Goal: Communication & Community: Answer question/provide support

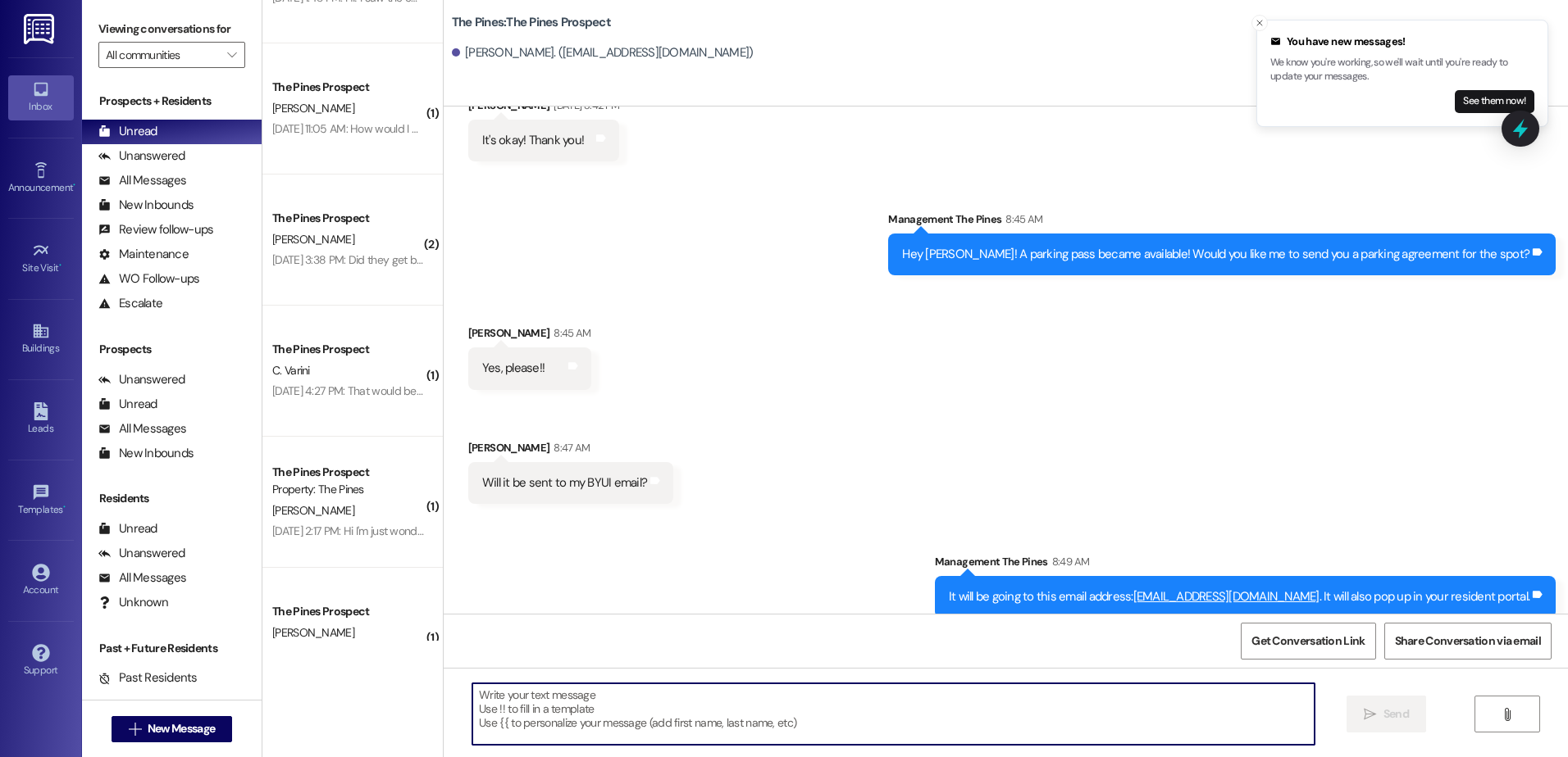
scroll to position [2113, 0]
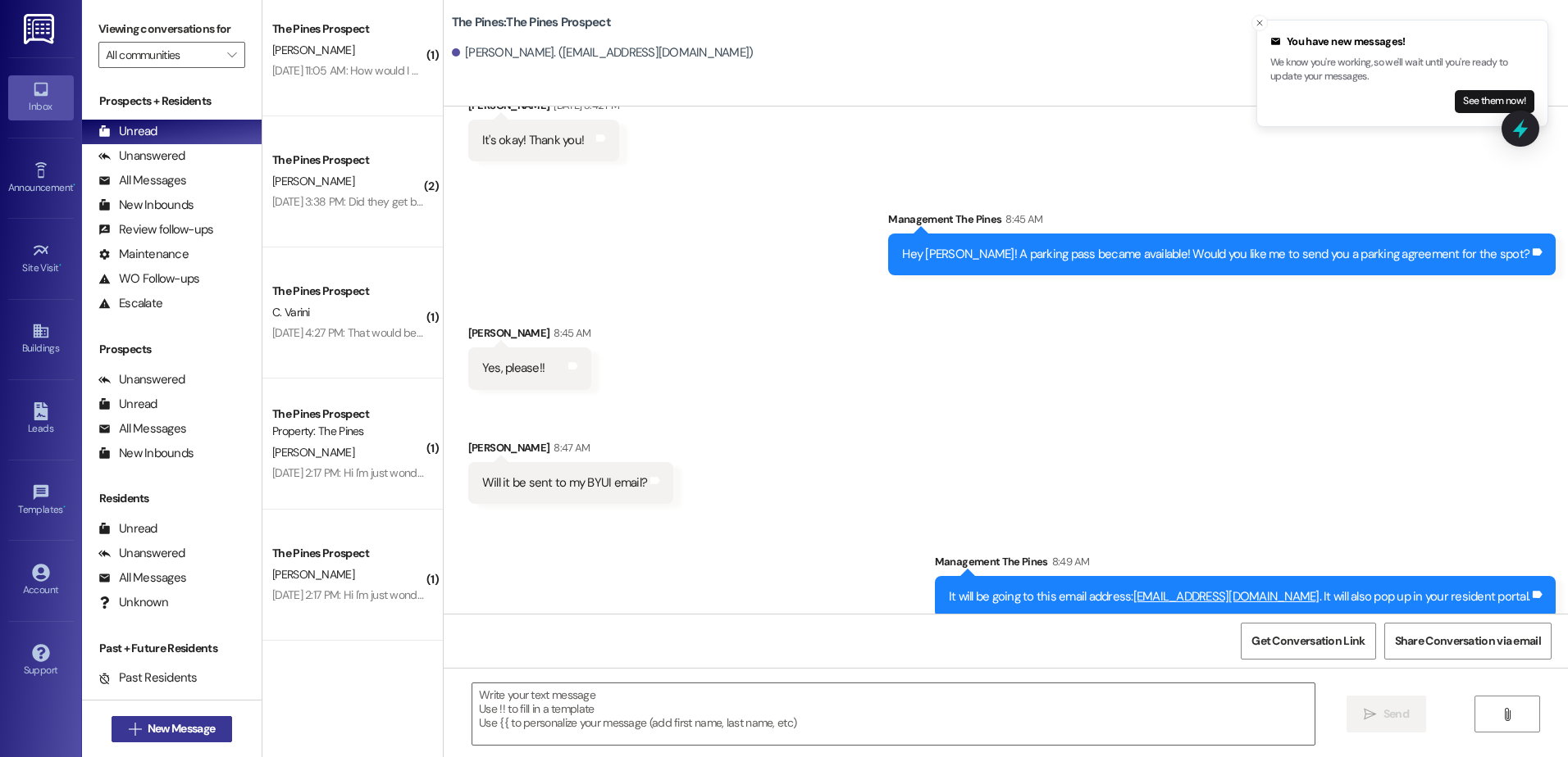
click at [187, 726] on span "New Message" at bounding box center [181, 729] width 67 height 17
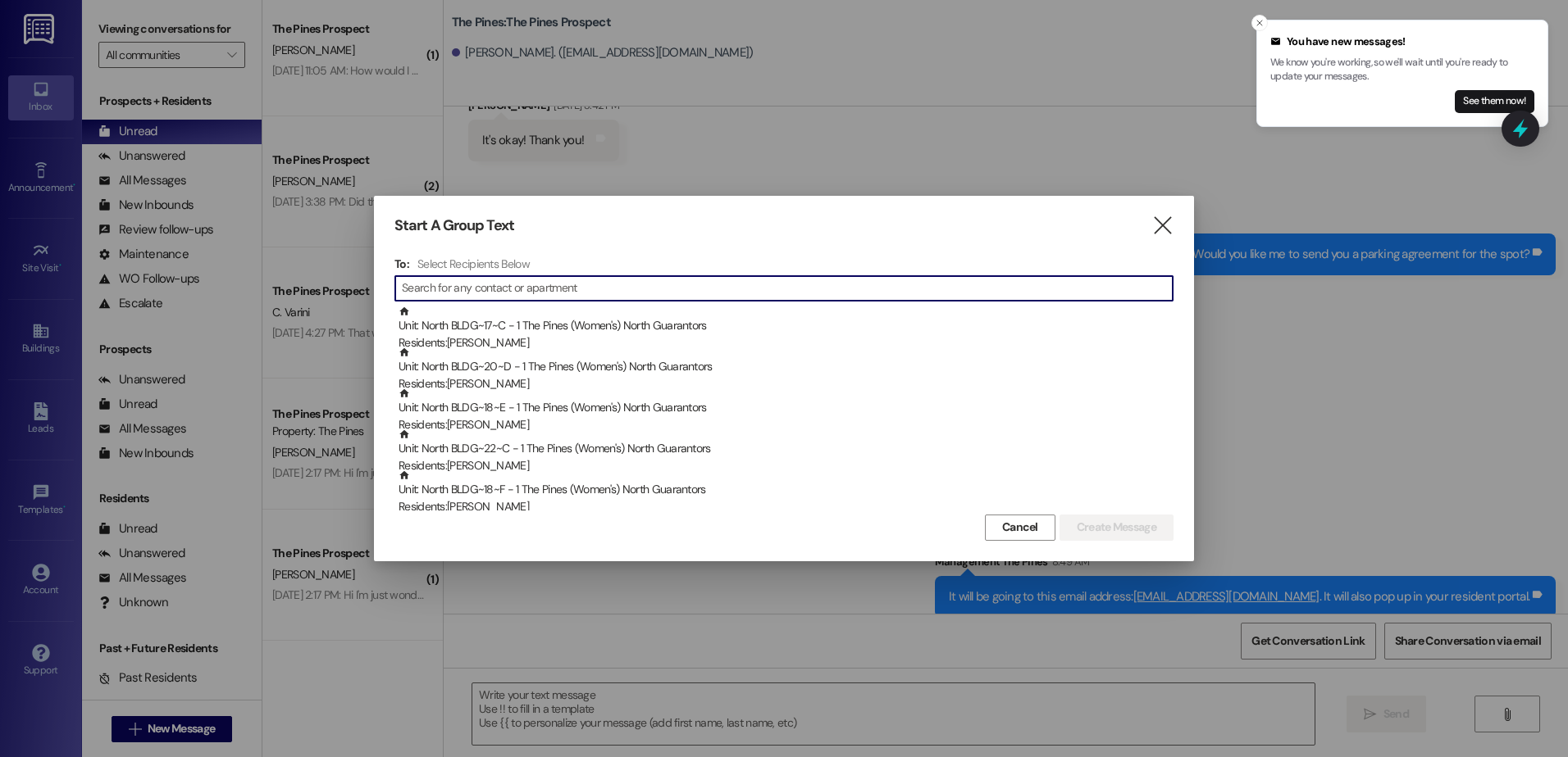
click at [553, 171] on div at bounding box center [784, 378] width 1568 height 757
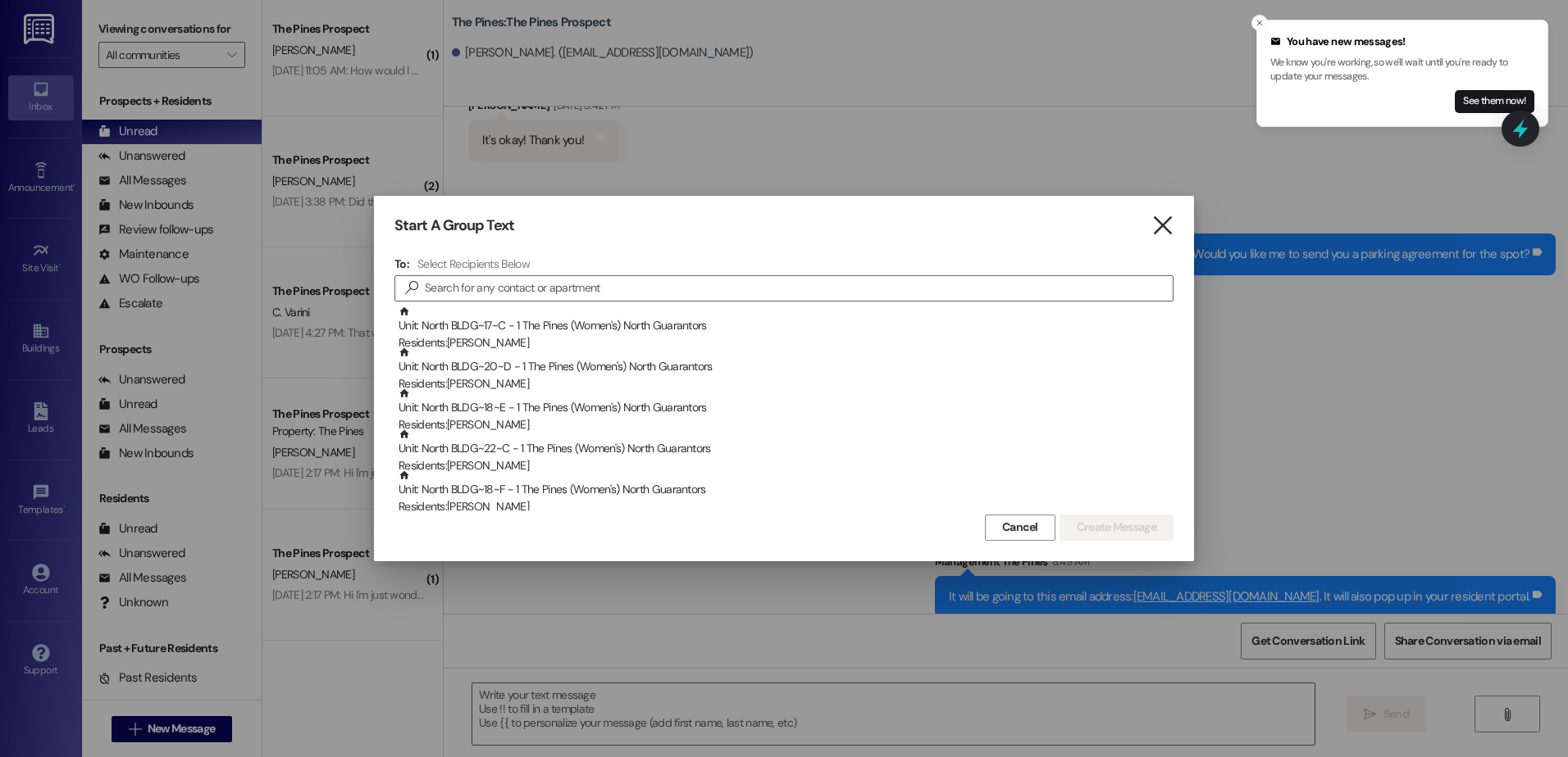
click at [1161, 232] on icon "" at bounding box center [1162, 226] width 22 height 17
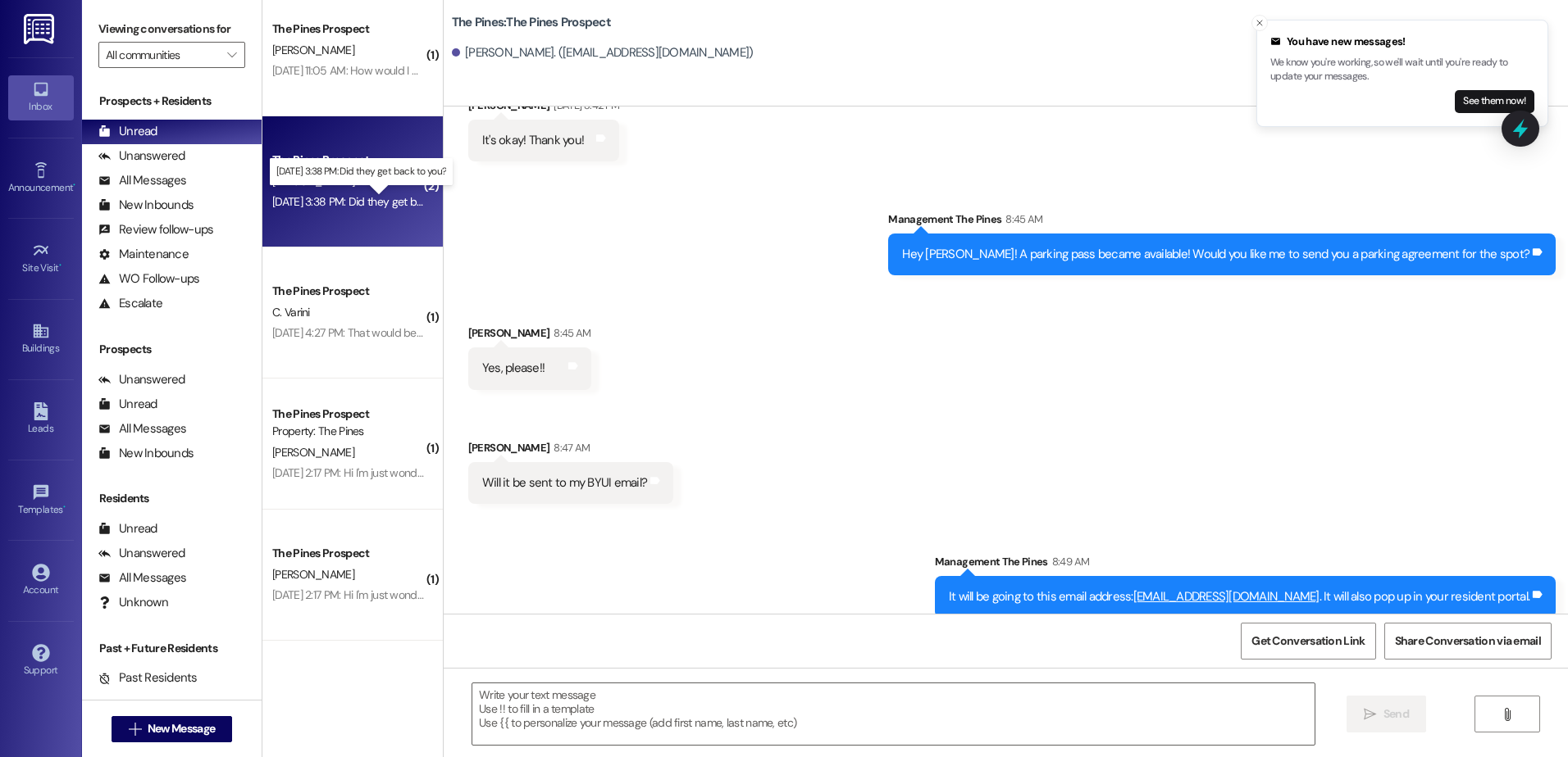
click at [320, 207] on div "Aug 13, 2025 at 3:38 PM: Did they get back to you? Aug 13, 2025 at 3:38 PM: Did…" at bounding box center [372, 202] width 198 height 15
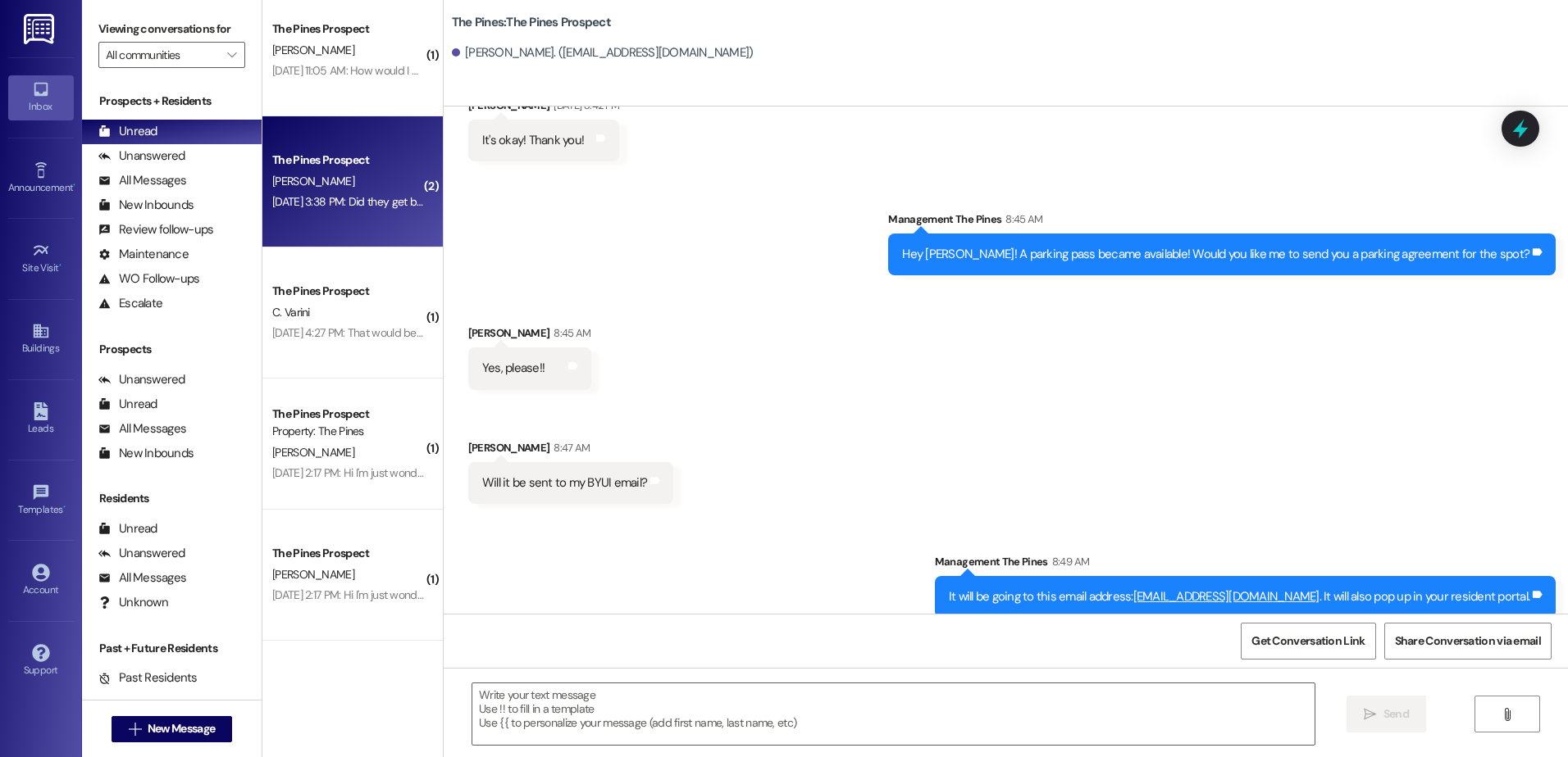
scroll to position [0, 0]
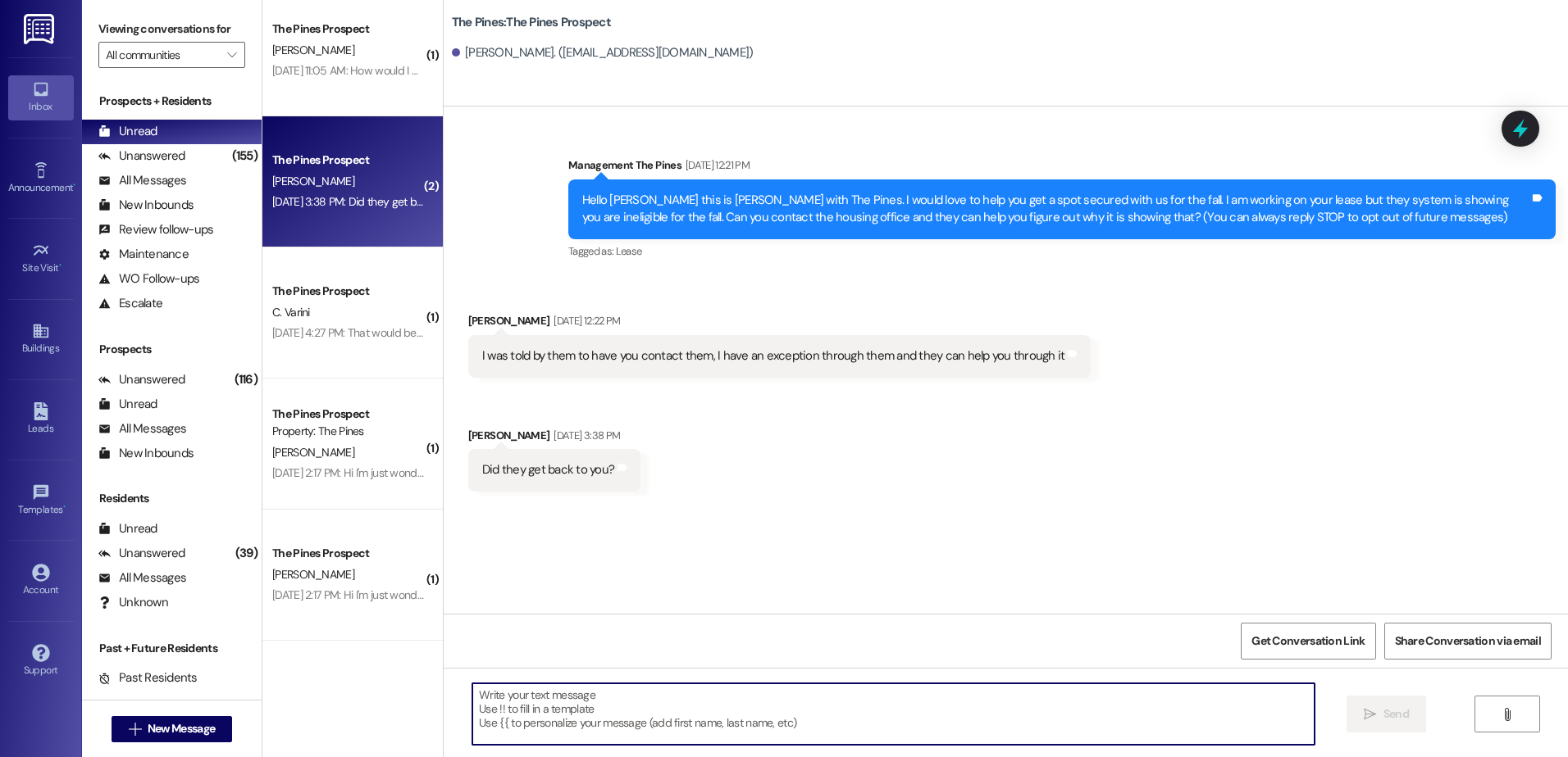
click at [640, 711] on textarea at bounding box center [893, 715] width 841 height 62
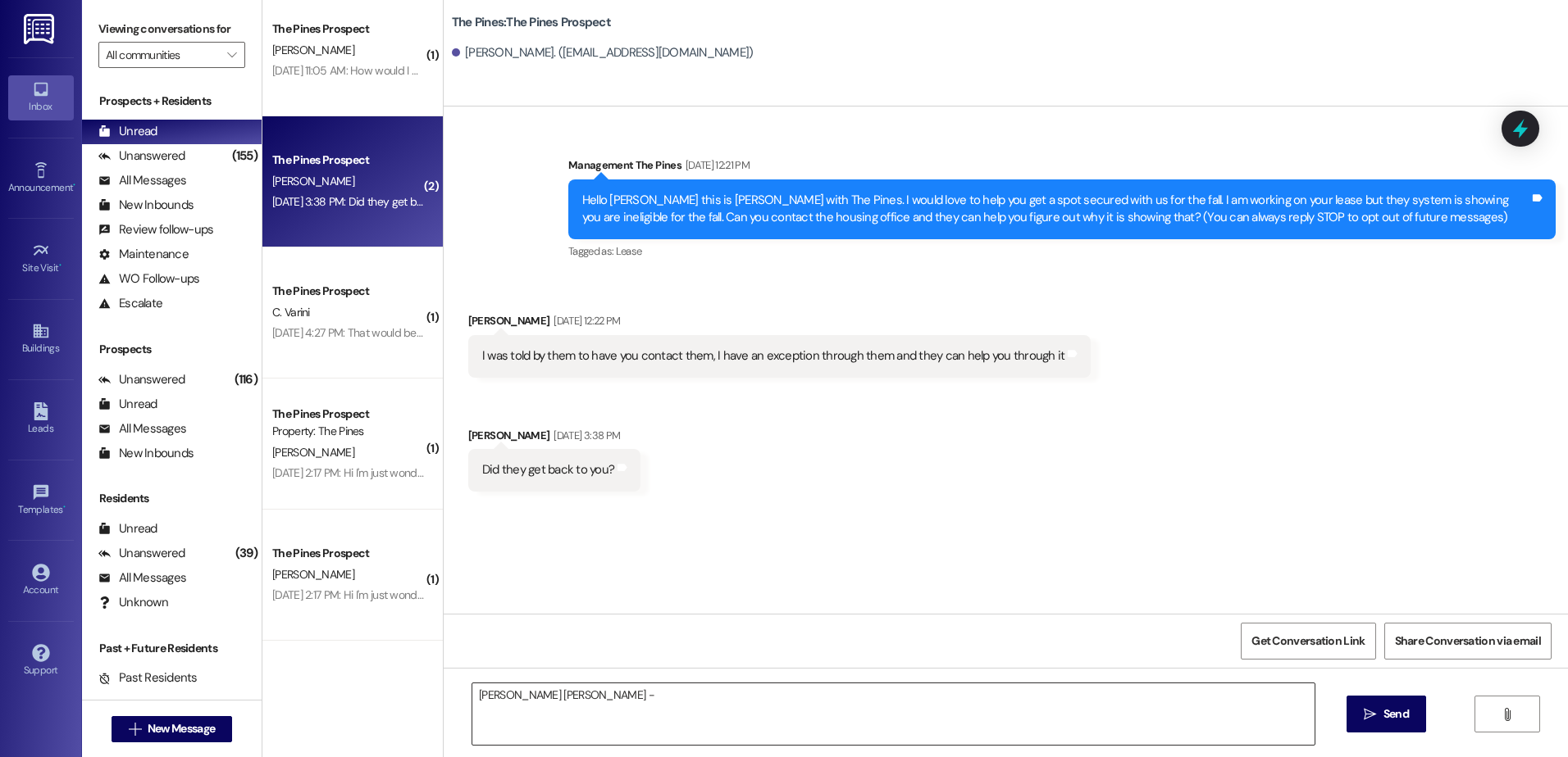
click at [604, 700] on textarea "Hilton Robertson -" at bounding box center [893, 715] width 841 height 62
paste textarea "801-361-4311"
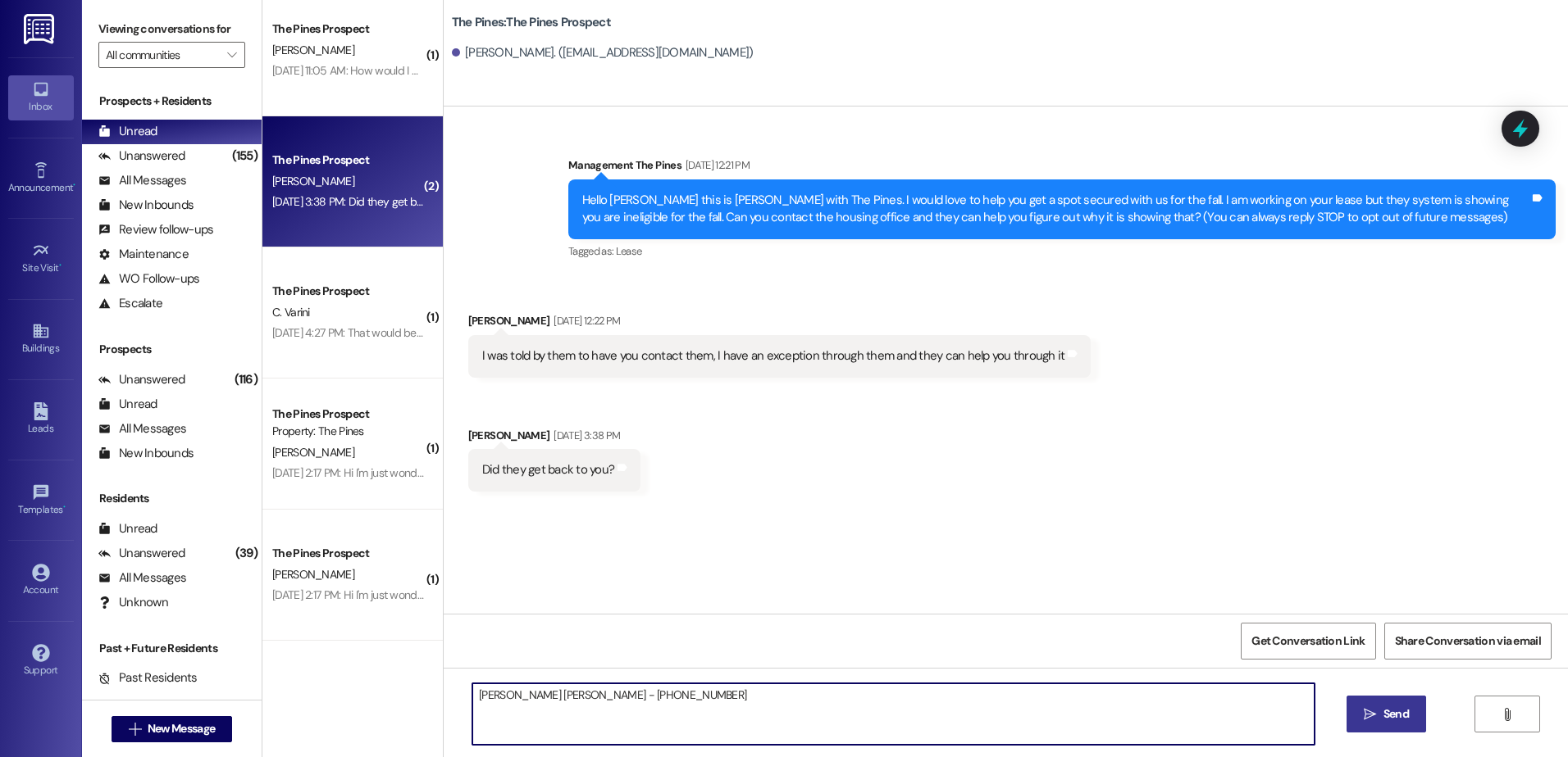
type textarea "Hilton Robertson - 801-361-4311"
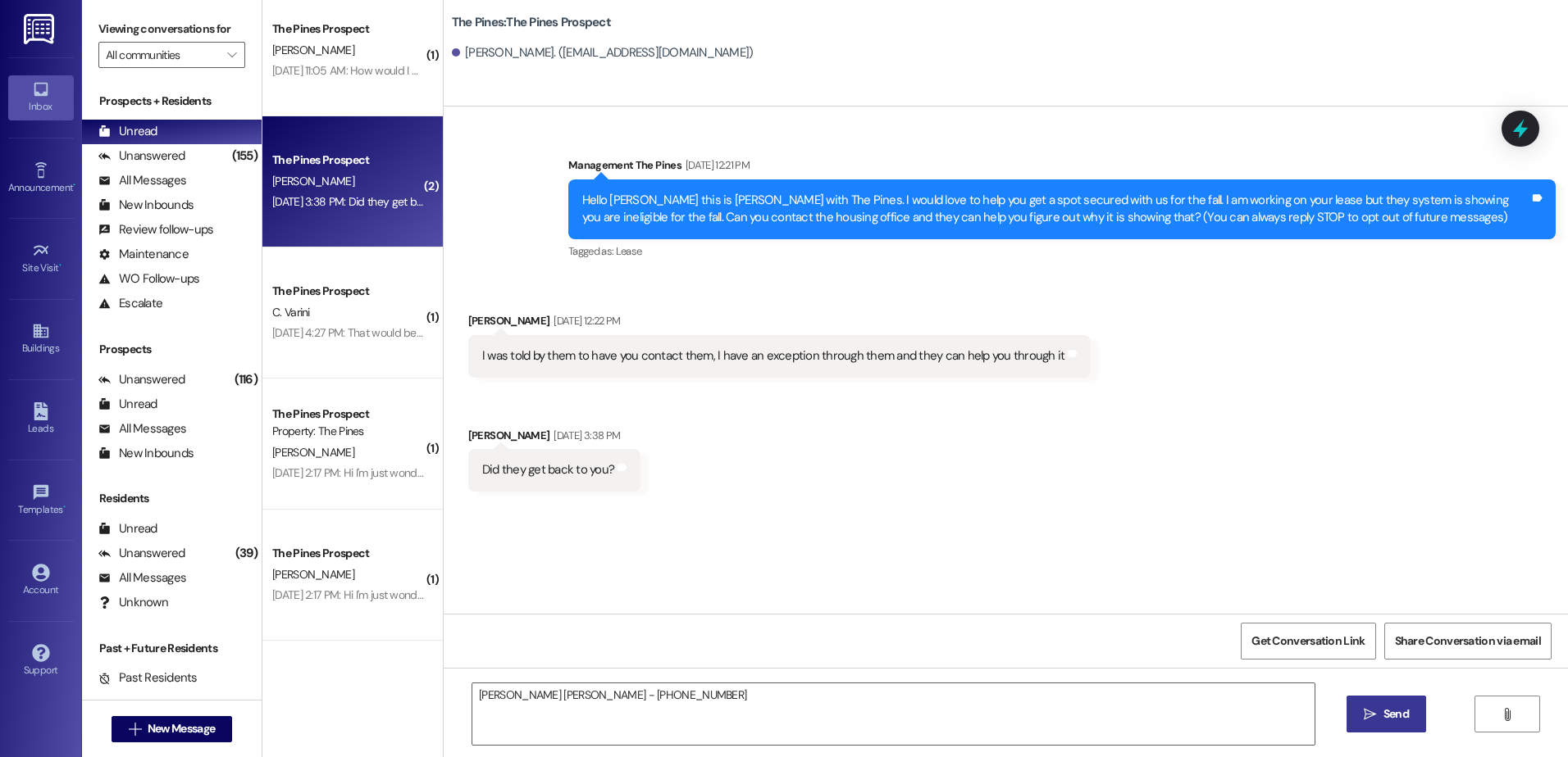
click at [1358, 715] on button " Send" at bounding box center [1386, 715] width 79 height 37
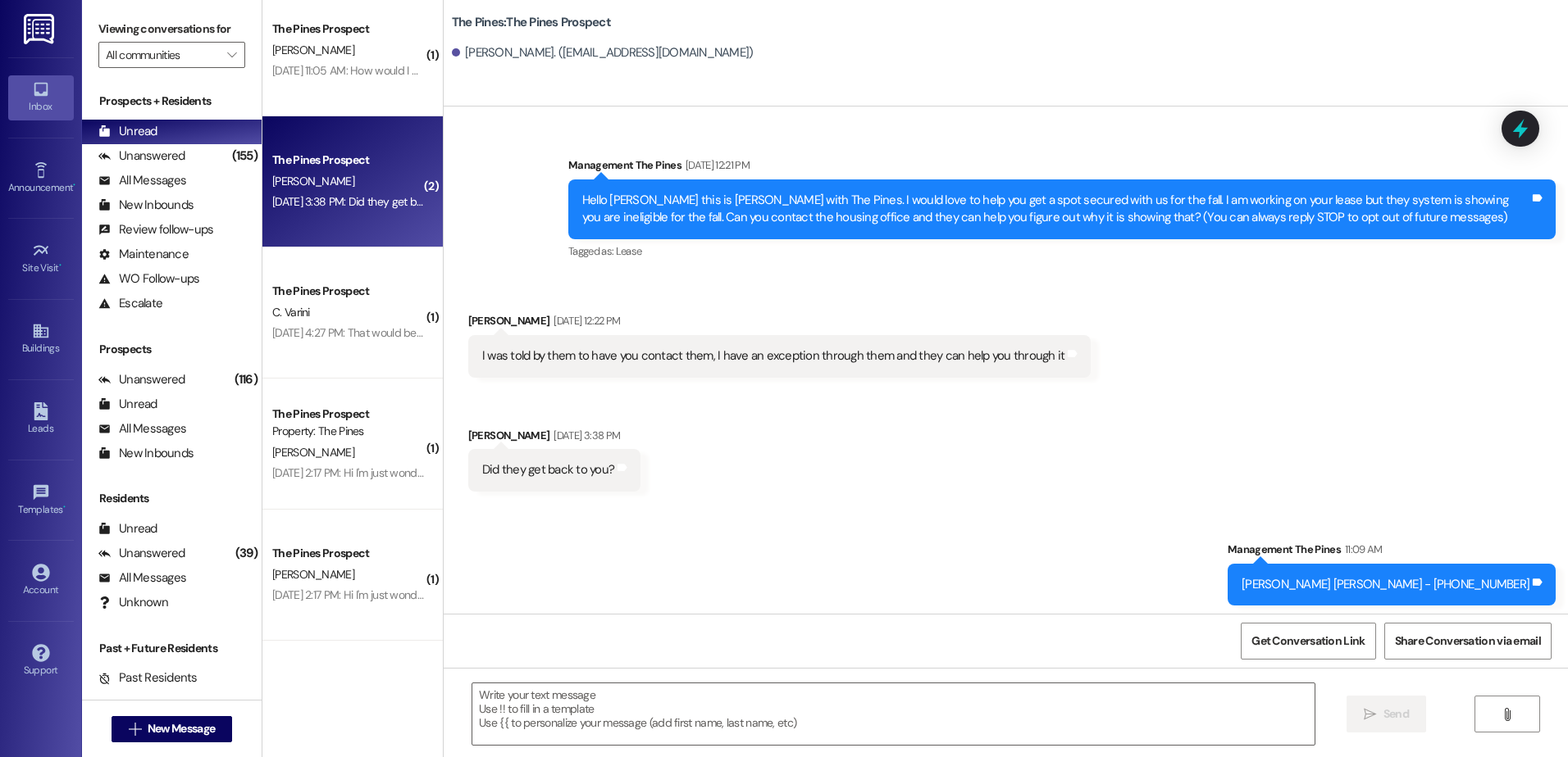
scroll to position [5, 0]
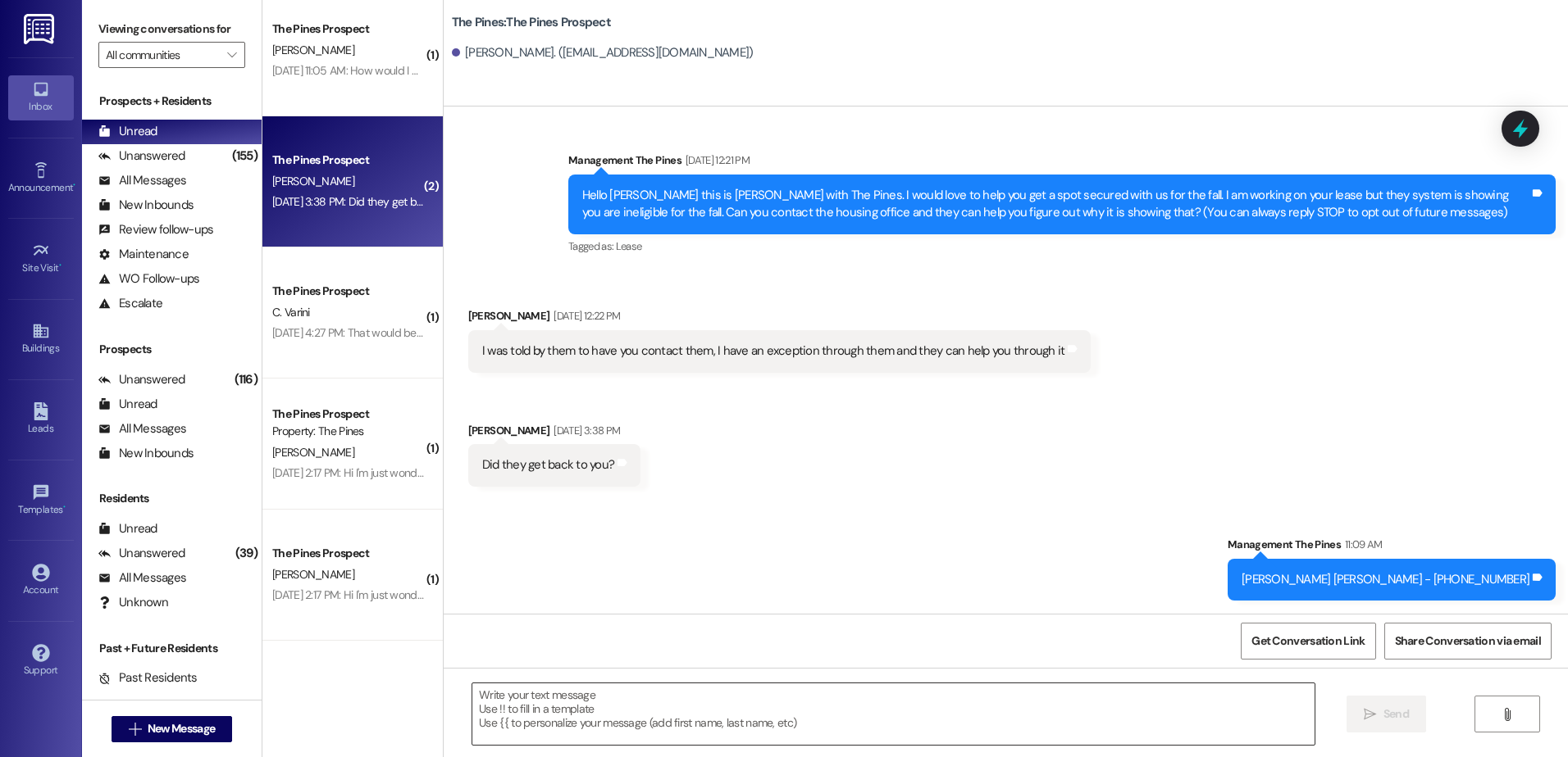
click at [699, 715] on textarea at bounding box center [893, 715] width 841 height 62
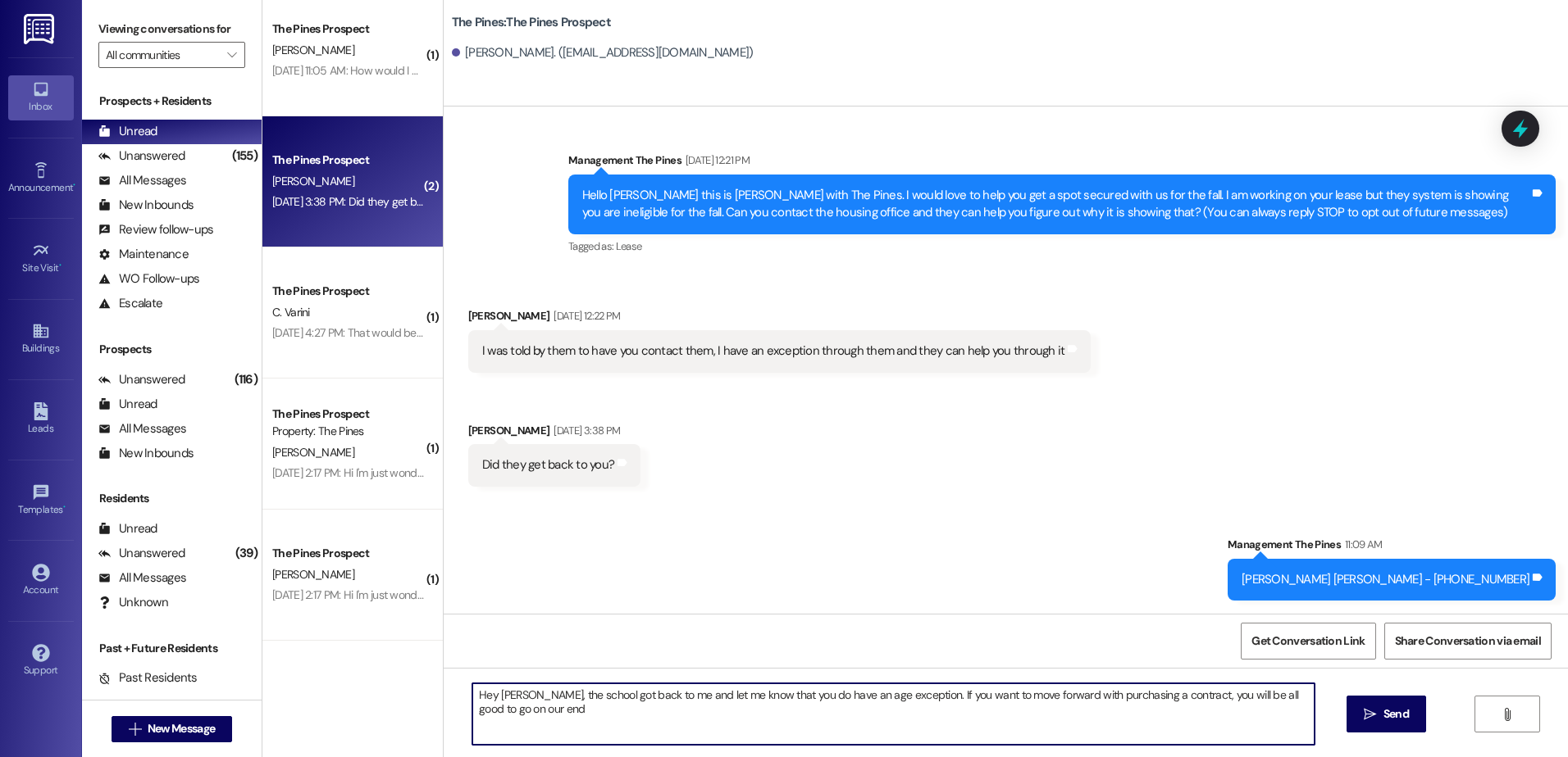
type textarea "Hey Matthew, the school got back to me and let me know that you do have an age …"
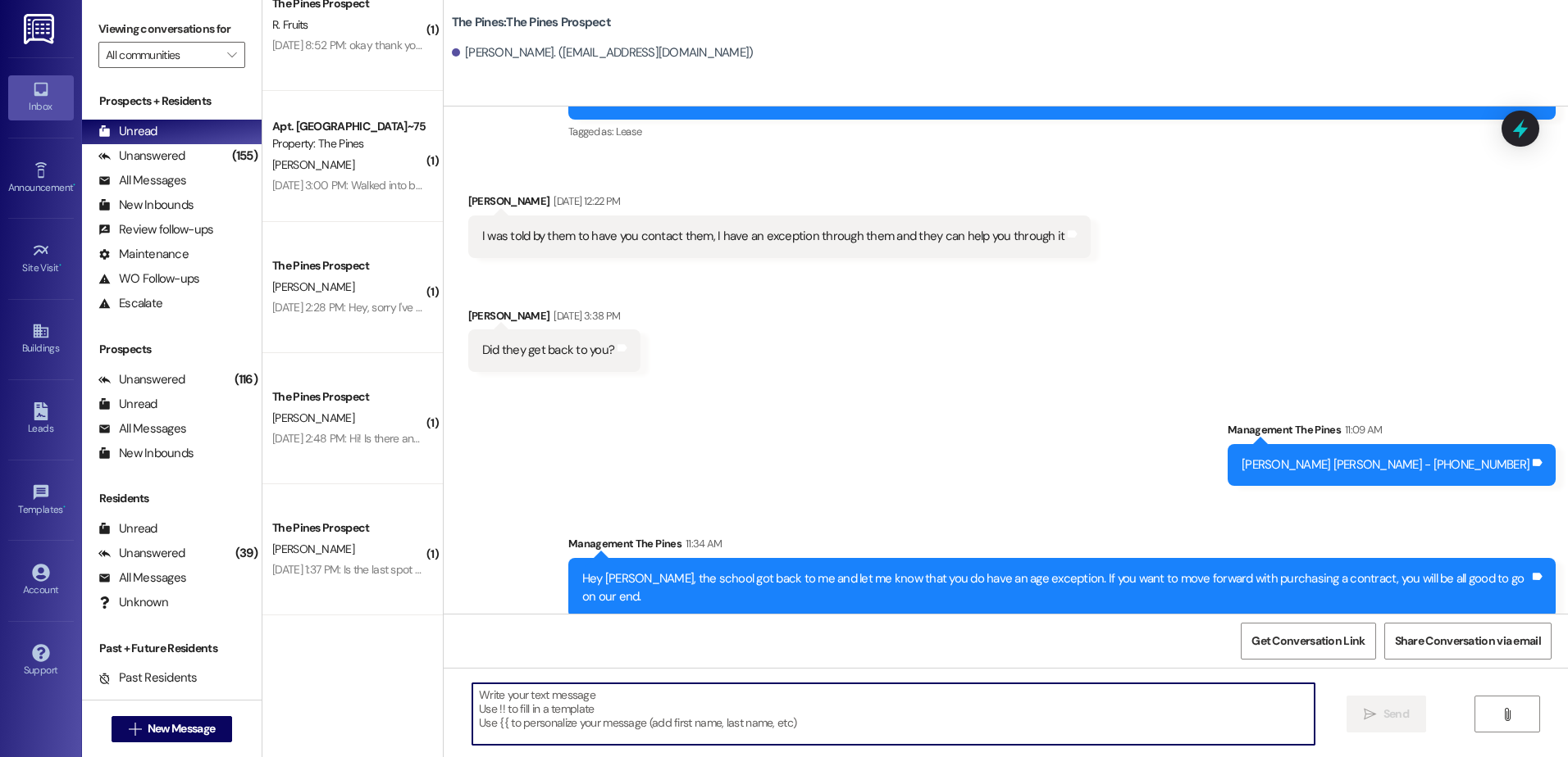
scroll to position [0, 0]
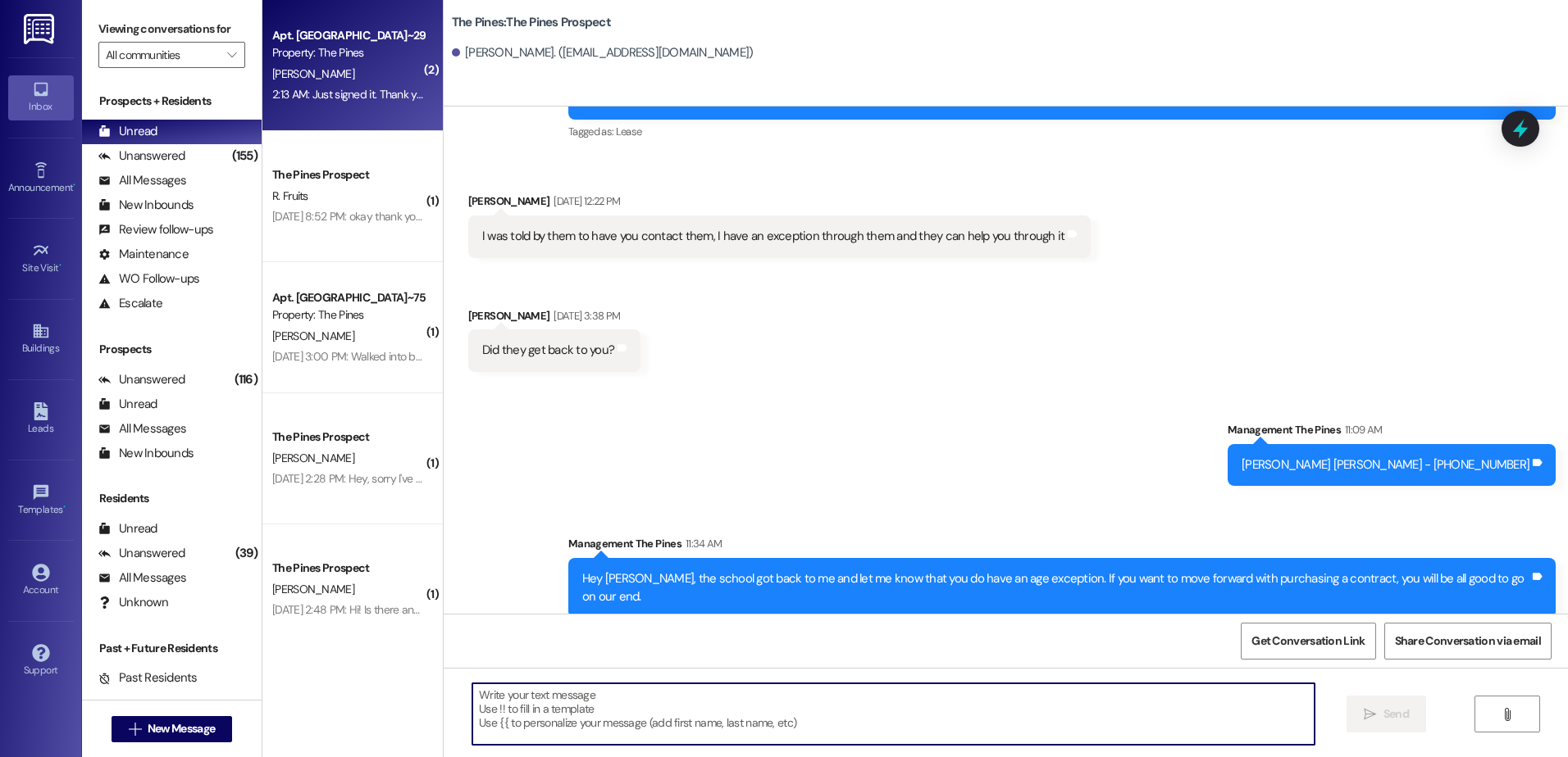
click at [328, 84] on div "2:13 AM: Just signed it. Thank you! 2:13 AM: Just signed it. Thank you!" at bounding box center [348, 94] width 155 height 21
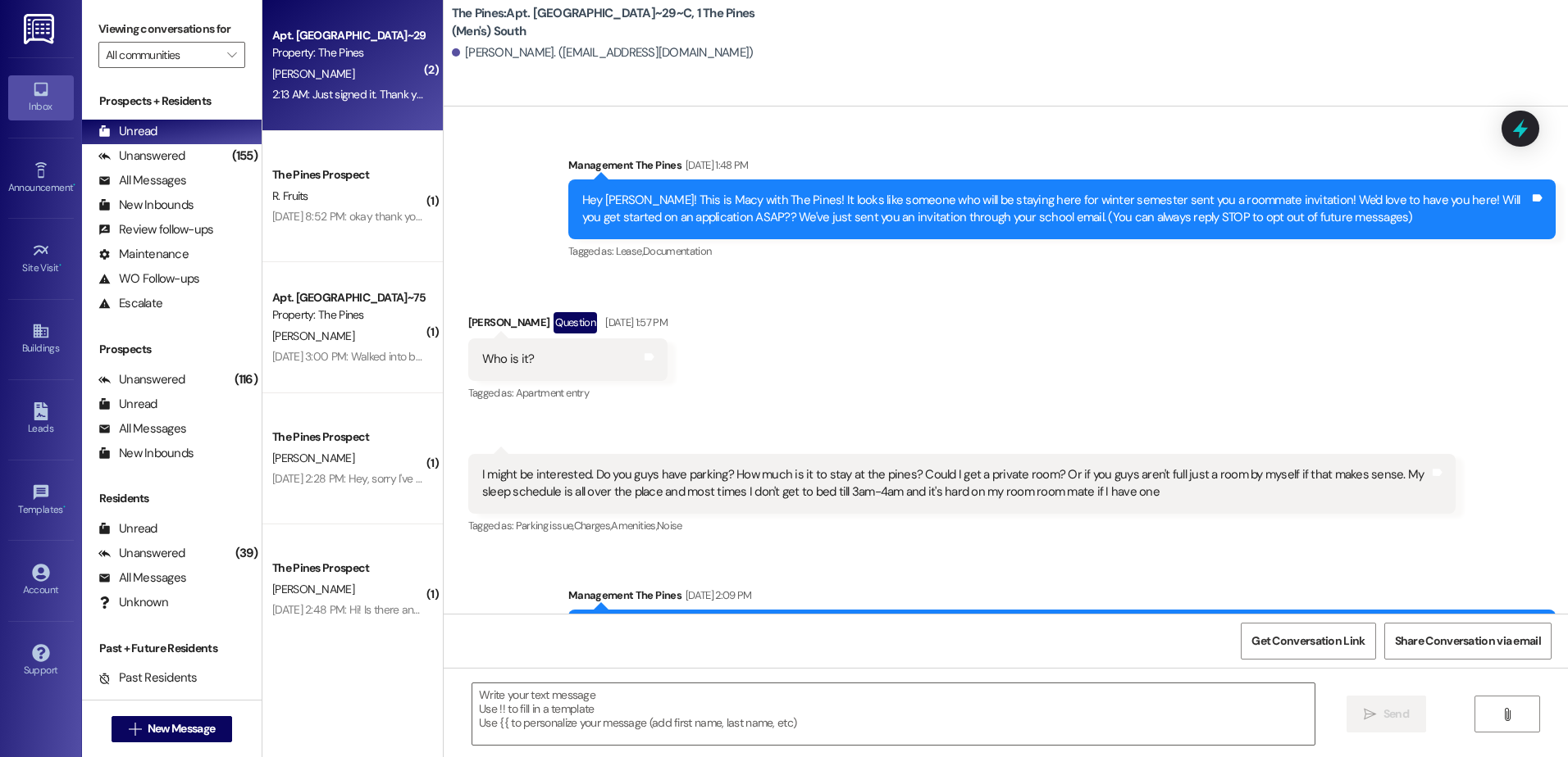
scroll to position [43195, 0]
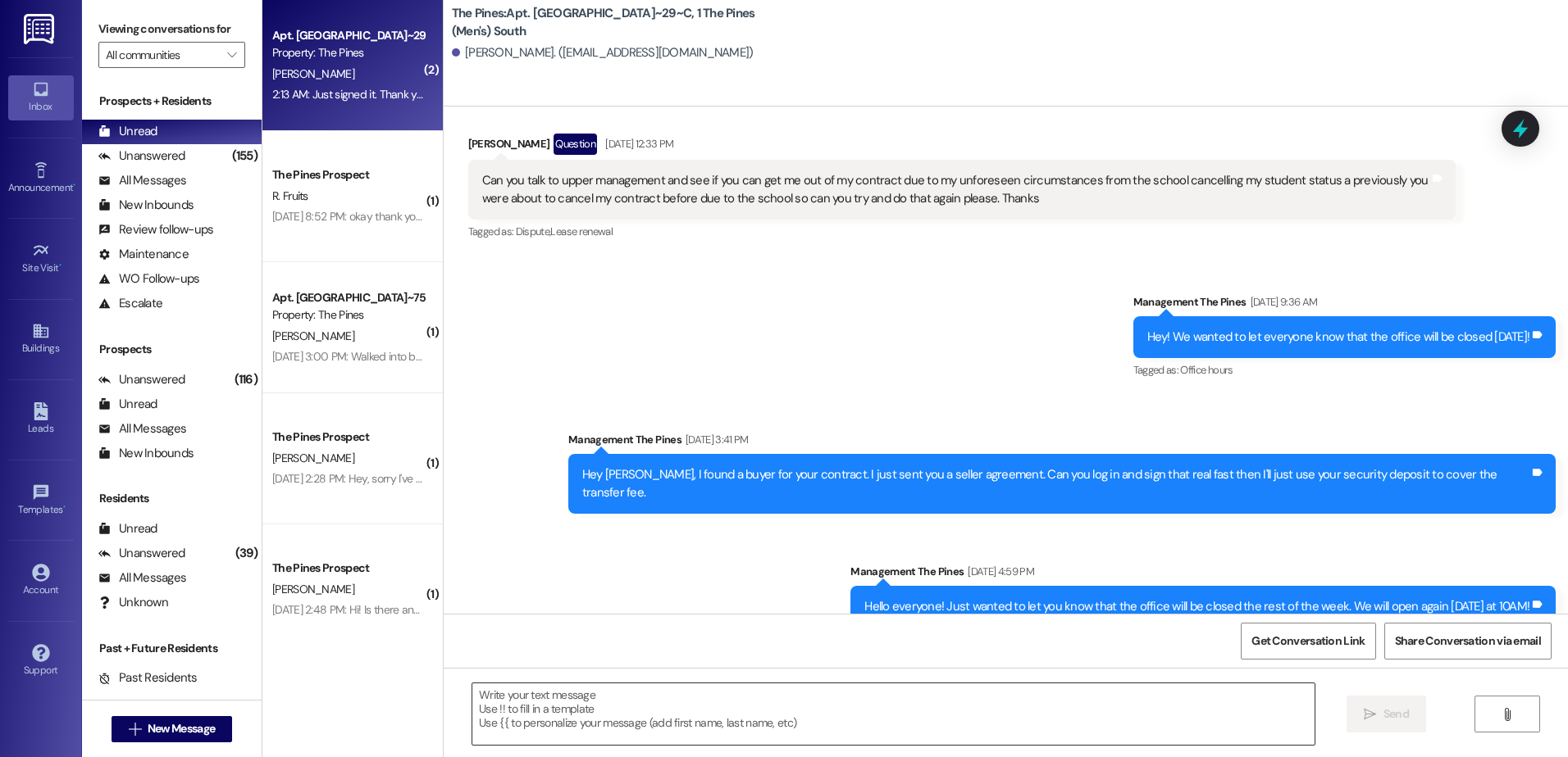
click at [524, 706] on textarea at bounding box center [893, 715] width 841 height 62
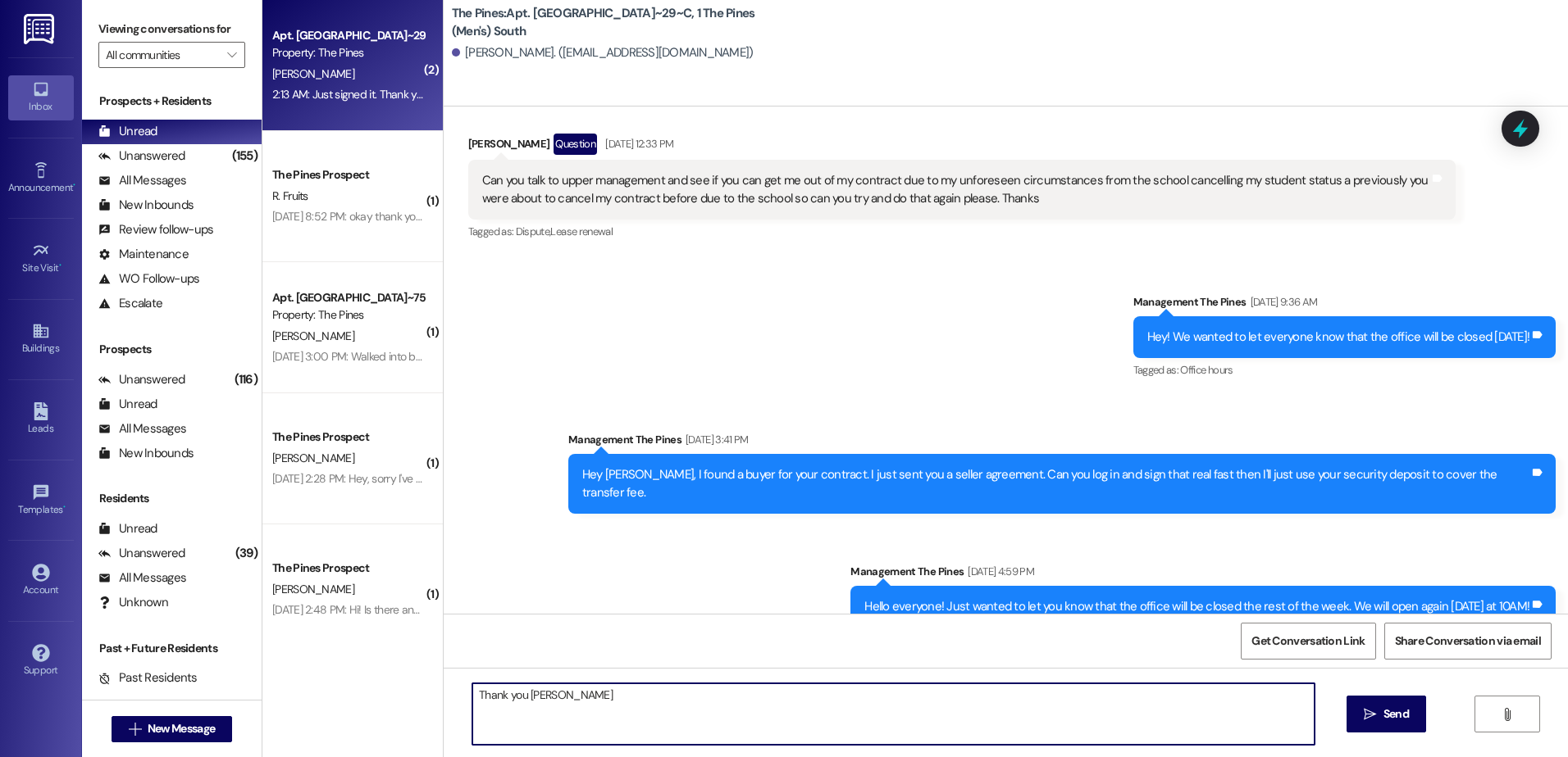
type textarea "Thank you James!"
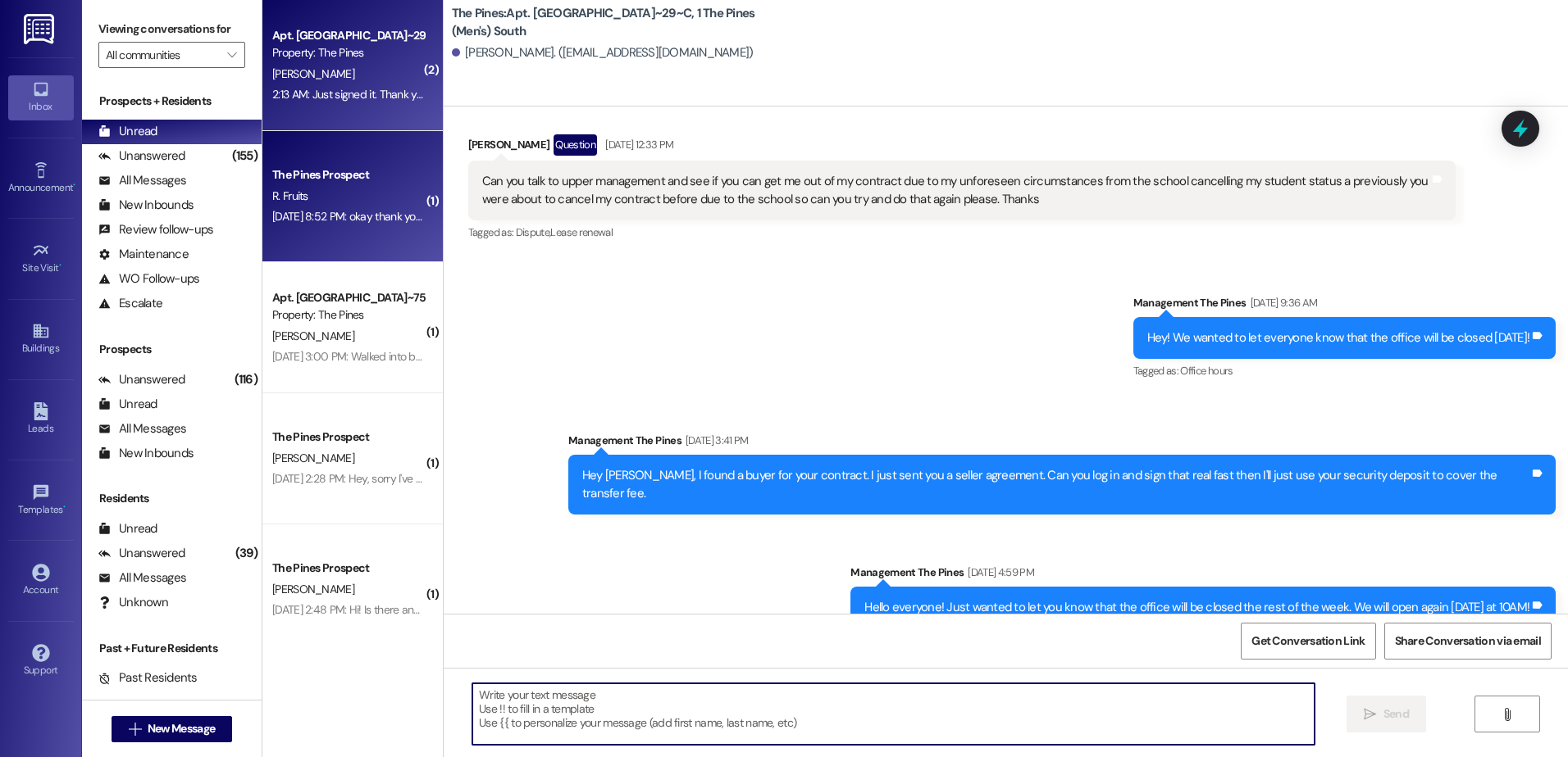
click at [369, 217] on div "Aug 16, 2025 at 8:52 PM: okay thank you!! Aug 16, 2025 at 8:52 PM: okay thank y…" at bounding box center [350, 217] width 155 height 15
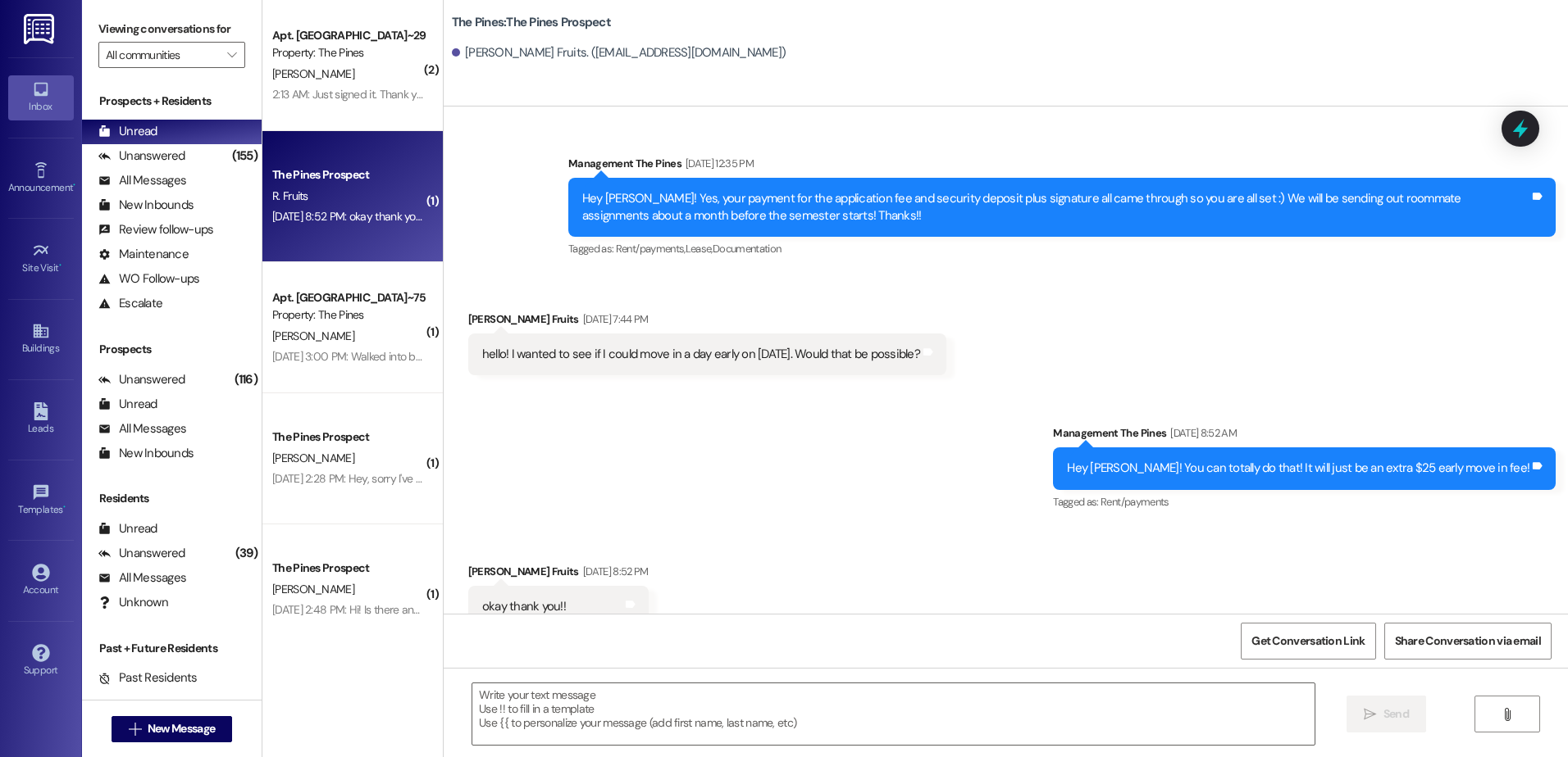
scroll to position [1102, 0]
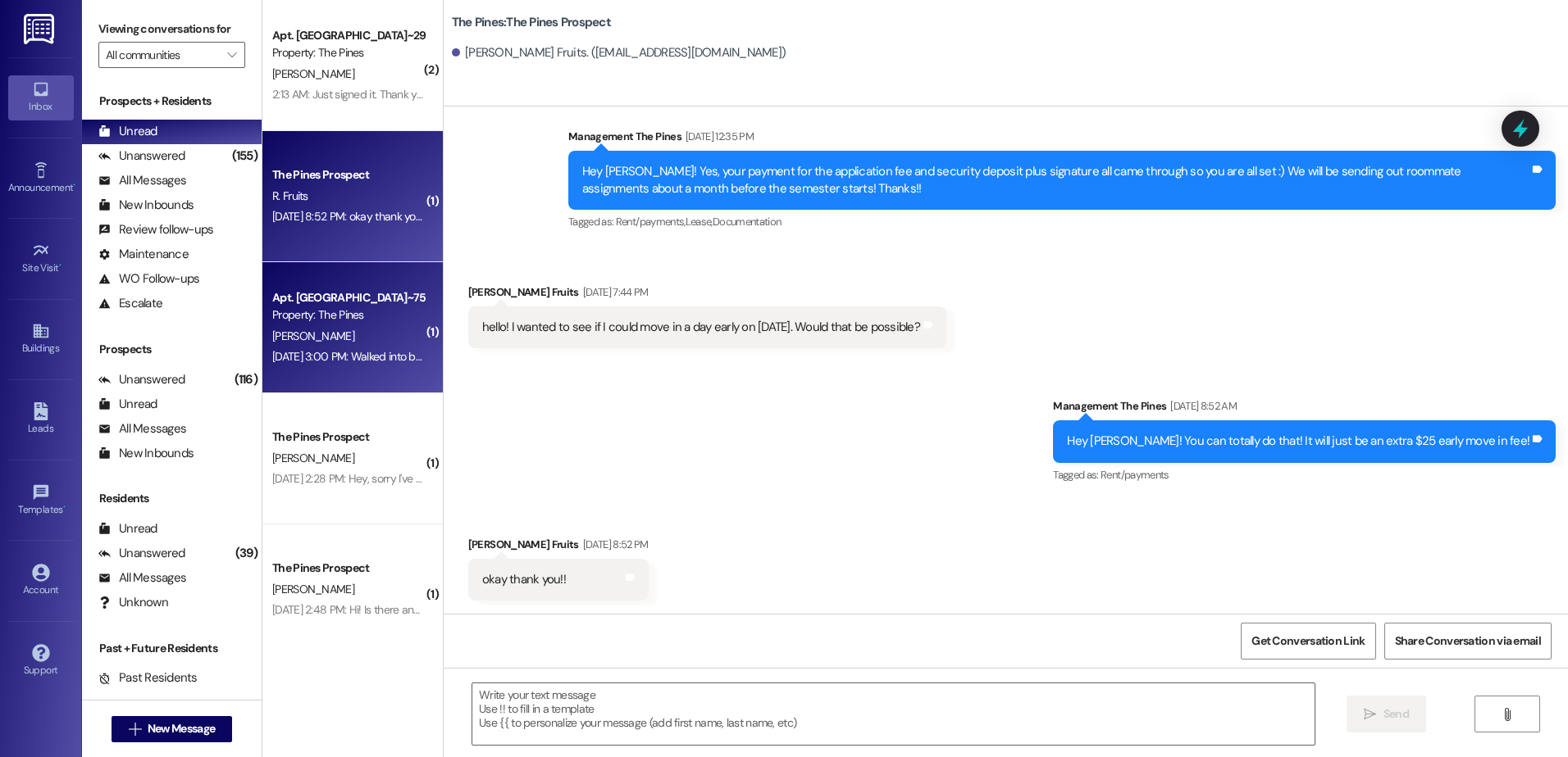
click at [297, 344] on div "D. Montague" at bounding box center [348, 336] width 155 height 21
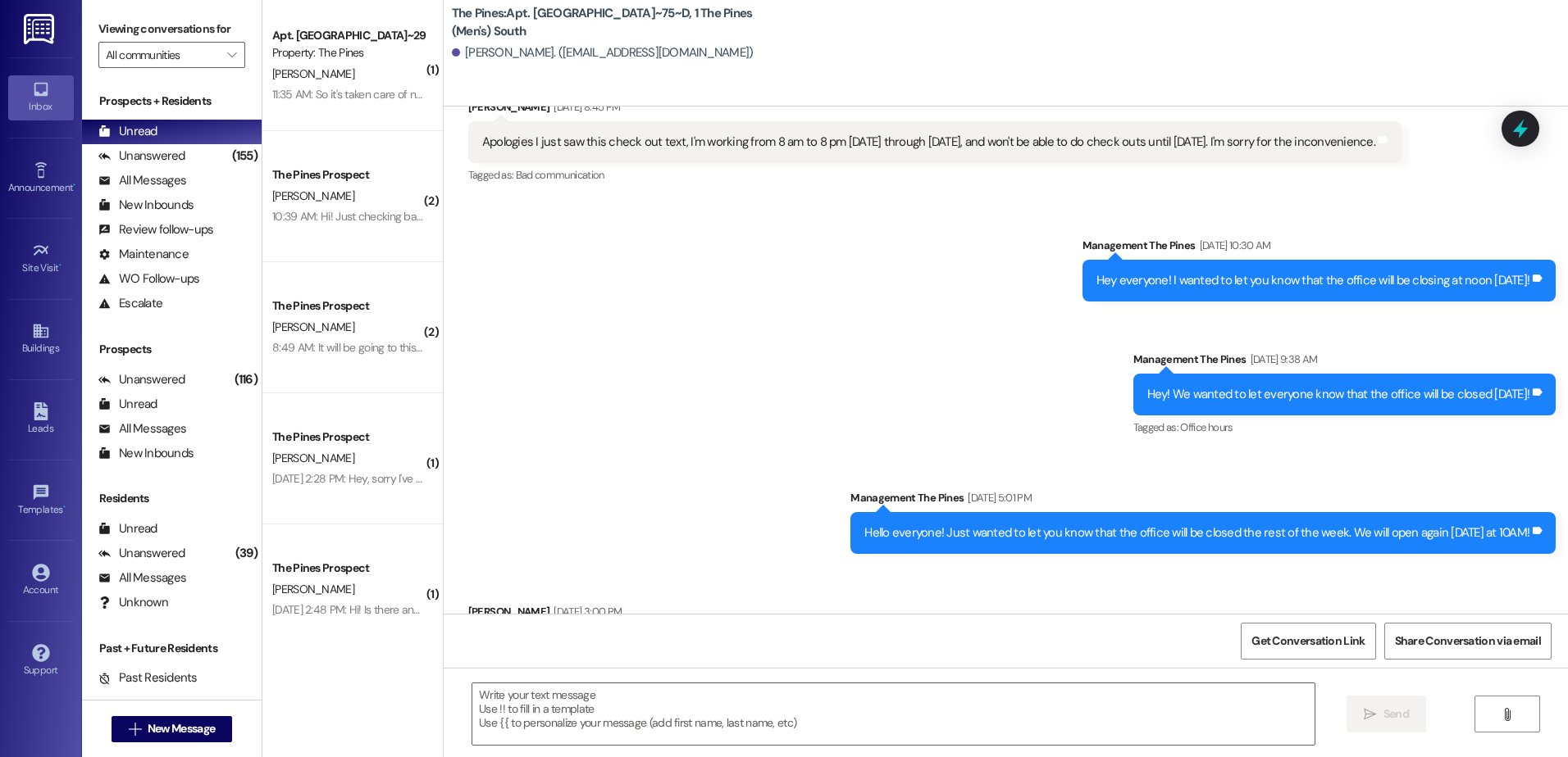
scroll to position [35618, 0]
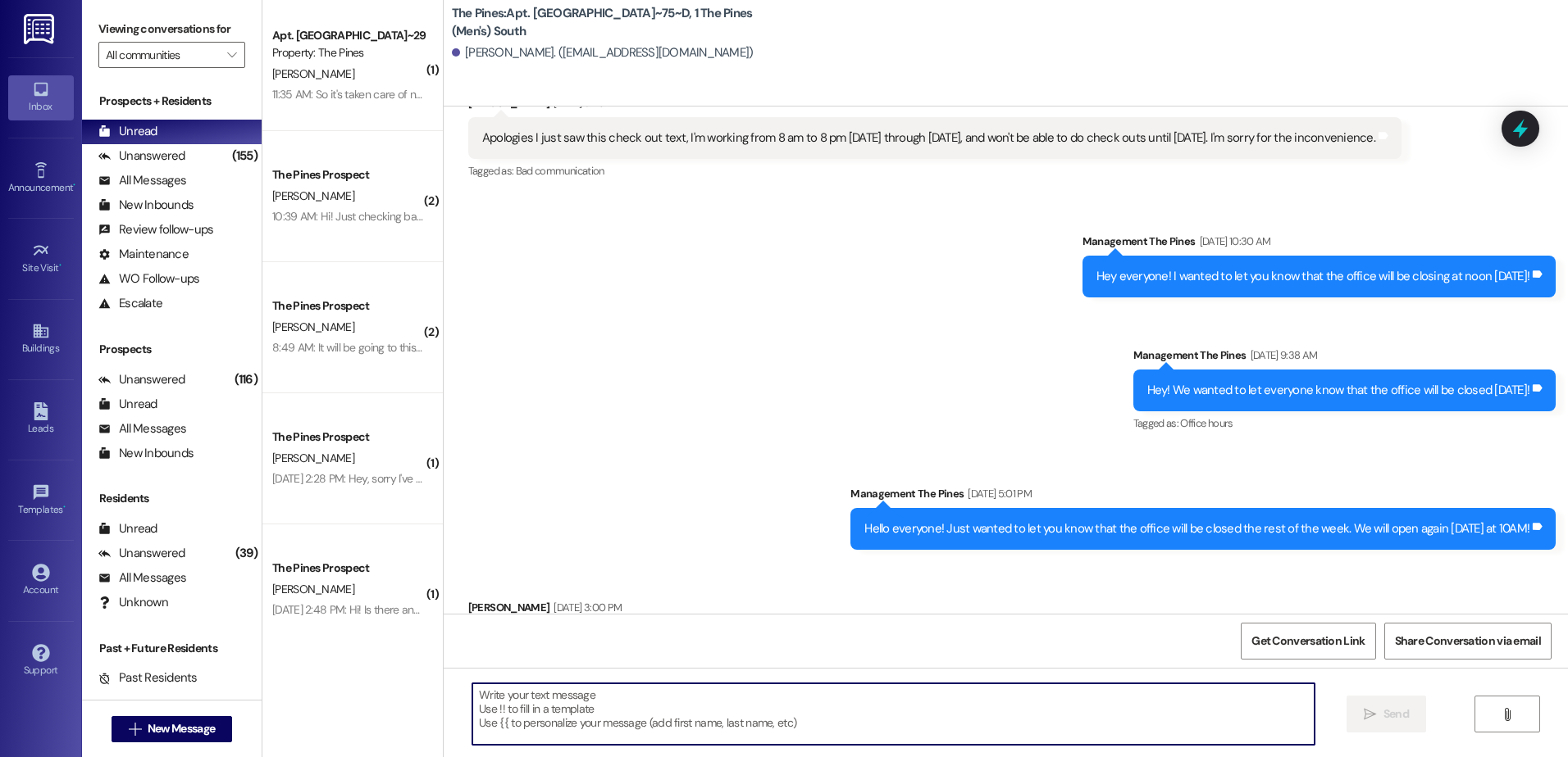
click at [832, 712] on textarea at bounding box center [893, 715] width 841 height 62
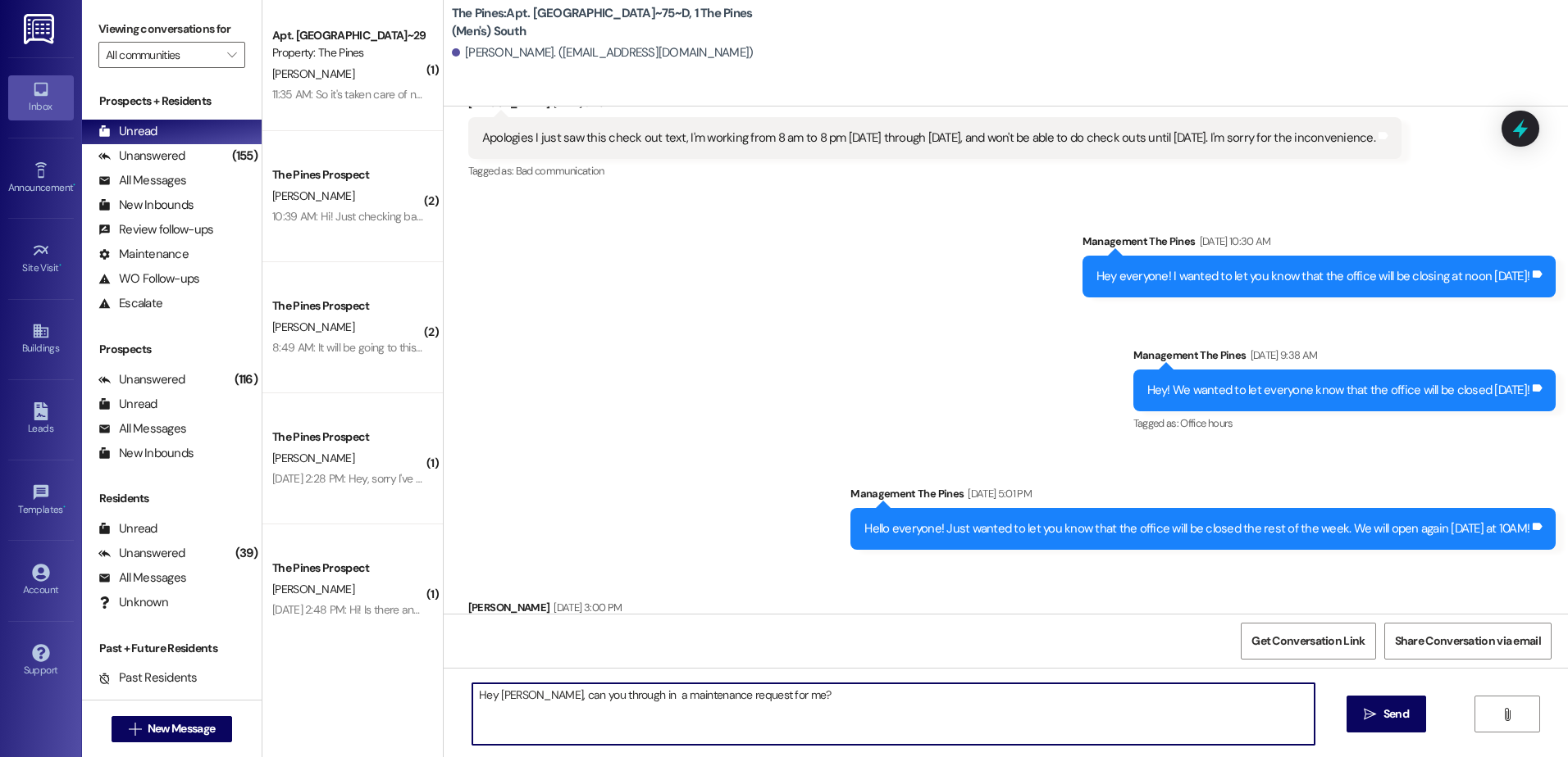
click at [809, 698] on textarea "Hey Dallin, can you through in a maintenance request for me?" at bounding box center [893, 715] width 841 height 62
click at [593, 695] on textarea "Hey Dallin, can you through in a maintenance request for me? Additionally, here…" at bounding box center [893, 715] width 841 height 62
click at [530, 713] on textarea "Hey Dallin, can you throw in a maintenance request for me? Additionally, here i…" at bounding box center [893, 715] width 841 height 62
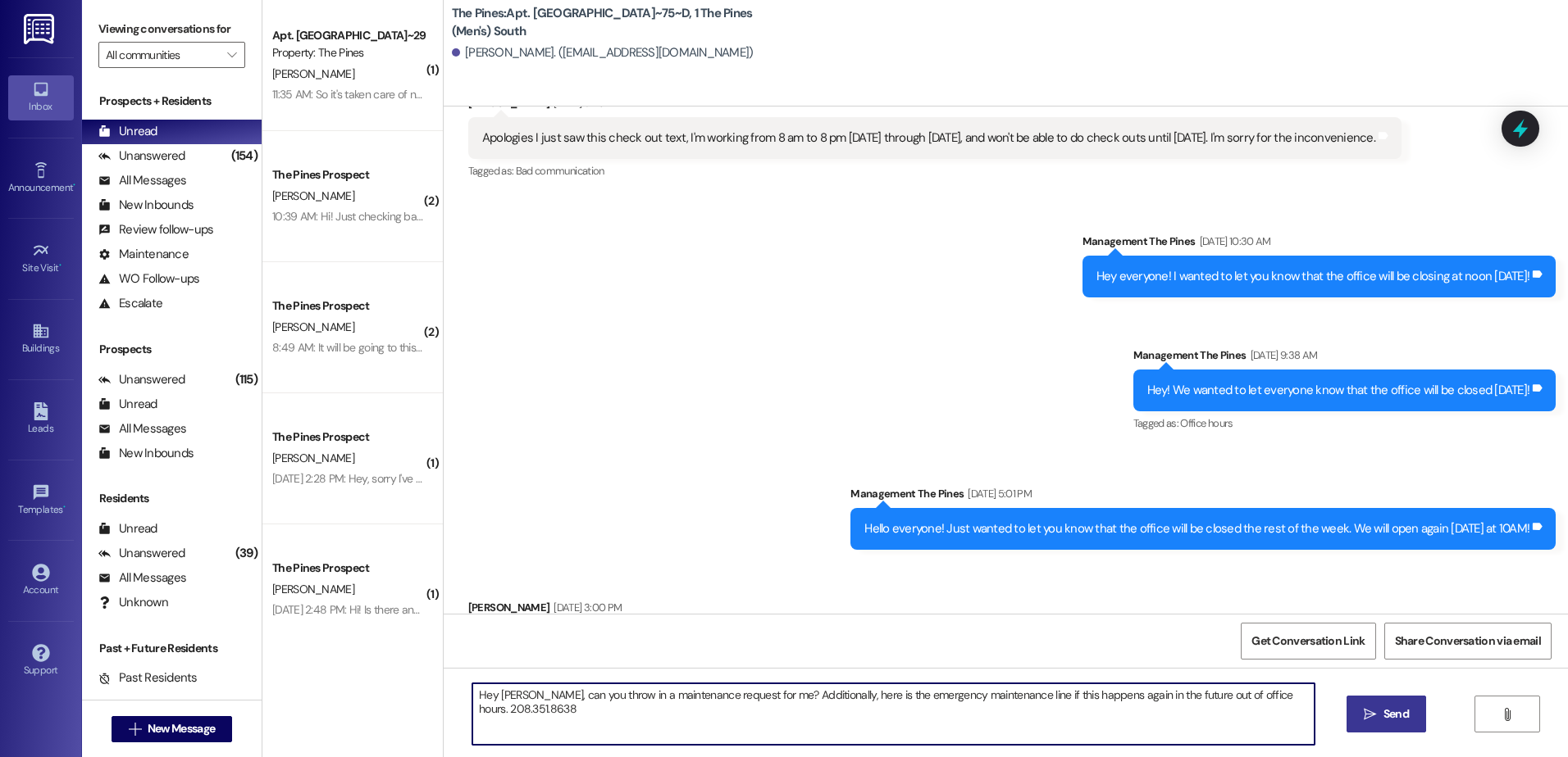
type textarea "Hey Dallin, can you throw in a maintenance request for me? Additionally, here i…"
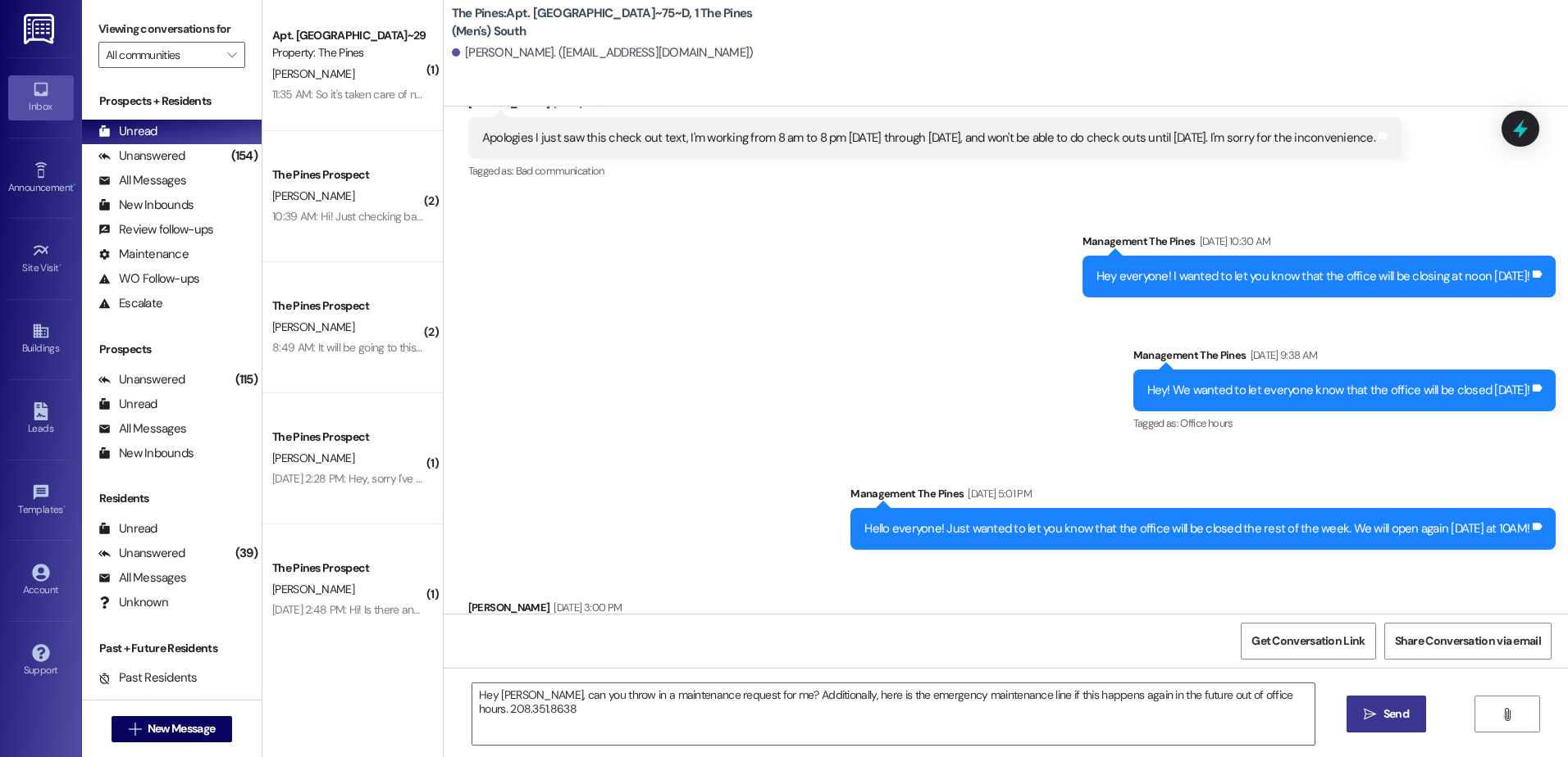
click at [1386, 708] on span "Send" at bounding box center [1396, 714] width 26 height 17
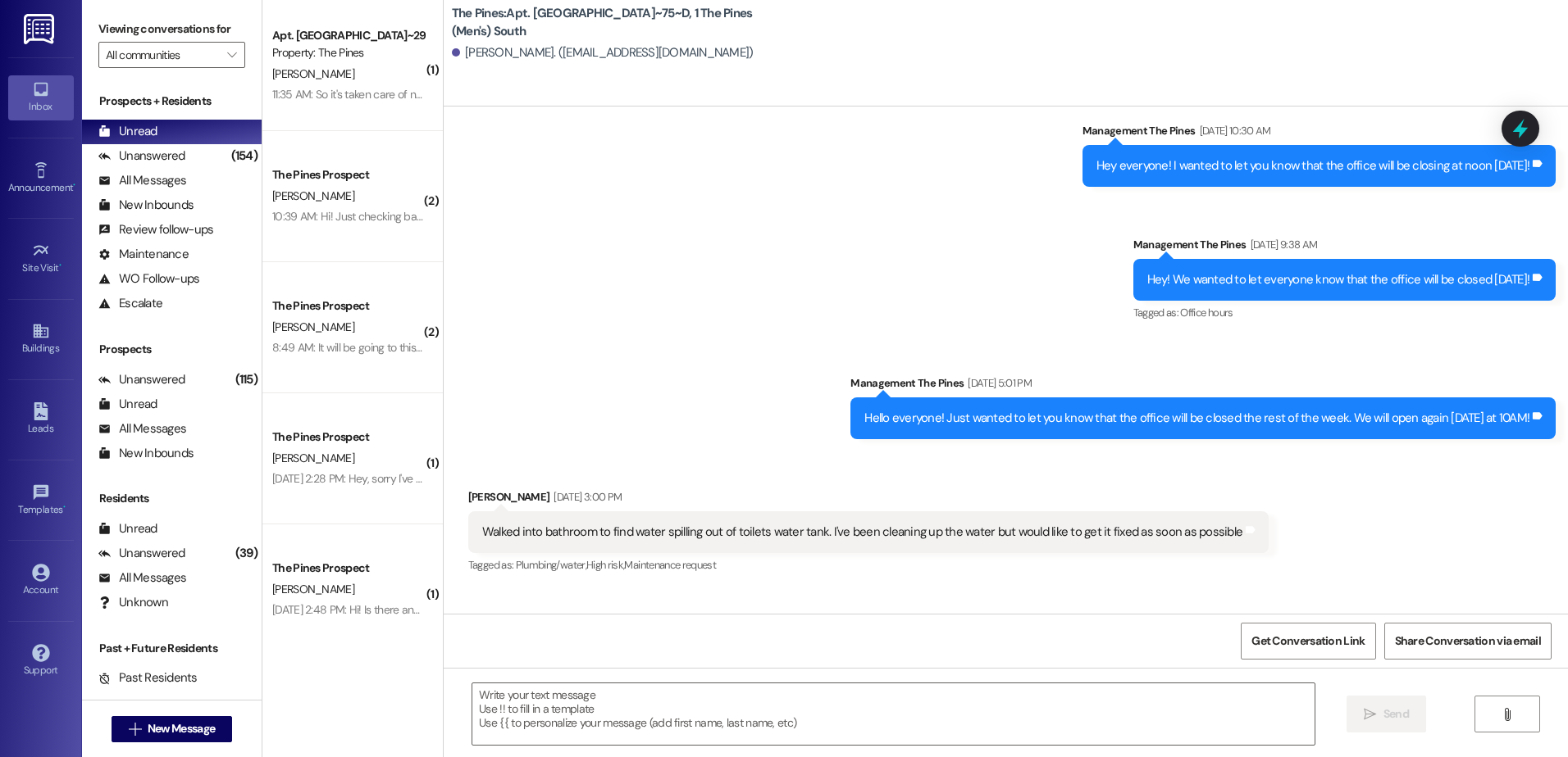
scroll to position [35732, 0]
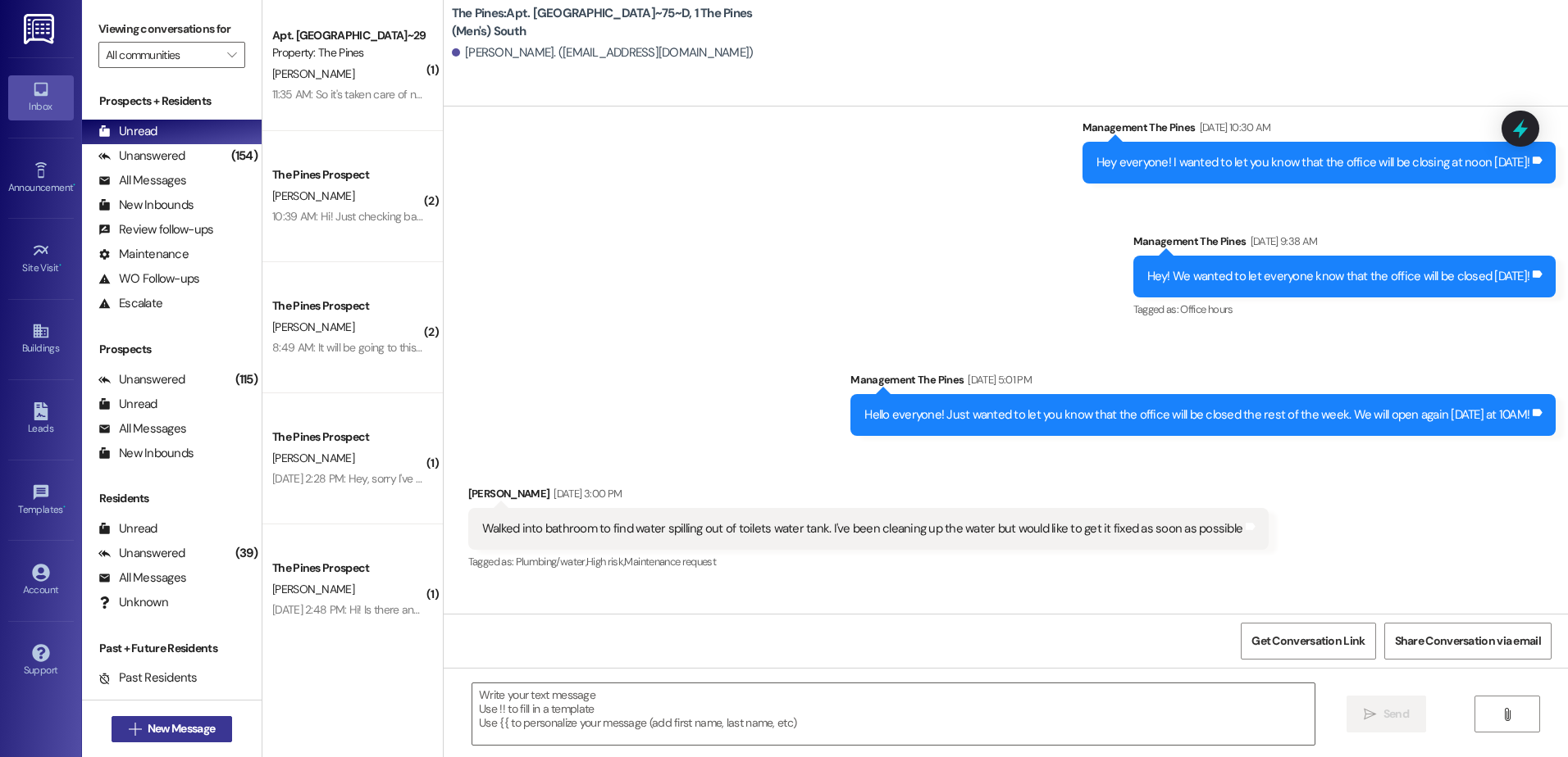
click at [171, 725] on span "New Message" at bounding box center [181, 729] width 67 height 17
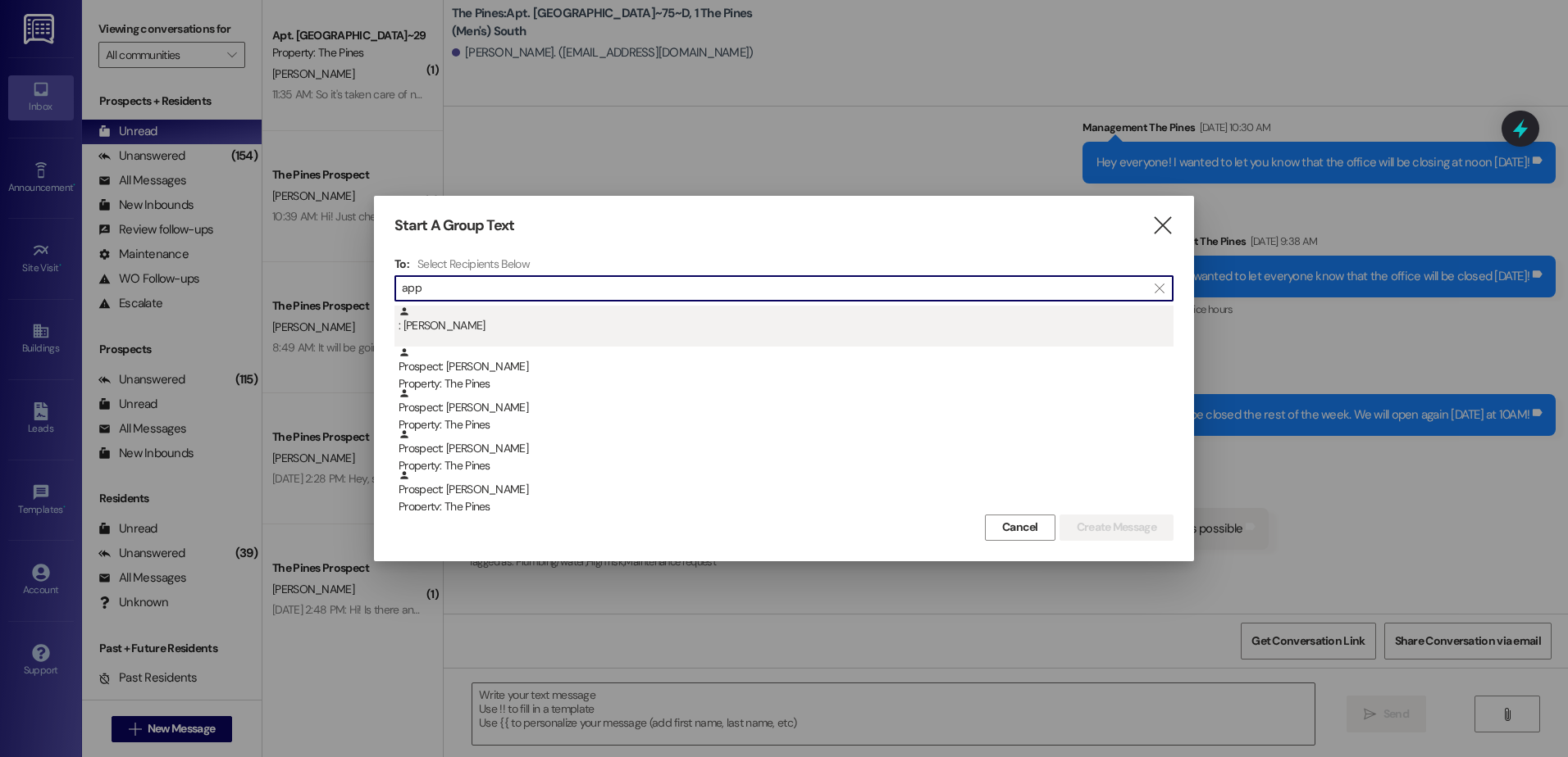
type input "app"
click at [452, 336] on div ": Leihaopam Leisan" at bounding box center [783, 326] width 779 height 41
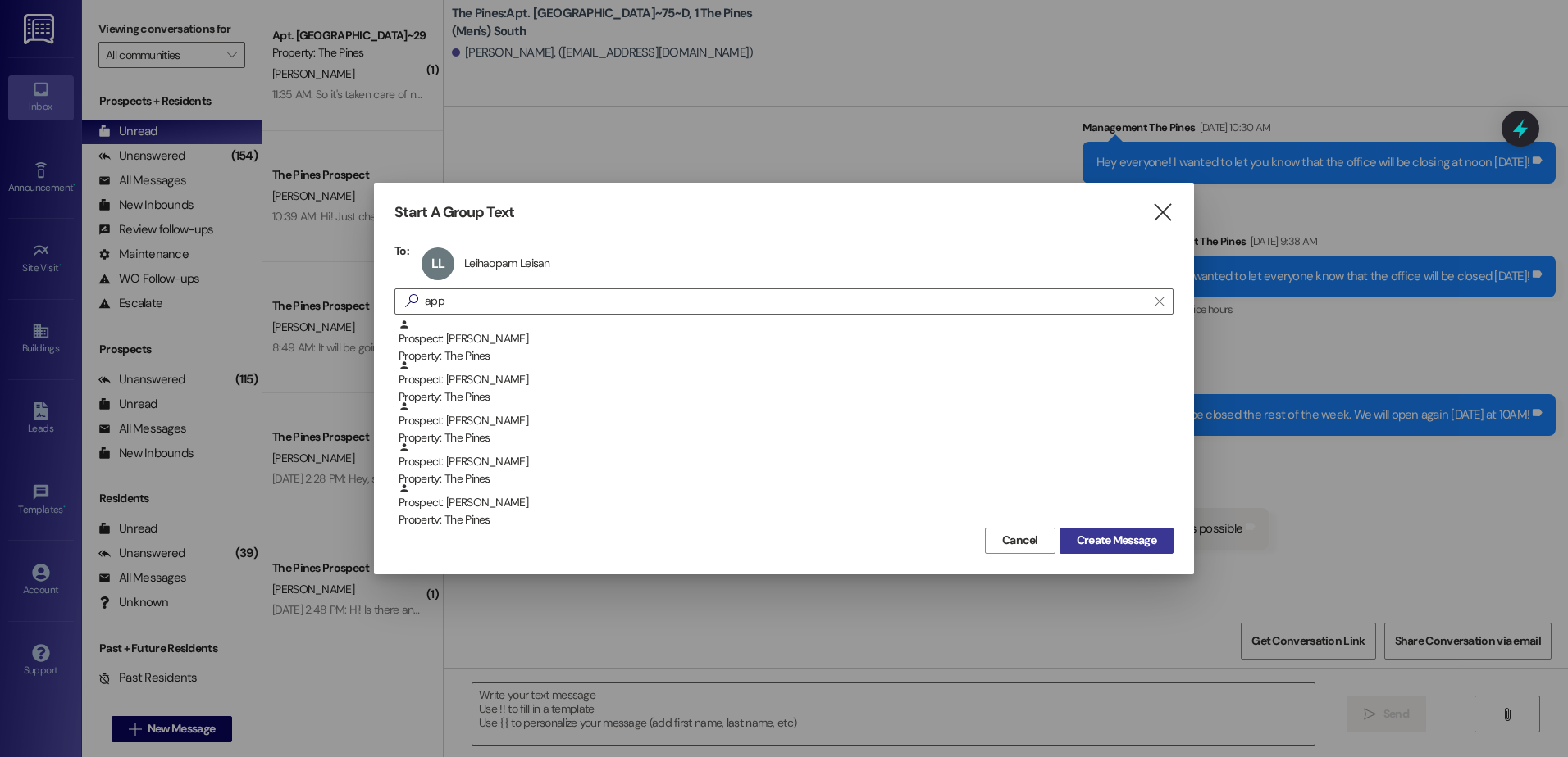
click at [1076, 531] on button "Create Message" at bounding box center [1116, 540] width 114 height 26
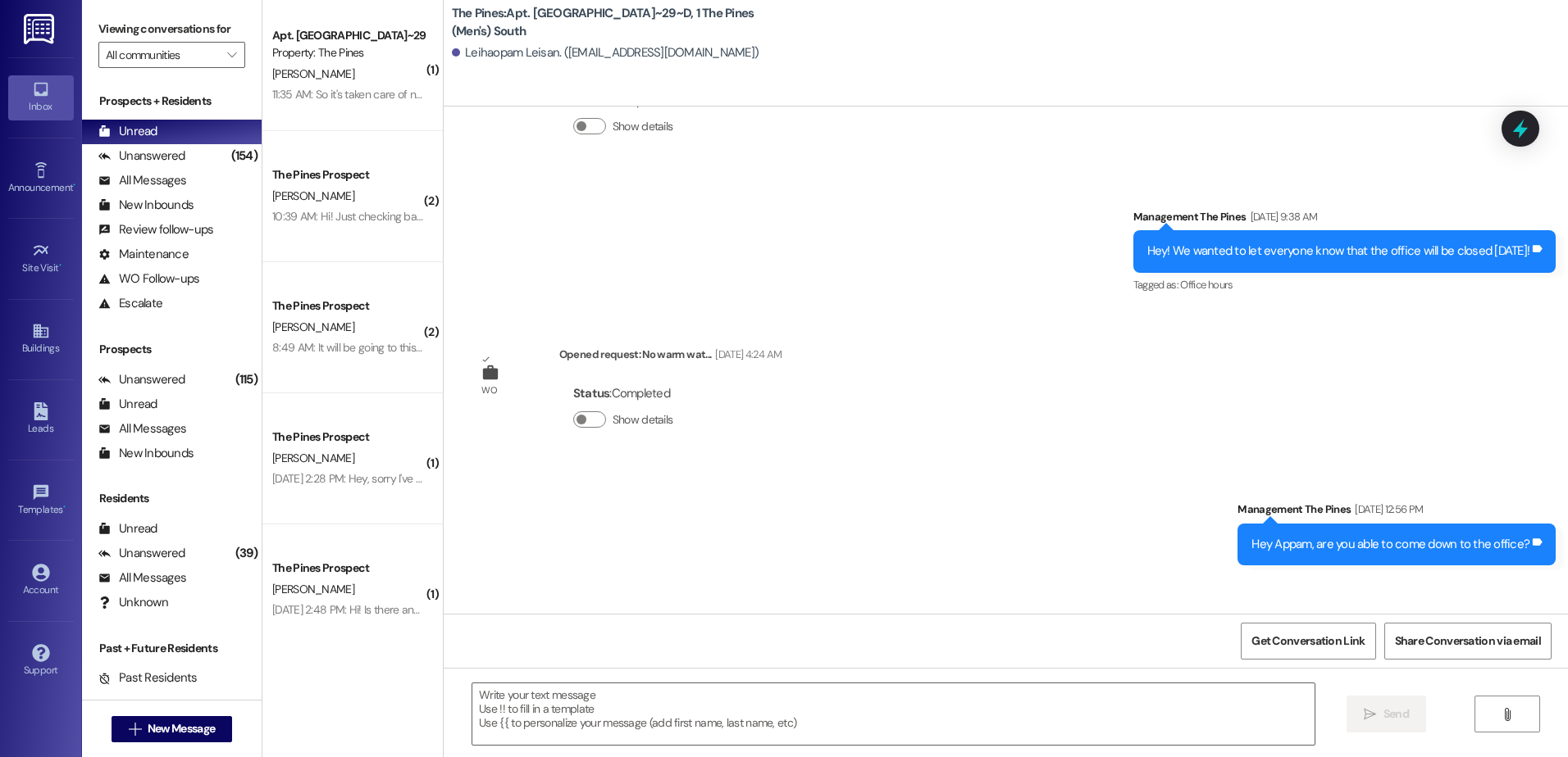
scroll to position [19786, 0]
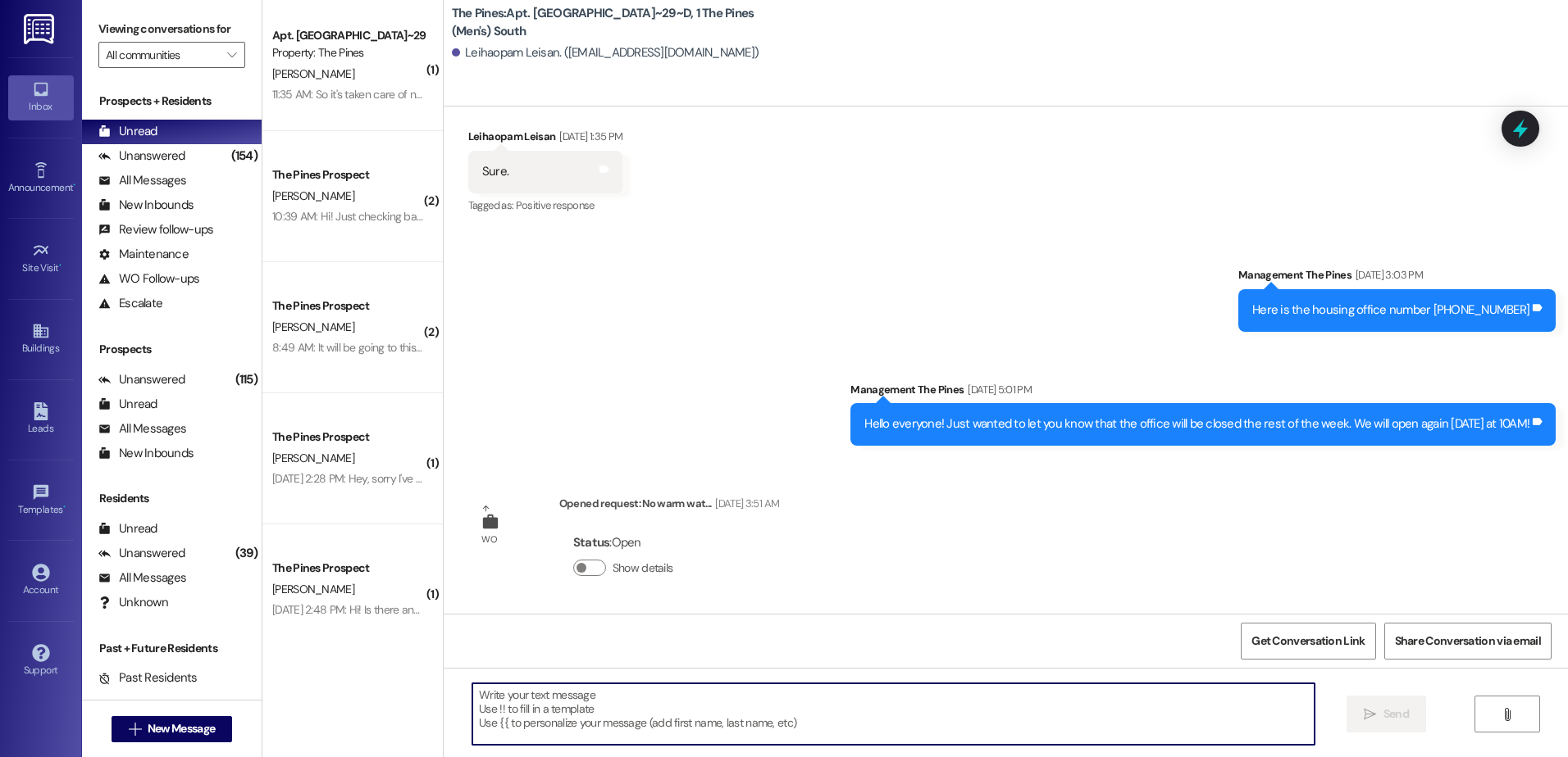
click at [755, 716] on textarea at bounding box center [893, 715] width 841 height 62
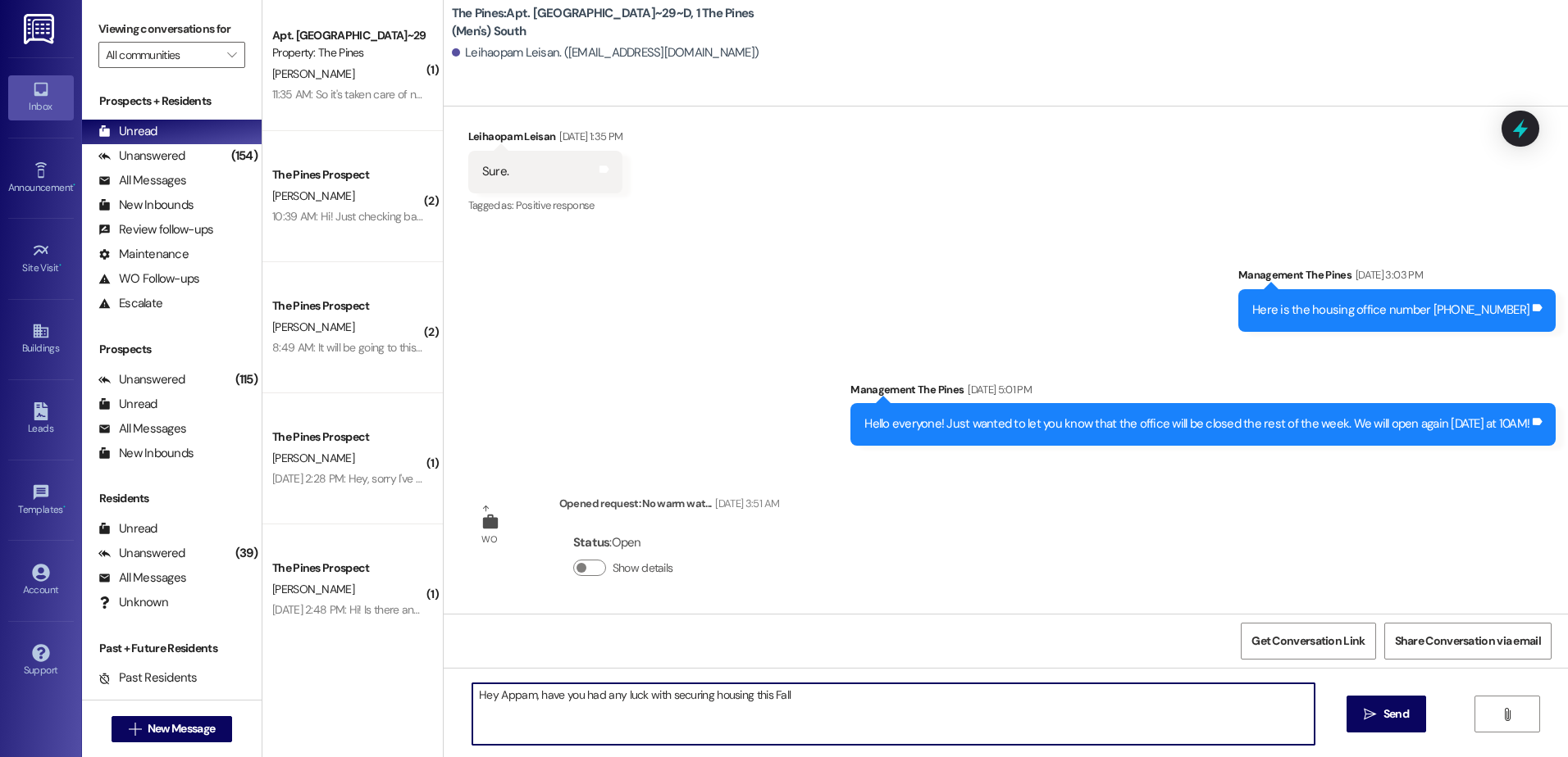
type textarea "Hey Appam, have you had any luck with securing housing this Fall?"
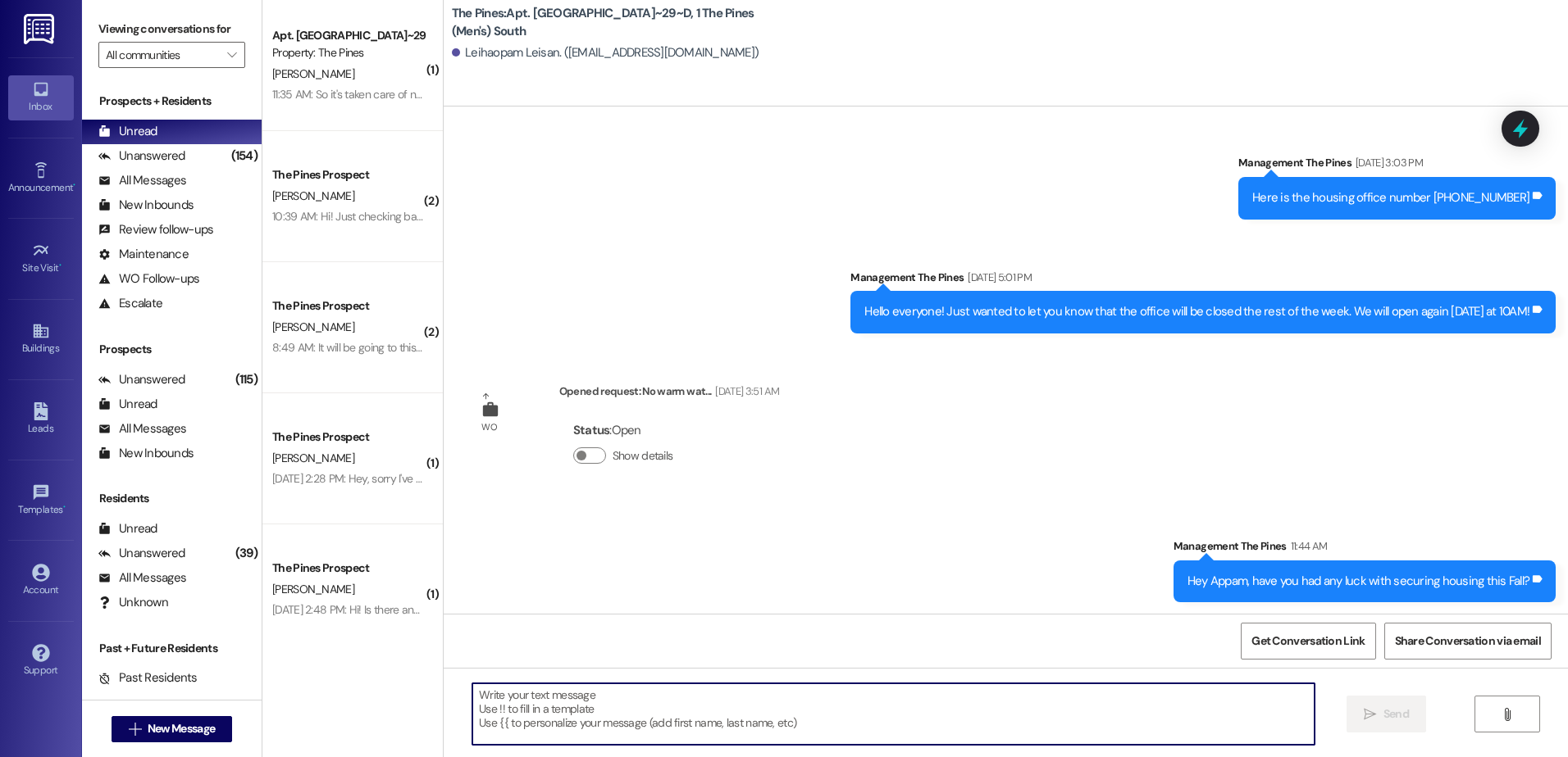
scroll to position [19900, 0]
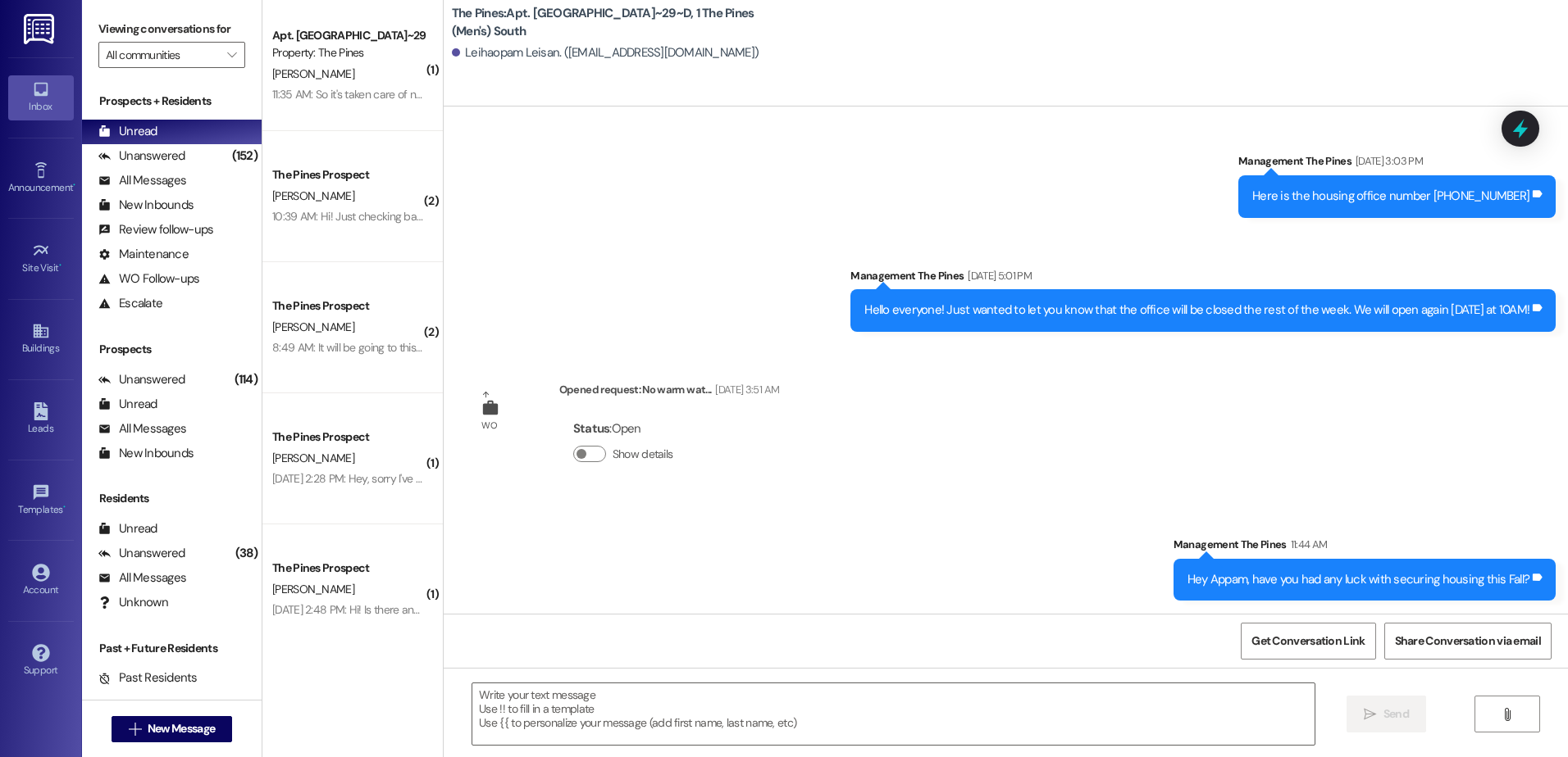
click at [364, 186] on div "T. Olson" at bounding box center [348, 196] width 155 height 21
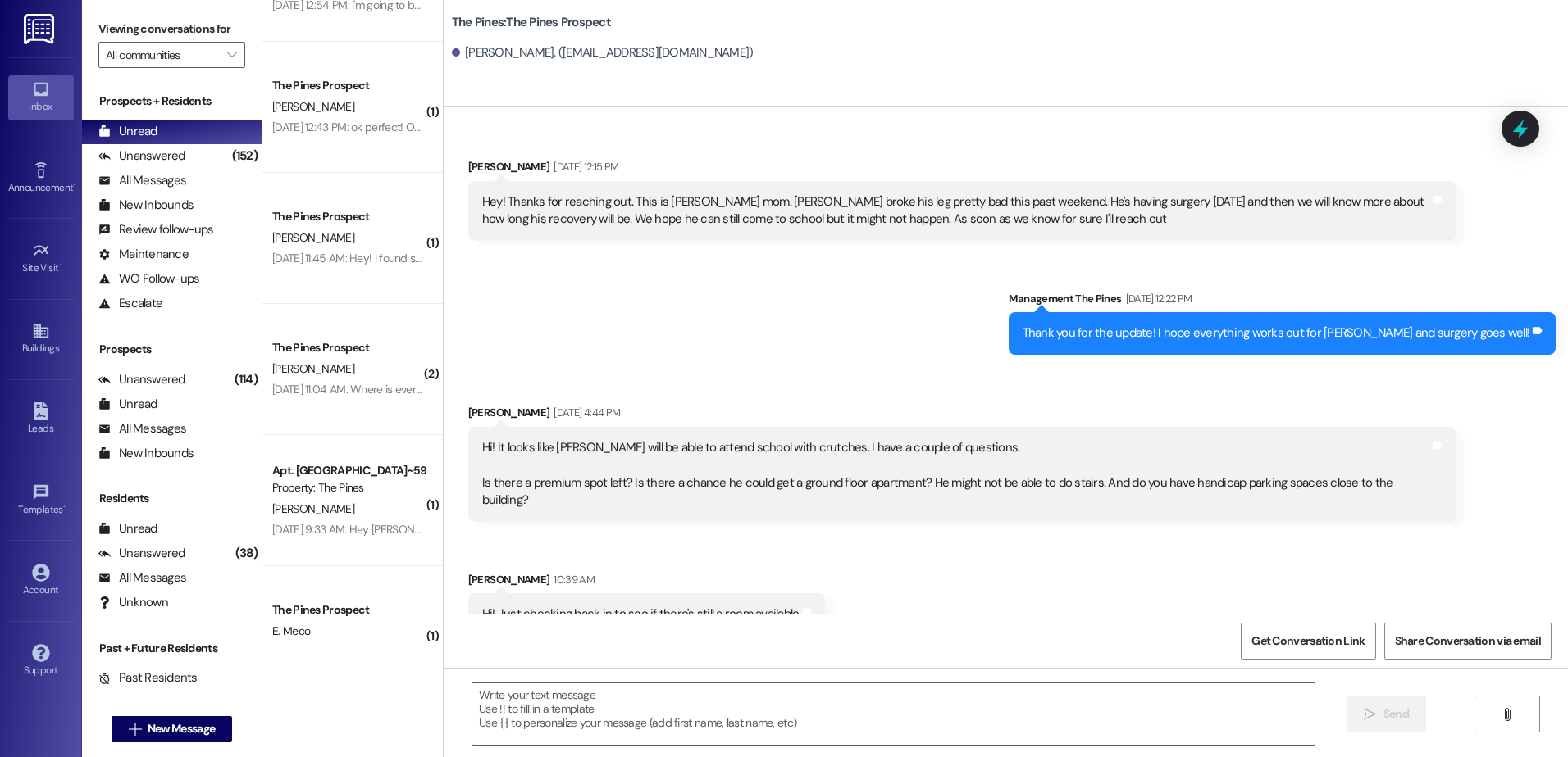
scroll to position [984, 0]
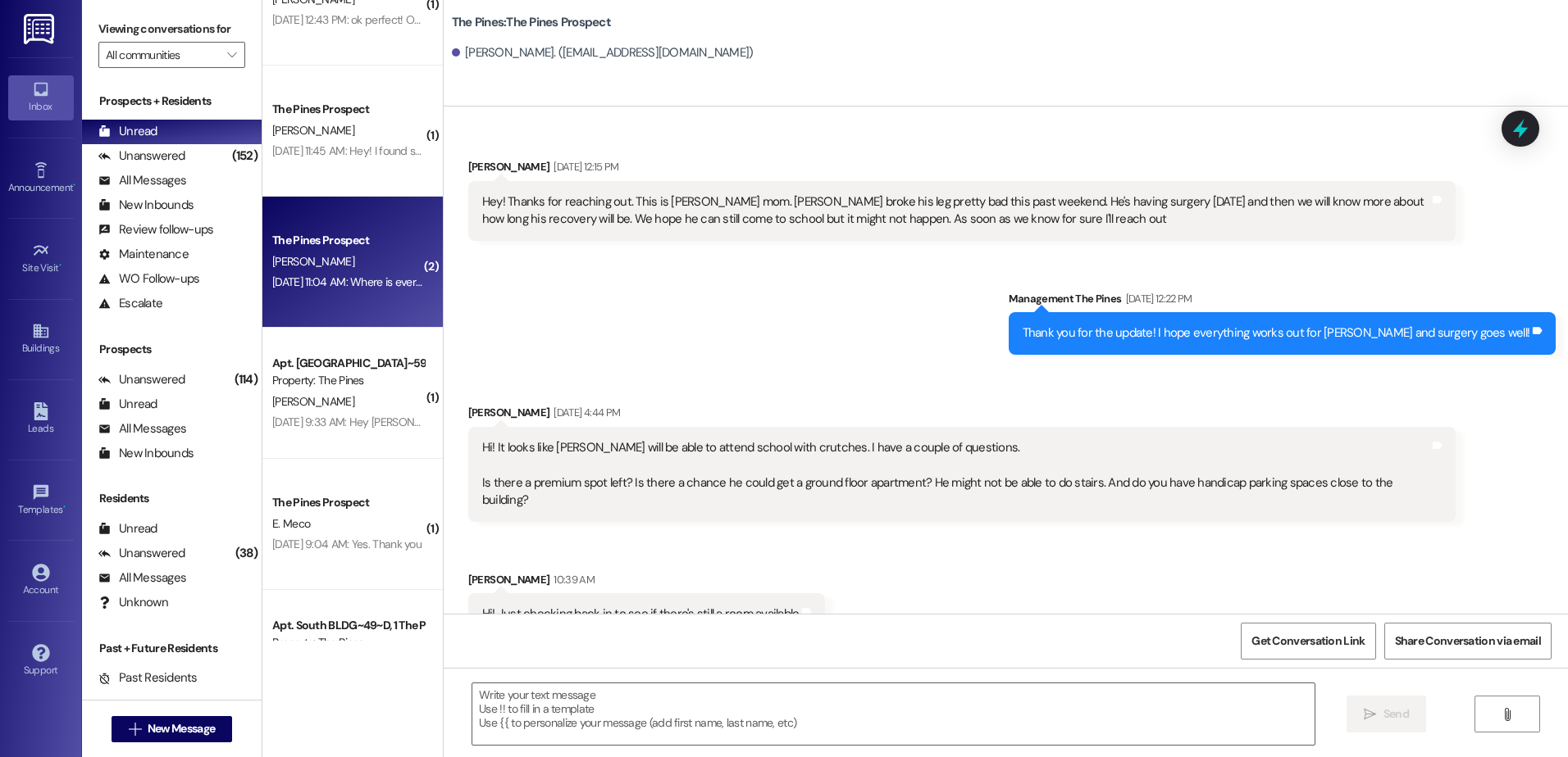
click at [338, 276] on div "Aug 15, 2025 at 11:04 AM: Where is everyone? Aug 15, 2025 at 11:04 AM: Where is…" at bounding box center [358, 282] width 172 height 15
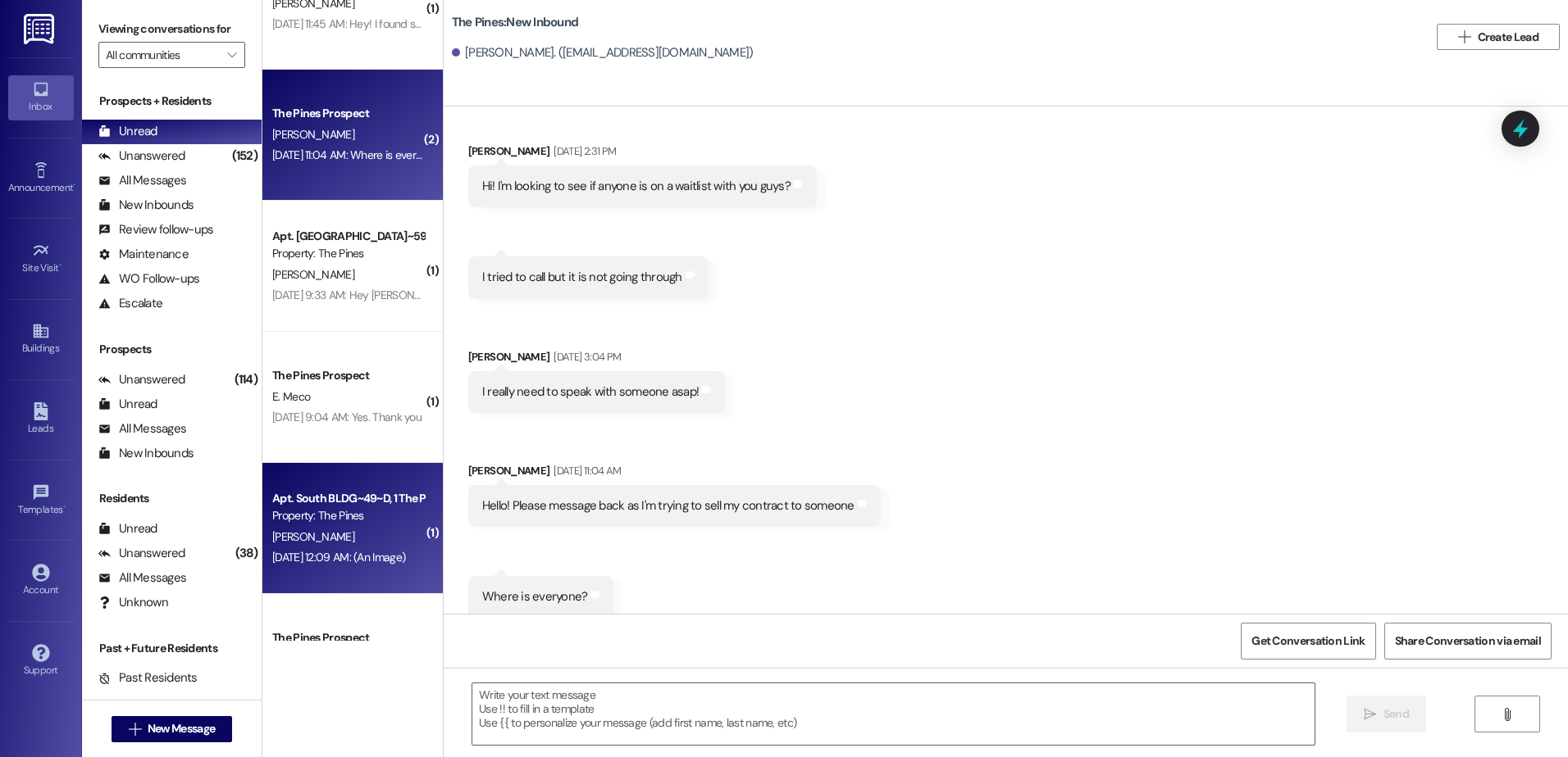
scroll to position [1148, 0]
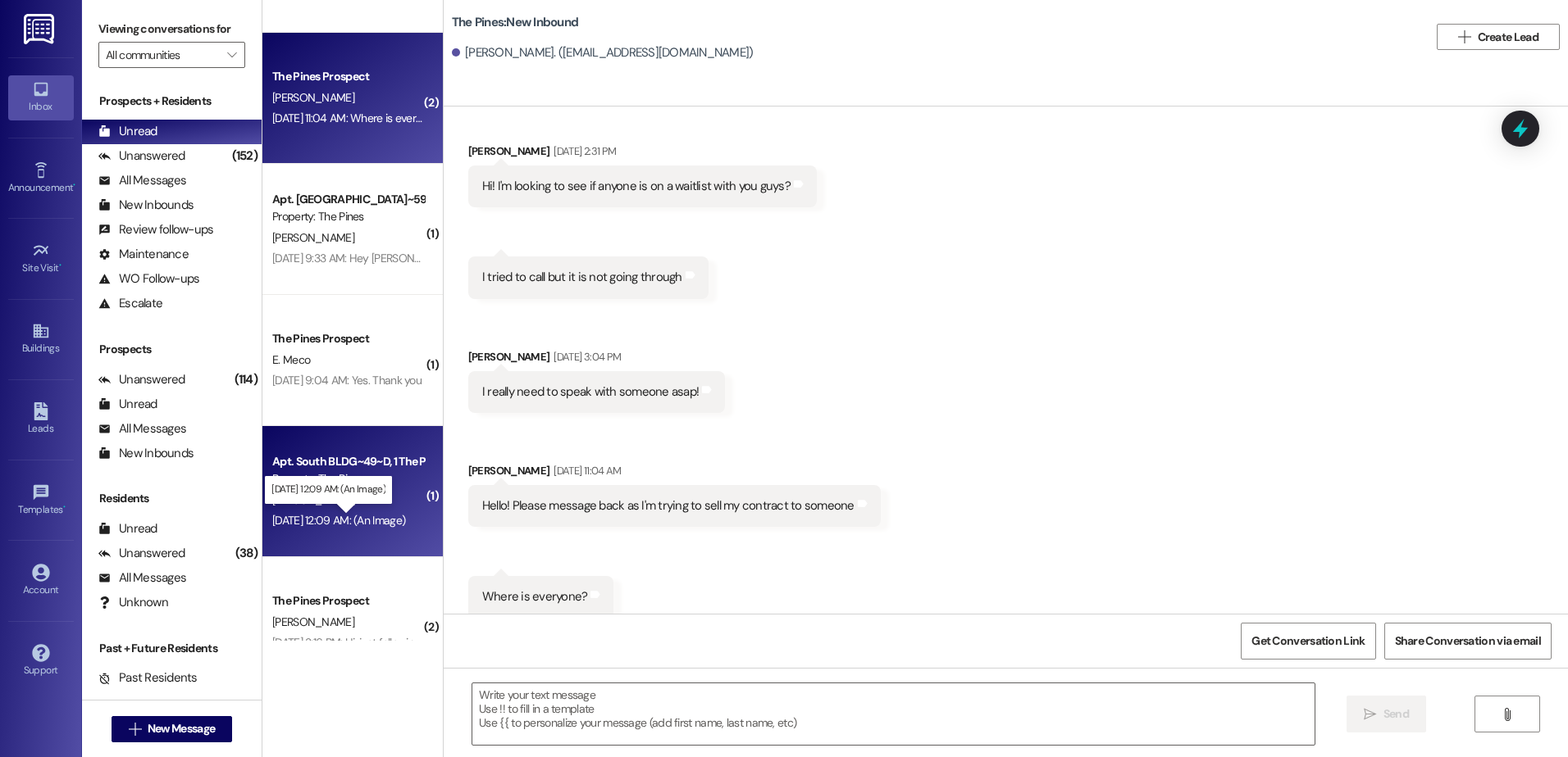
click at [344, 515] on div "Aug 15, 2025 at 12:09 AM: (An Image) Aug 15, 2025 at 12:09 AM: (An Image)" at bounding box center [338, 520] width 132 height 15
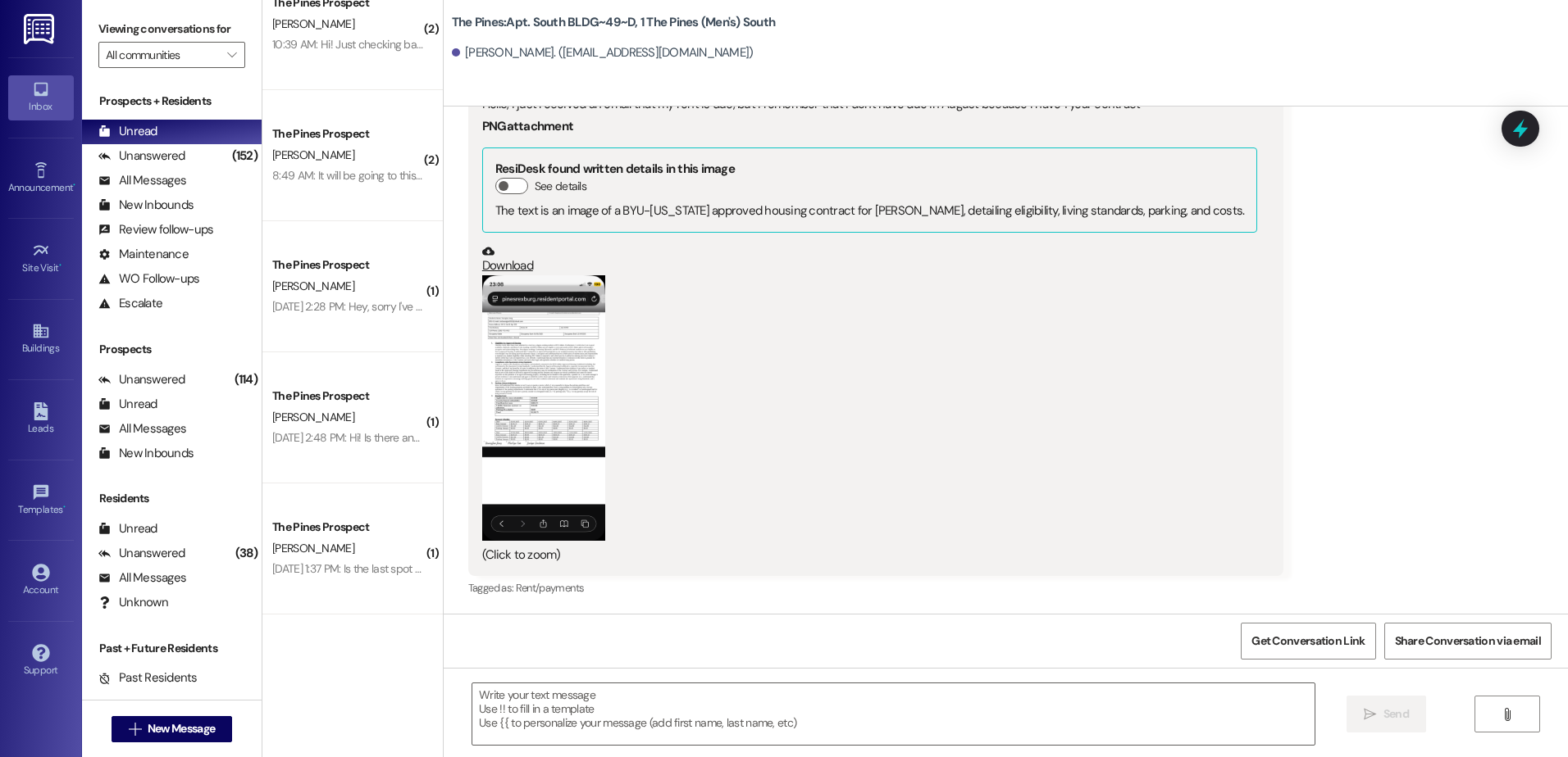
scroll to position [0, 0]
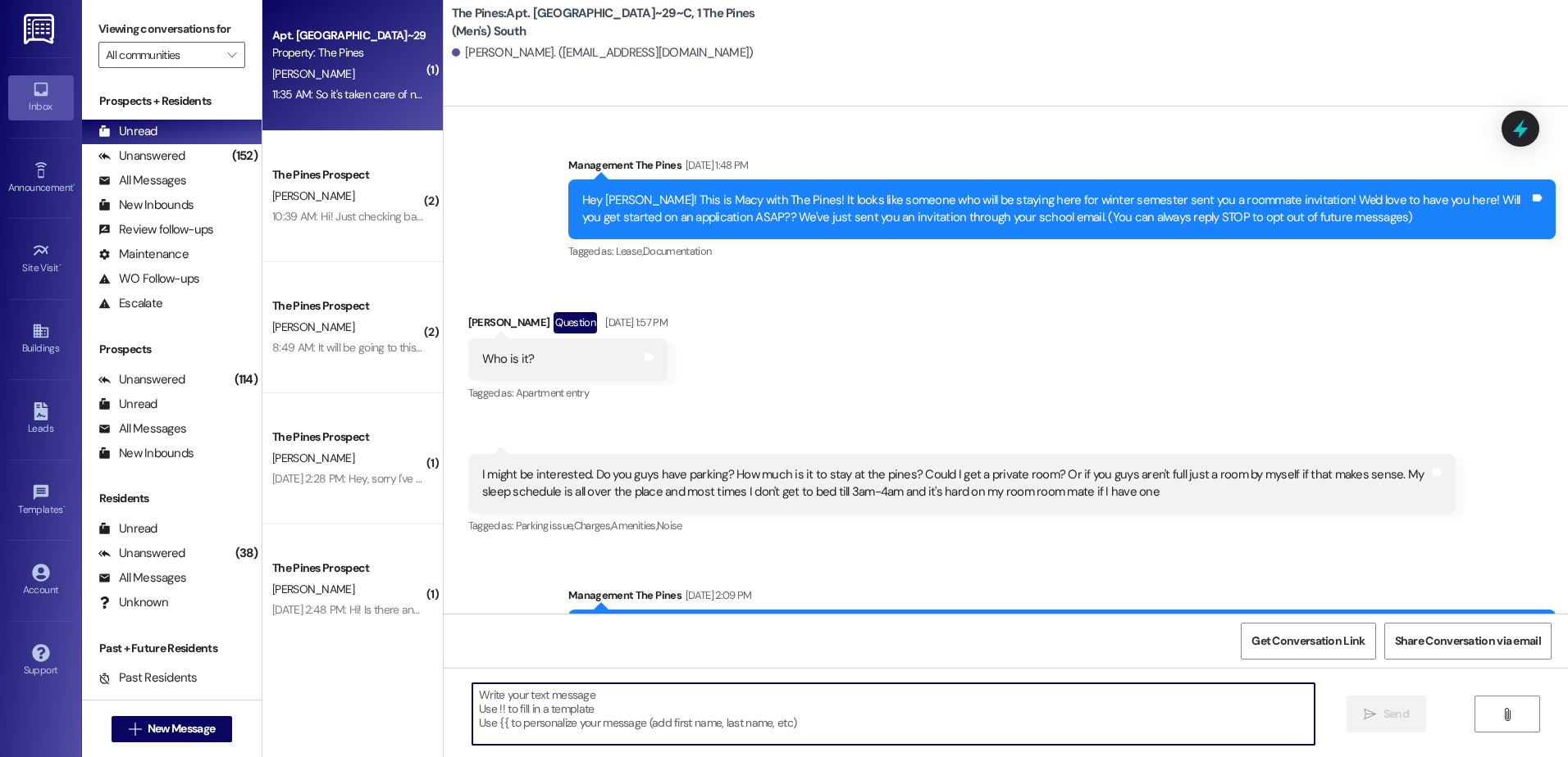
click at [680, 686] on textarea at bounding box center [893, 715] width 841 height 62
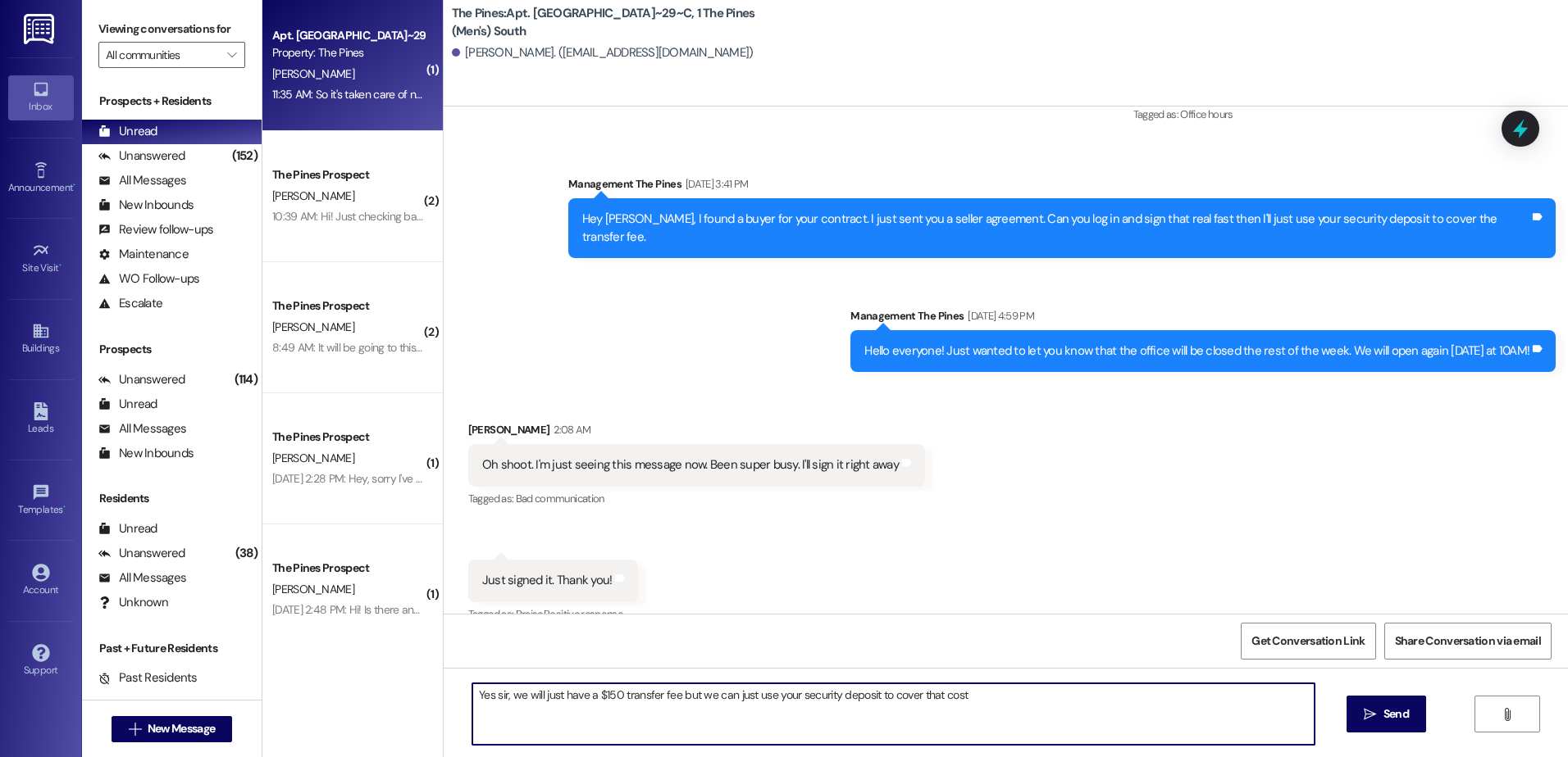
type textarea "Yes sir, we will just have a $150 transfer fee but we can just use your securit…"
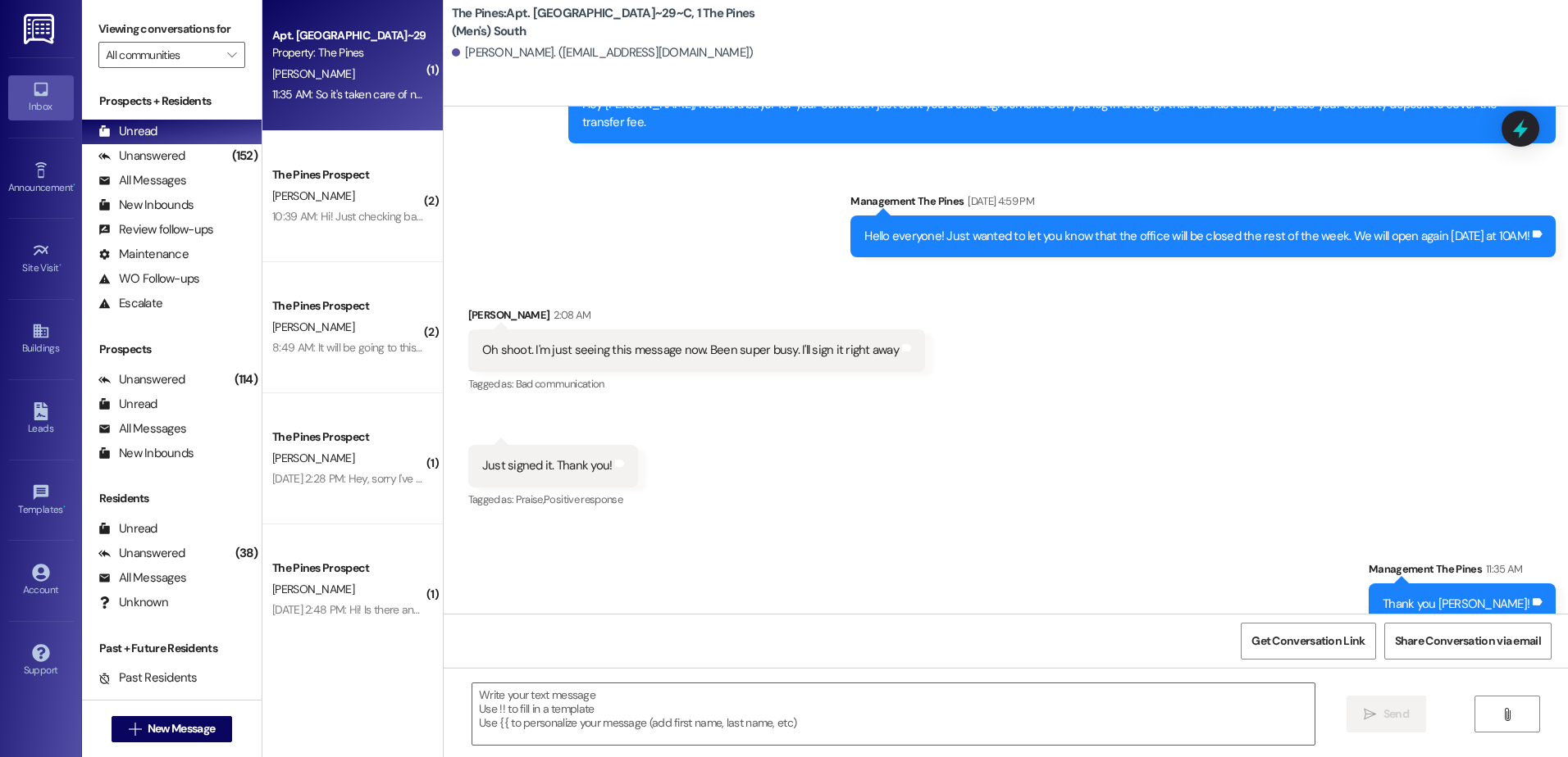
scroll to position [43679, 0]
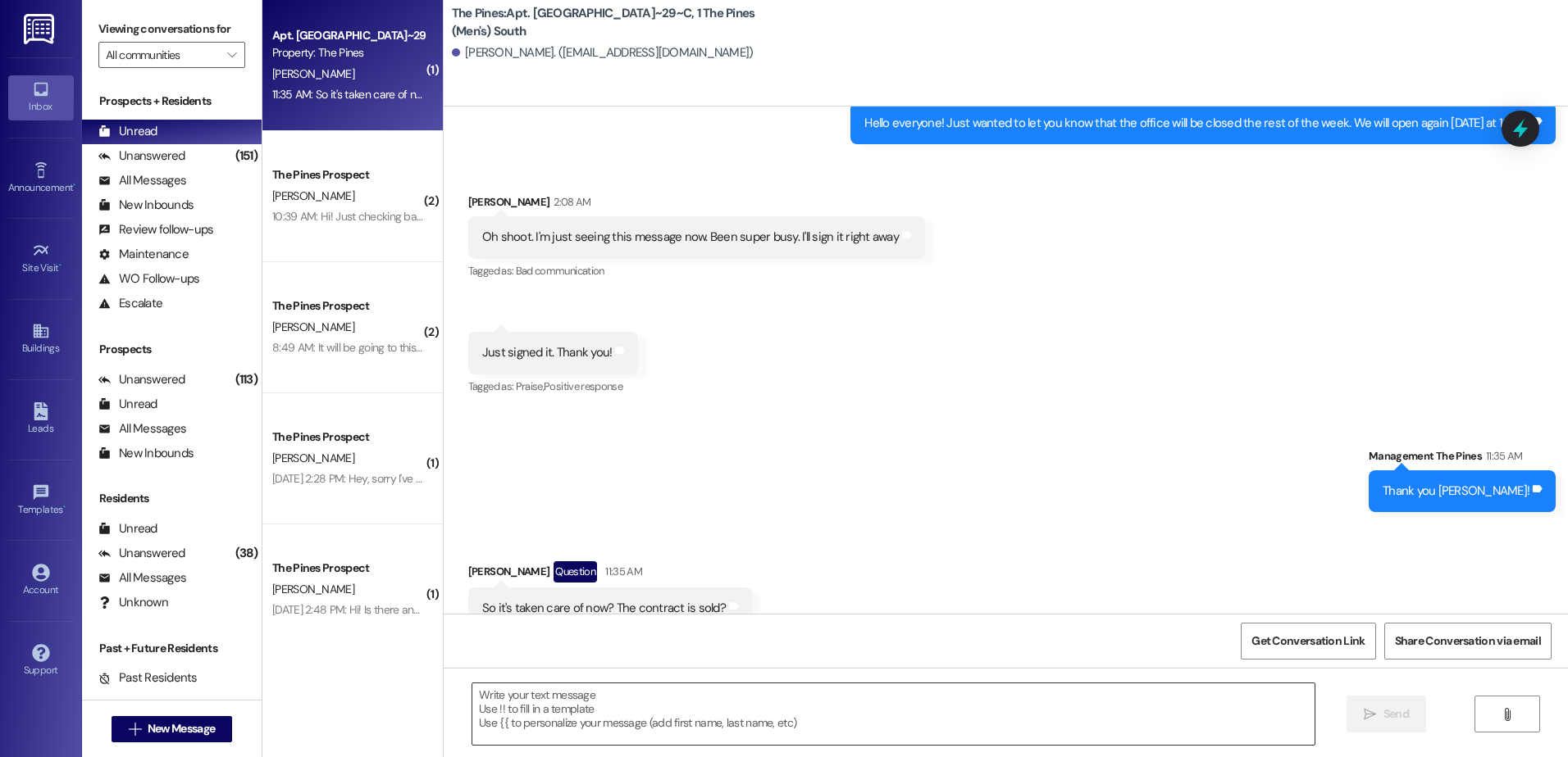
click at [751, 691] on textarea at bounding box center [893, 715] width 841 height 62
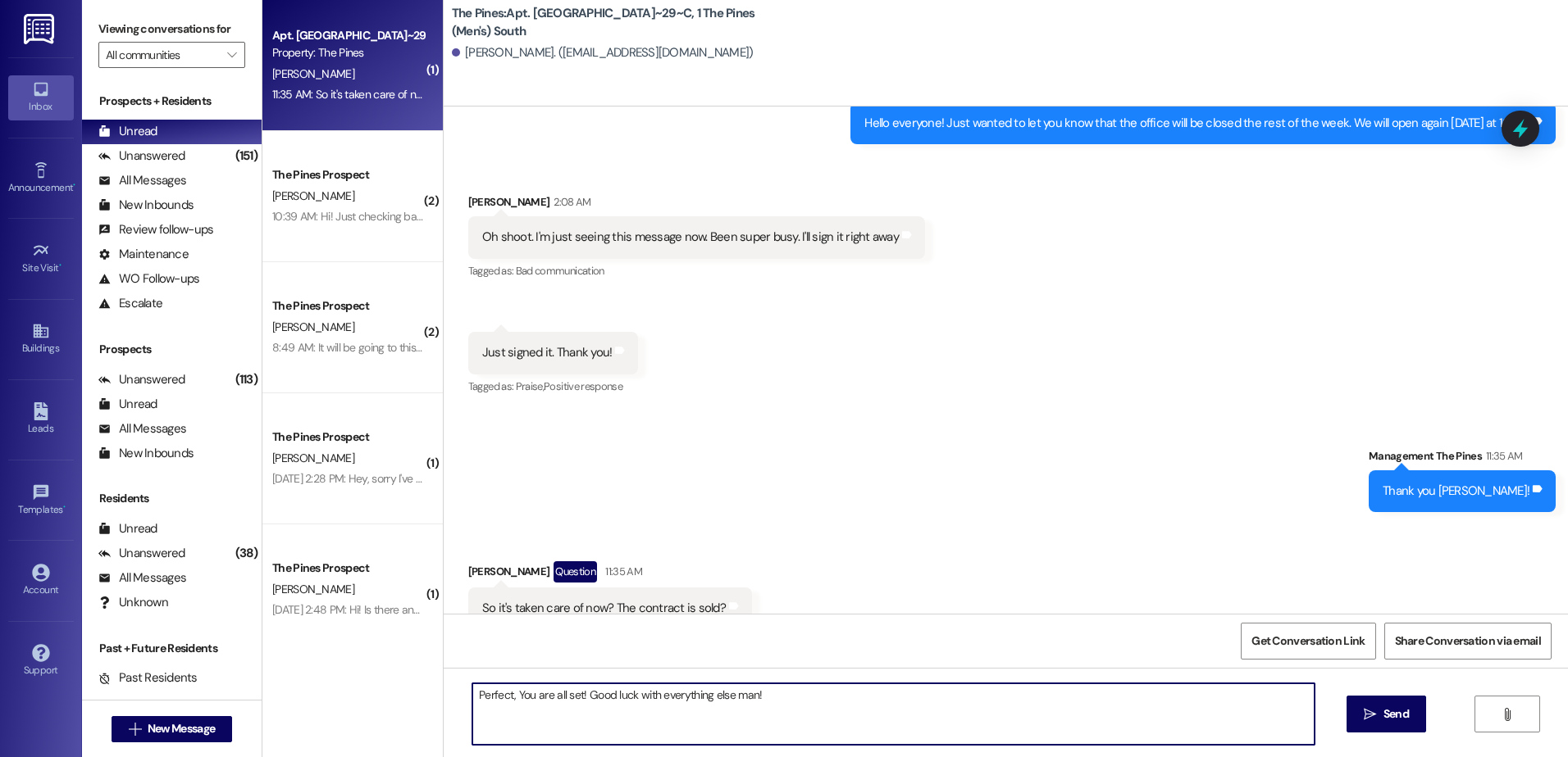
click at [755, 702] on textarea "Perfect, You are all set! Good luck with everything else man!" at bounding box center [893, 715] width 841 height 62
type textarea "Perfect, You are all set! Good luck with everything else man!"
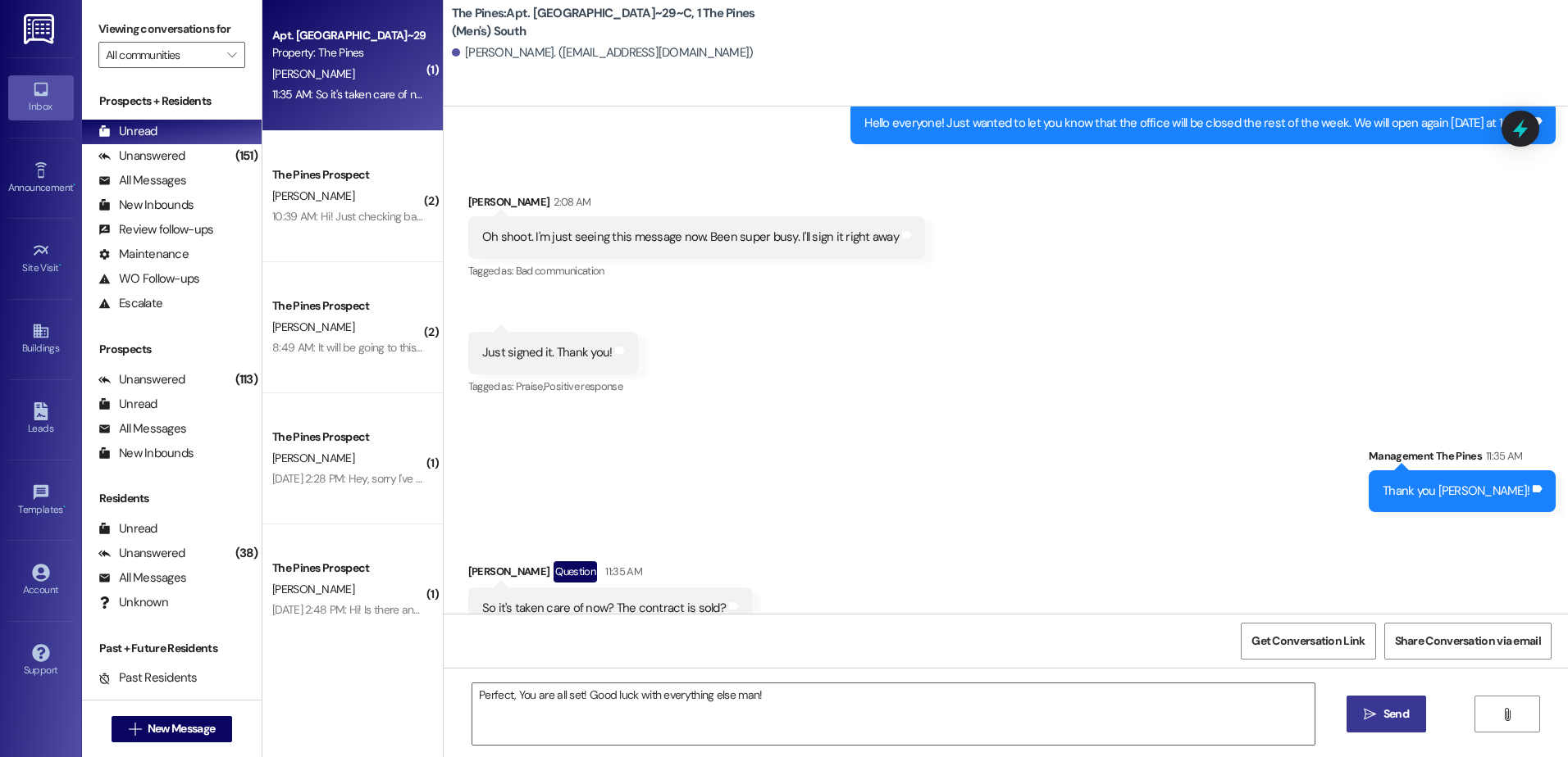
click at [1391, 725] on button " Send" at bounding box center [1386, 715] width 79 height 37
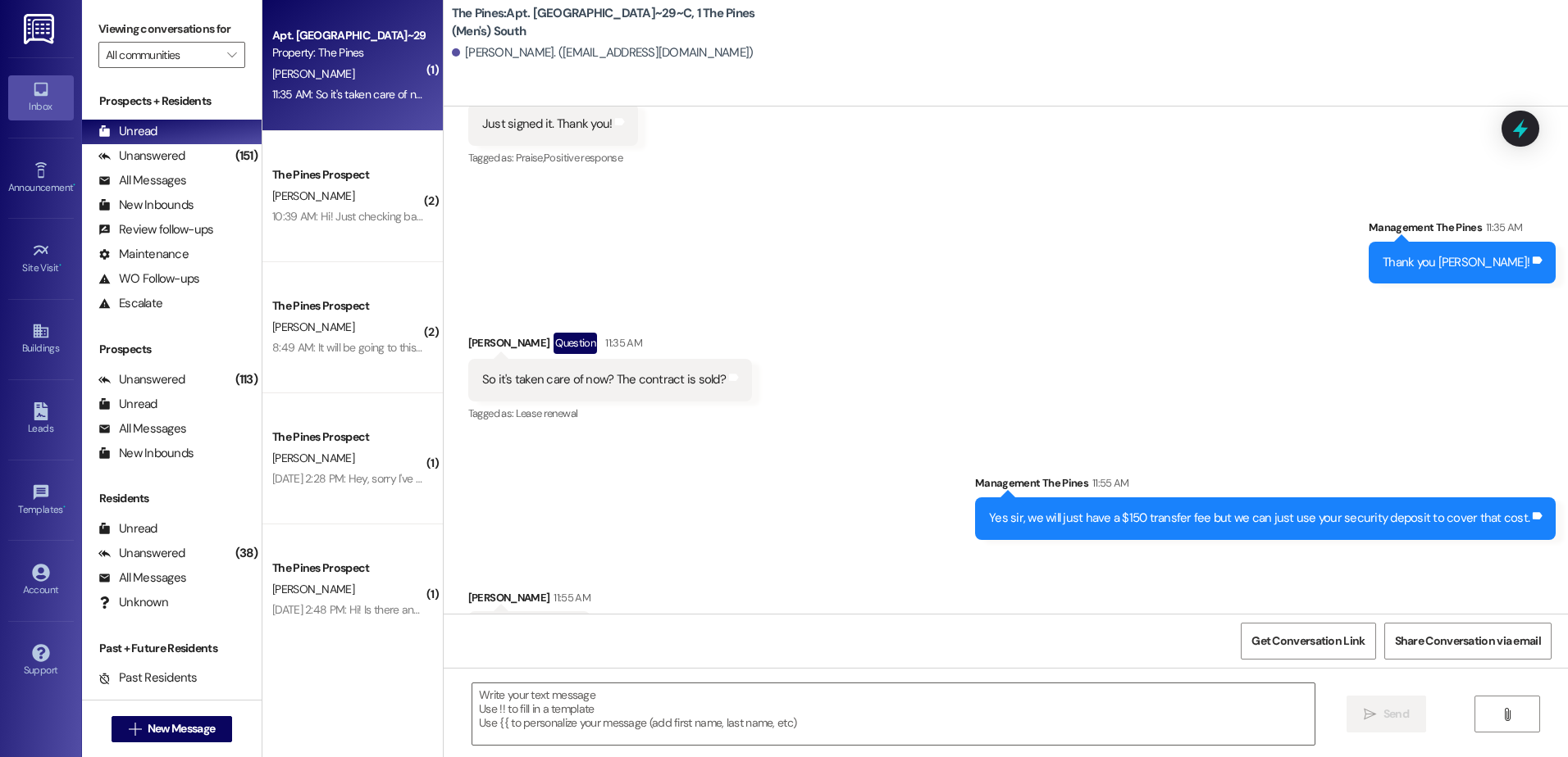
scroll to position [43908, 0]
click at [177, 736] on span "New Message" at bounding box center [181, 729] width 67 height 17
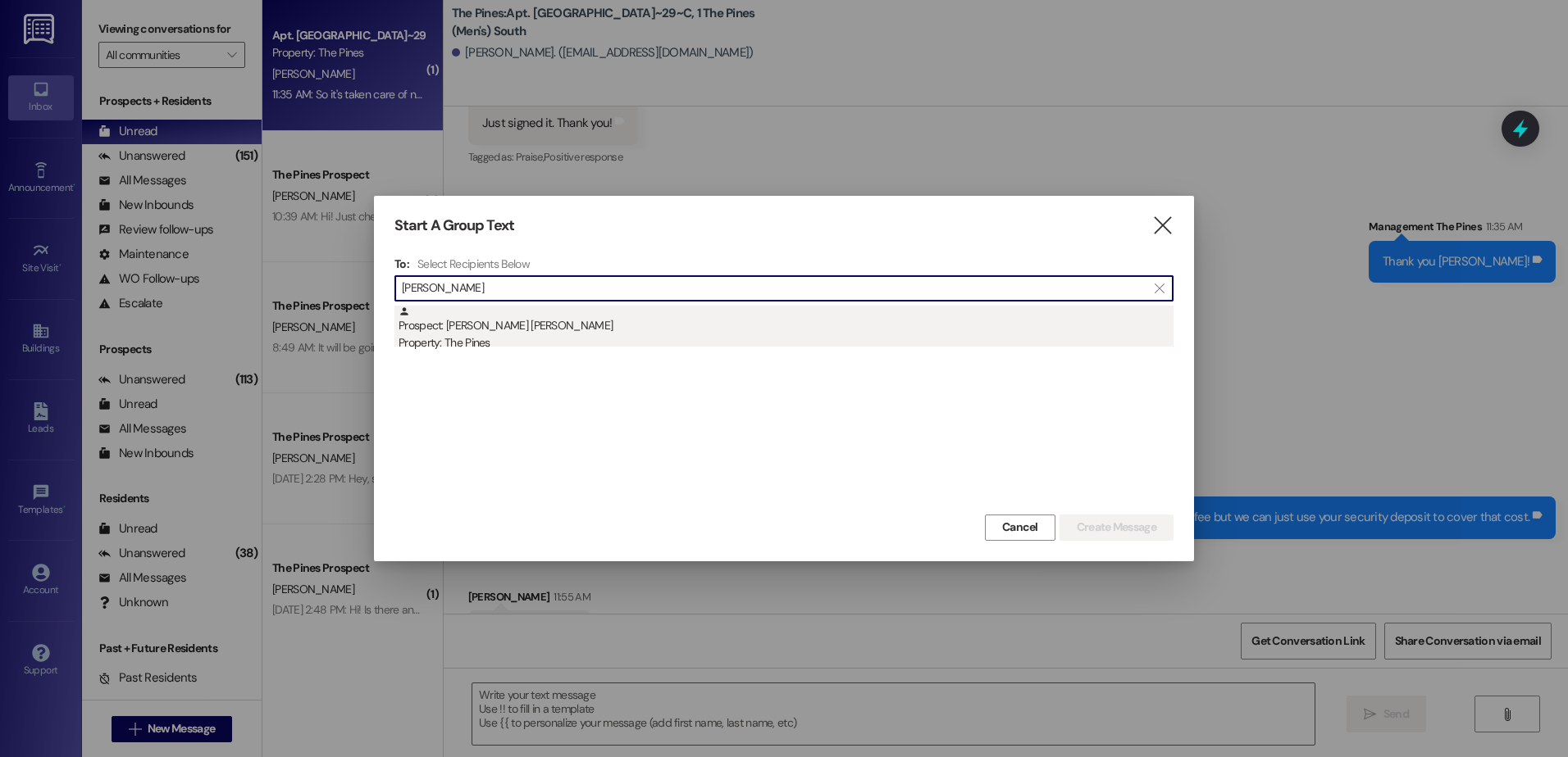
type input "emma ode"
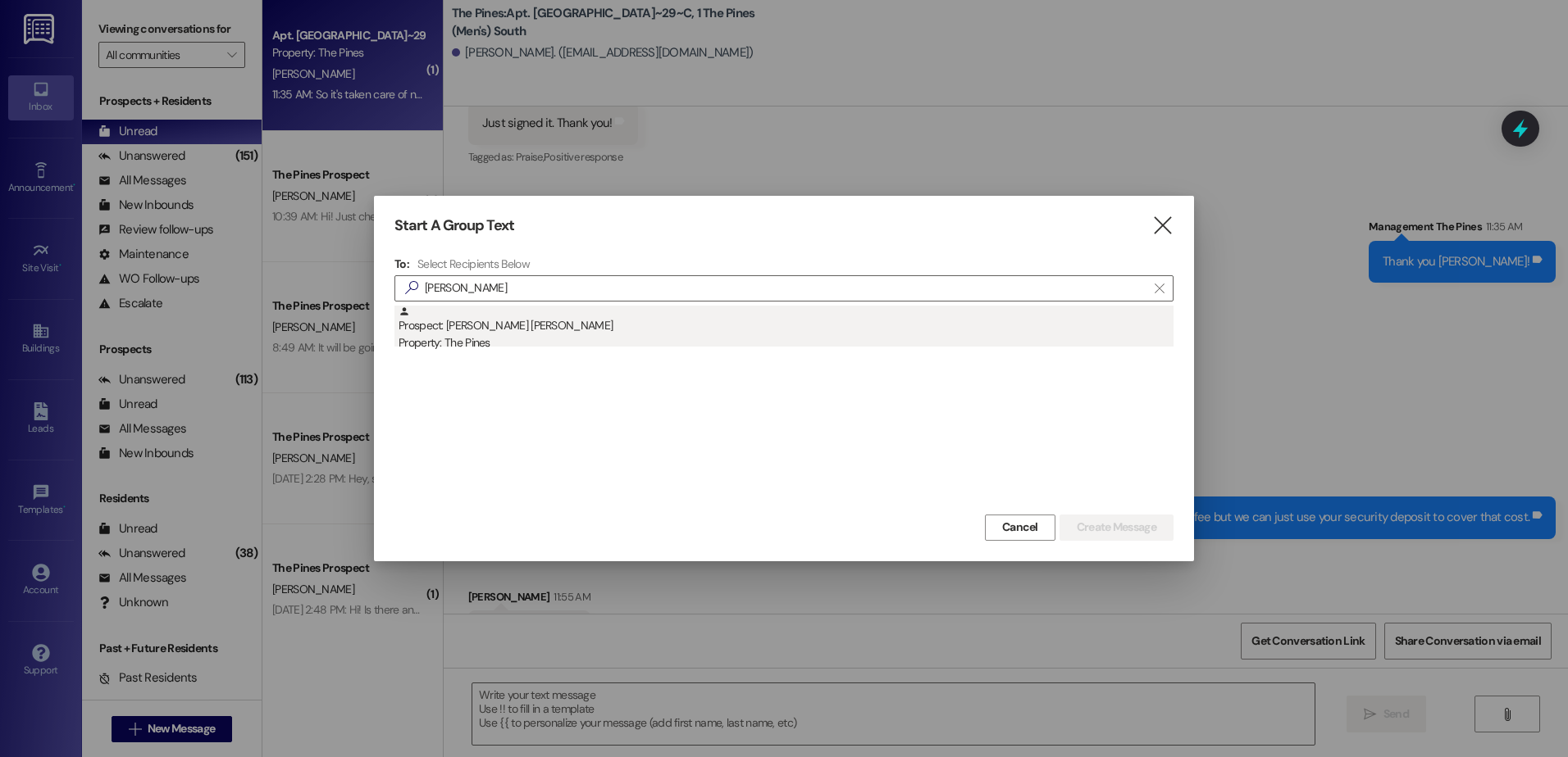
click at [574, 315] on div "Prospect: Emma Odete Property: The Pines" at bounding box center [786, 329] width 775 height 47
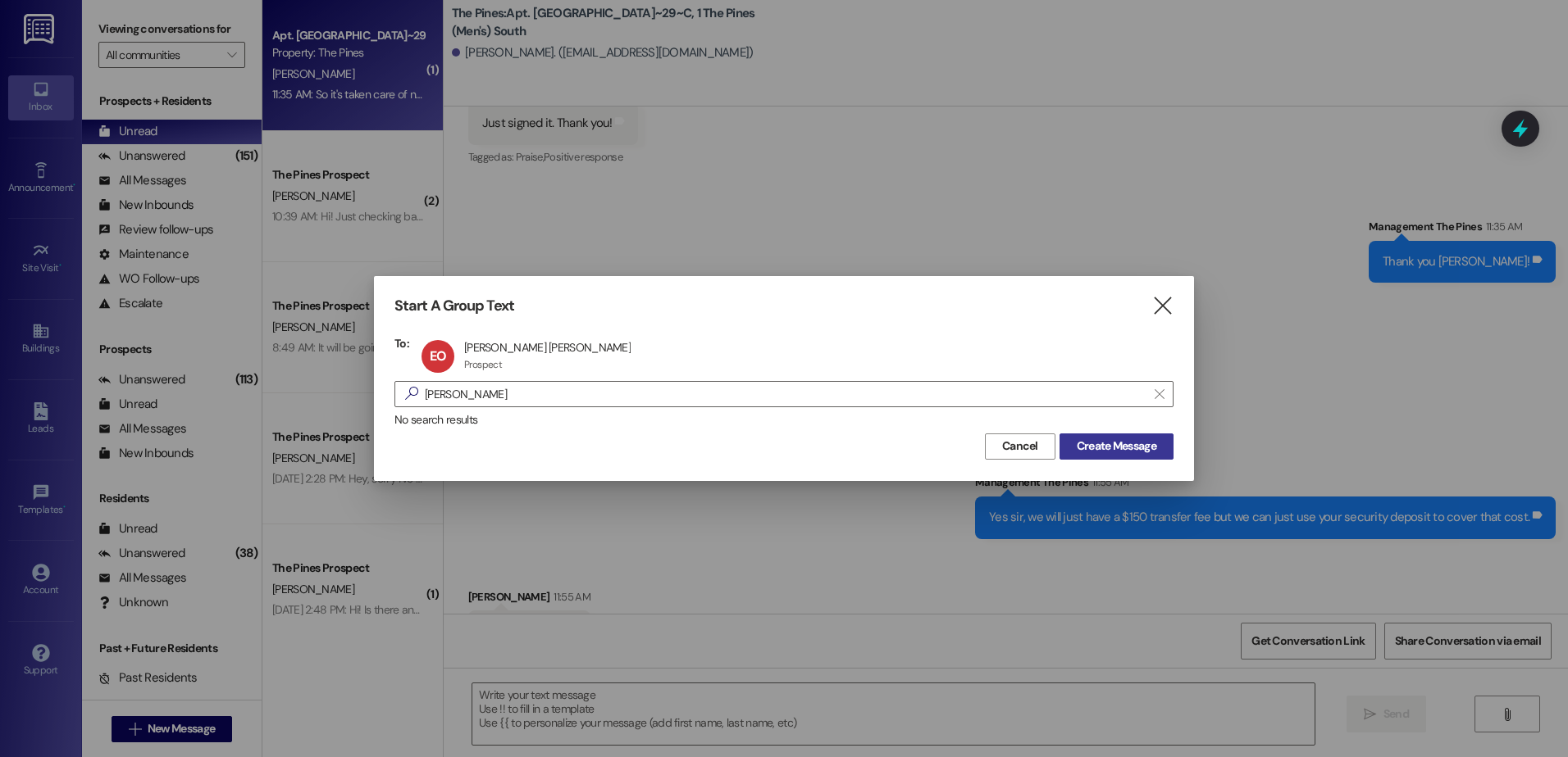
click at [1132, 453] on span "Create Message" at bounding box center [1116, 446] width 79 height 17
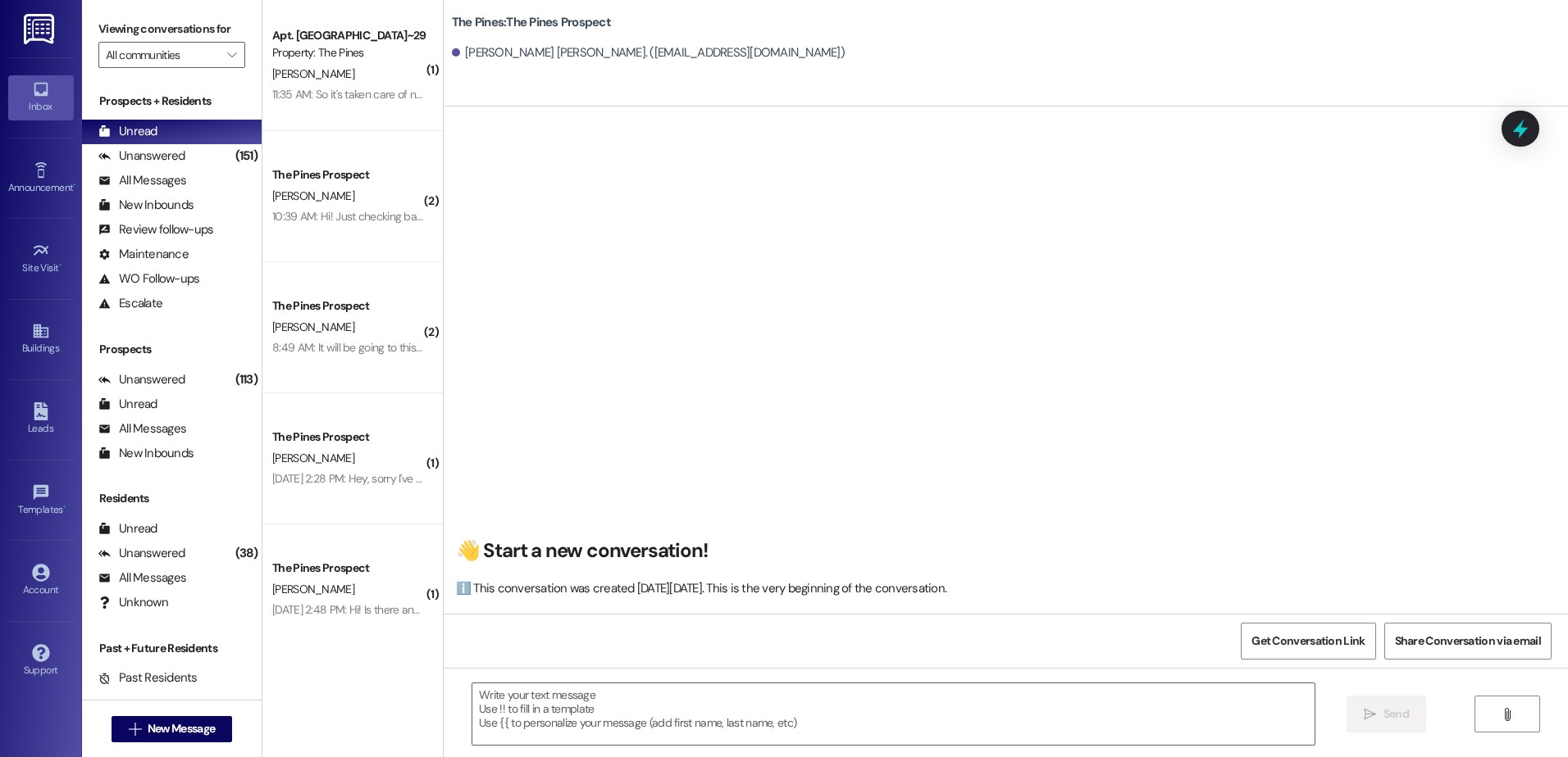
scroll to position [1, 0]
click at [603, 692] on textarea at bounding box center [893, 715] width 841 height 62
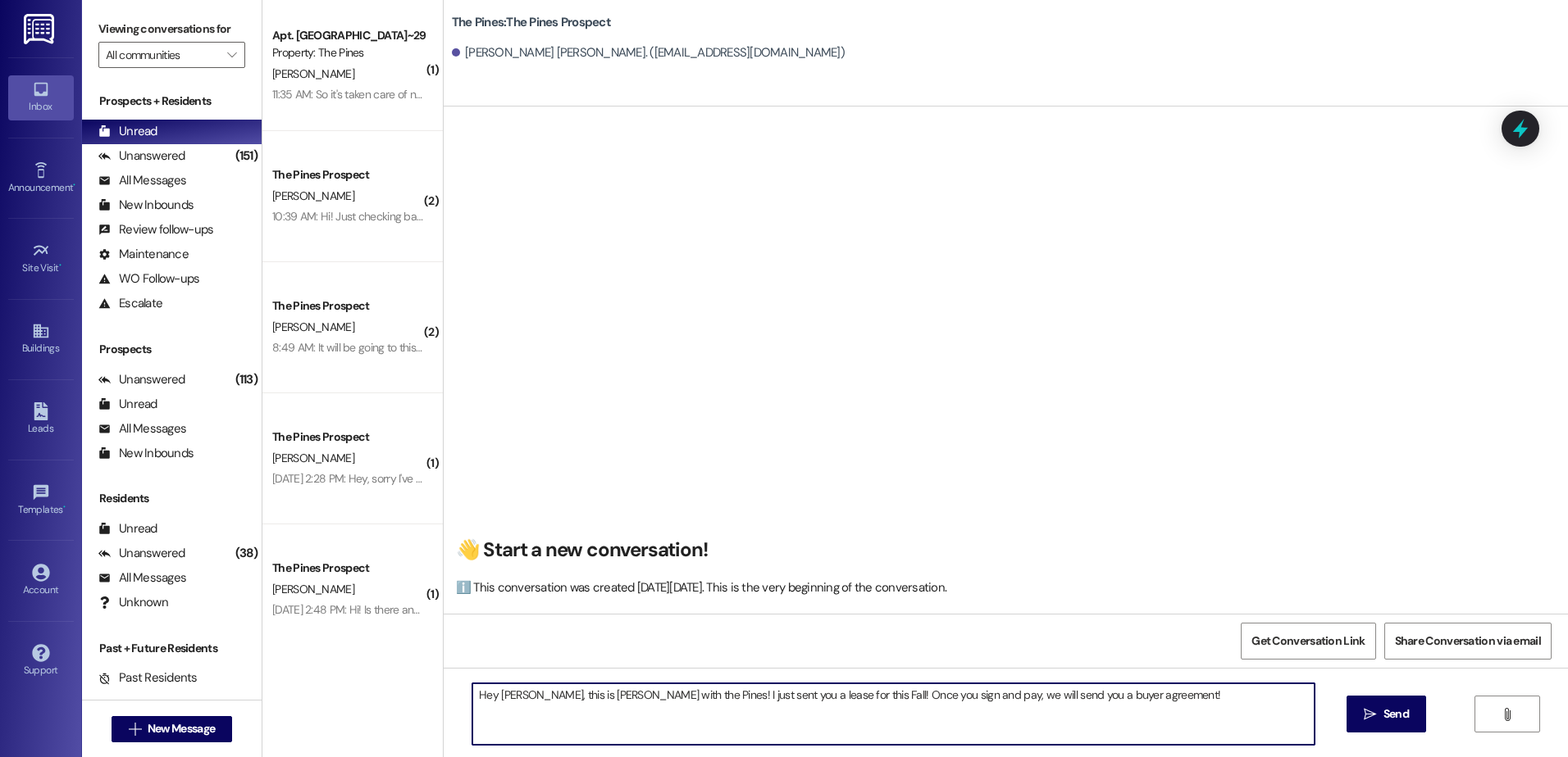
drag, startPoint x: 1117, startPoint y: 687, endPoint x: 457, endPoint y: 683, distance: 660.0
click at [463, 683] on div "Hey Emma, this is Andrew with the Pines! I just sent you a lease for this Fall!…" at bounding box center [885, 715] width 843 height 63
type textarea "Hey Emma, this is Andrew with the Pines! I just sent you a lease for this Fall!…"
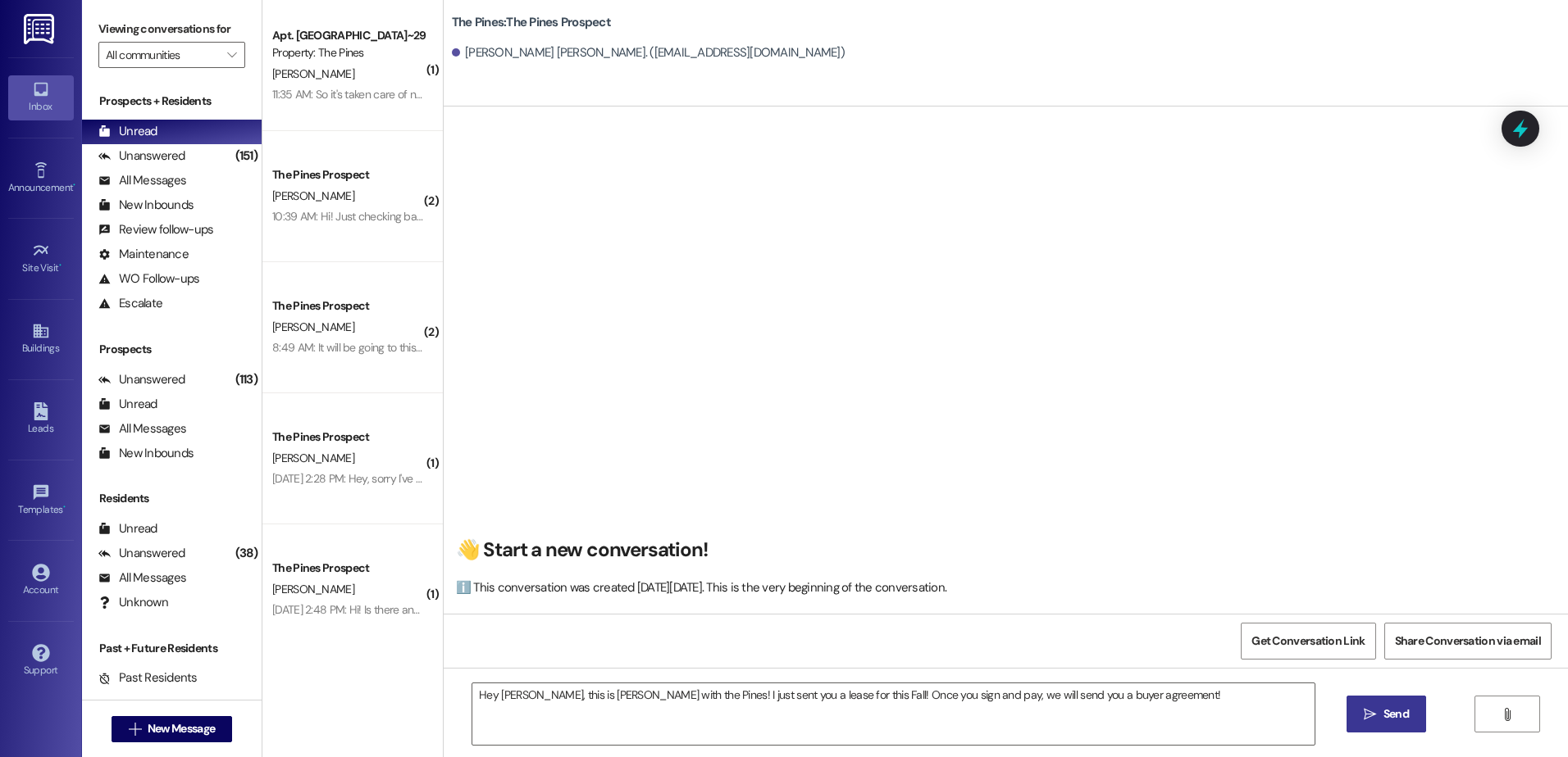
click at [1371, 714] on icon "" at bounding box center [1370, 715] width 12 height 13
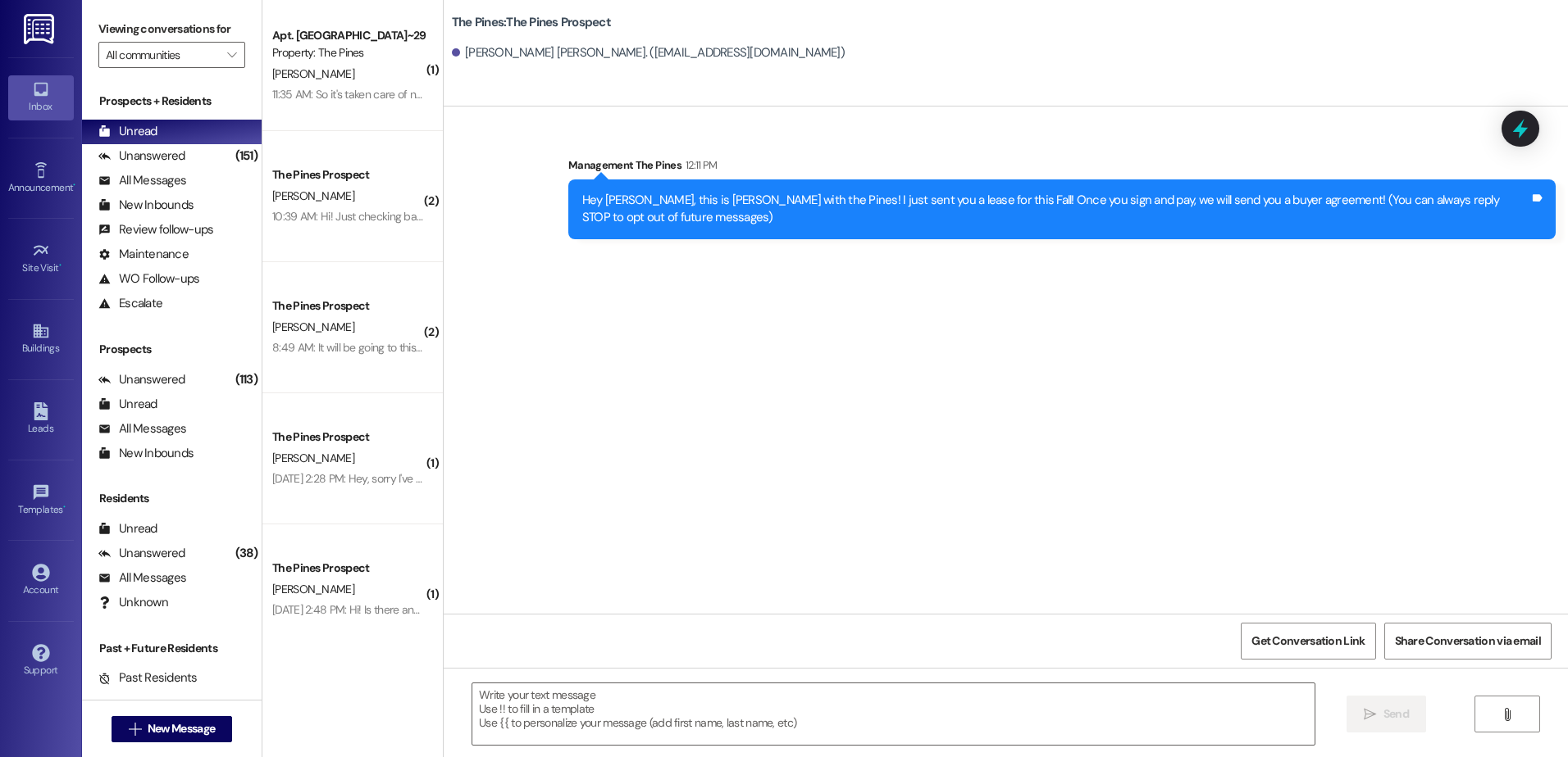
scroll to position [0, 0]
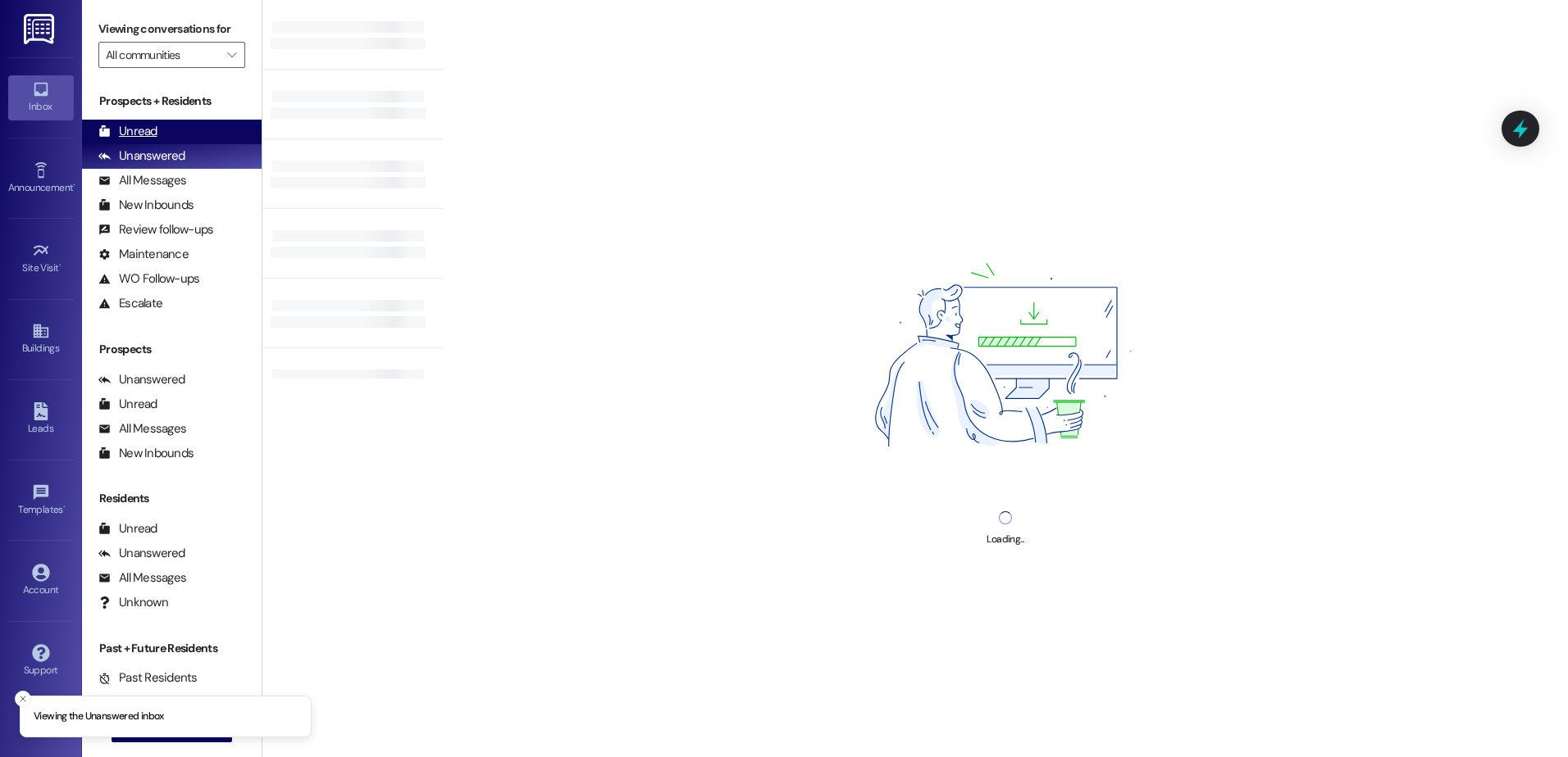
click at [157, 124] on div "Unread (0)" at bounding box center [172, 132] width 180 height 25
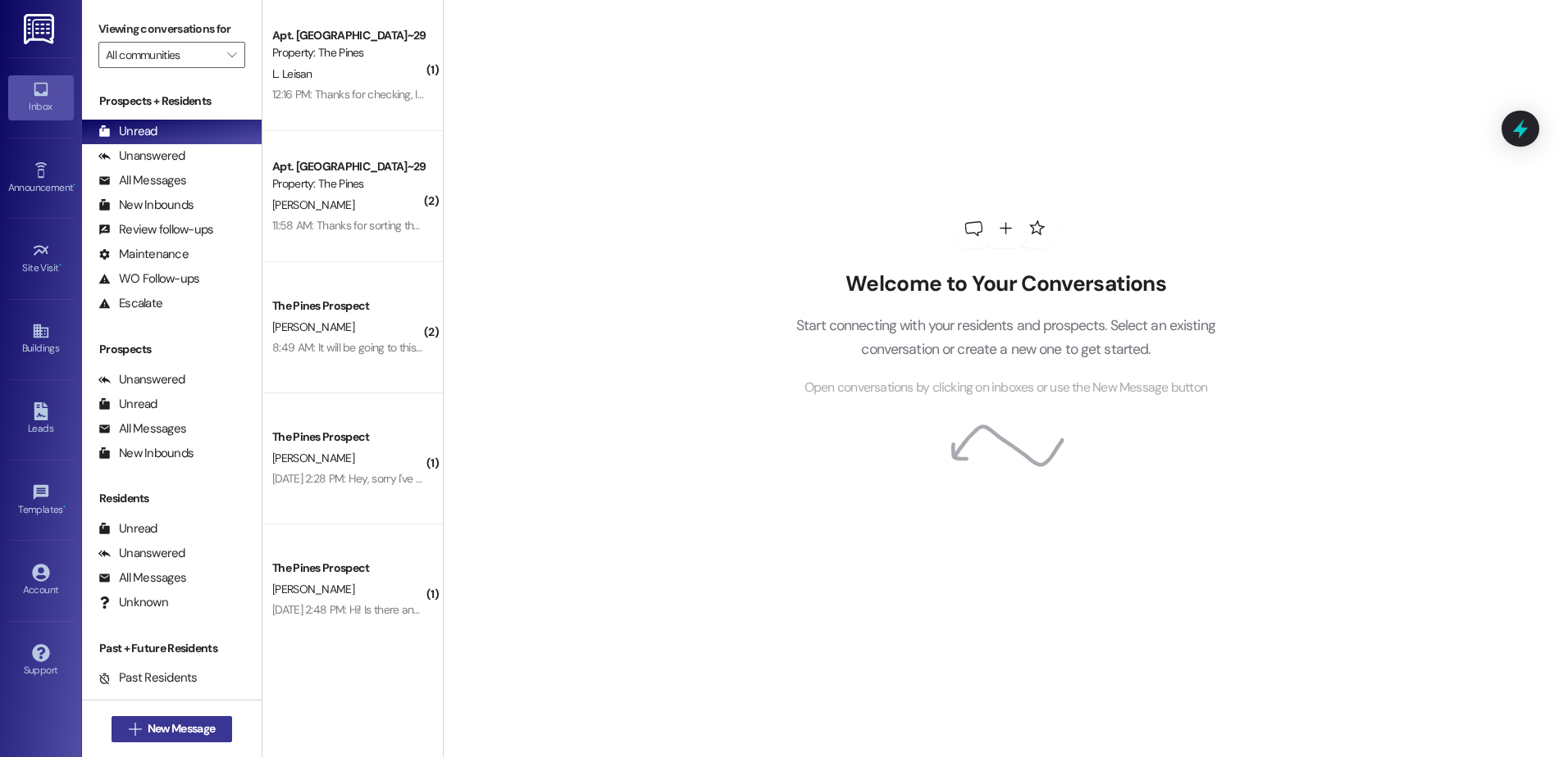
click at [182, 725] on span "New Message" at bounding box center [181, 729] width 67 height 17
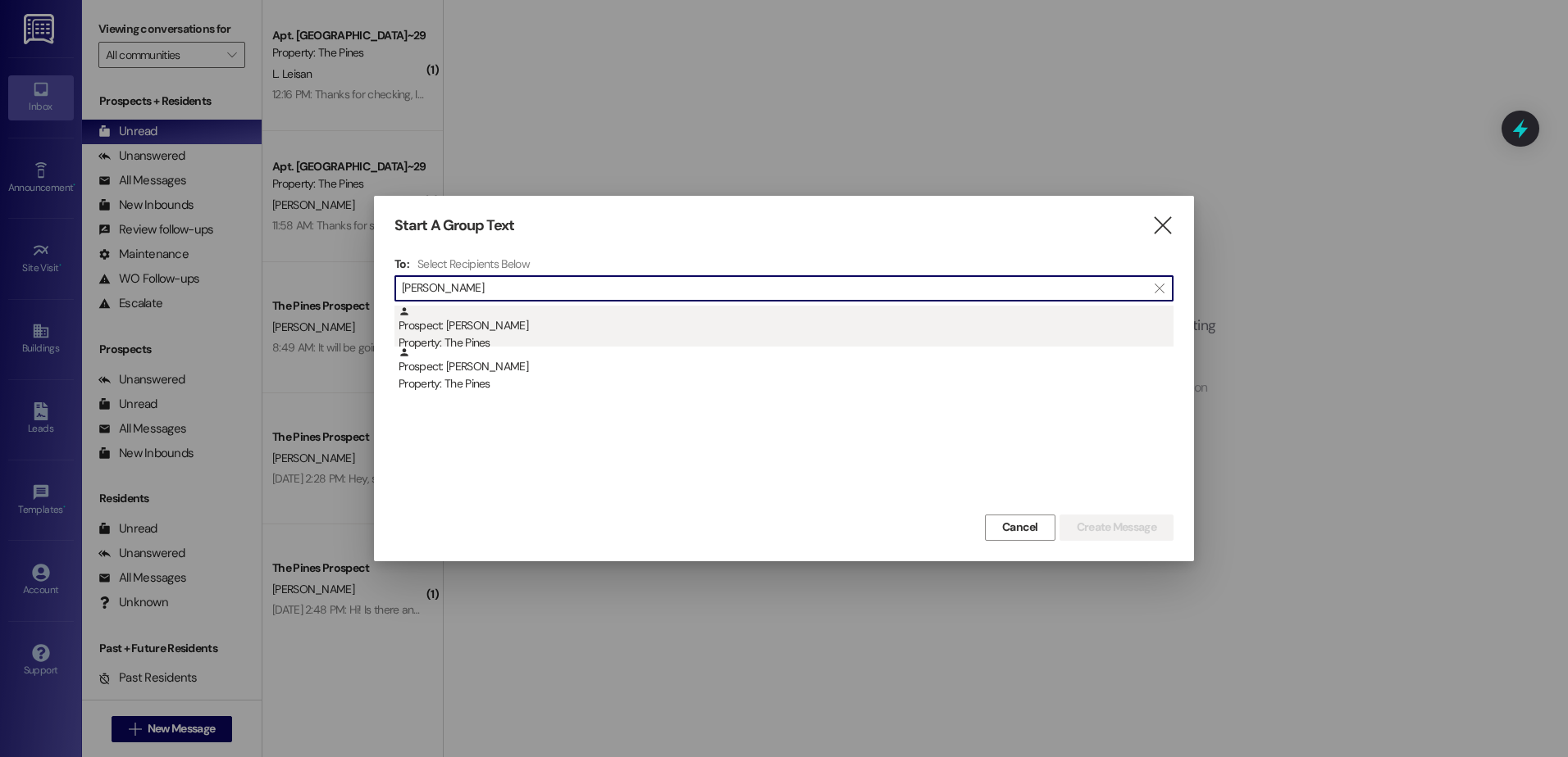
type input "[PERSON_NAME]"
click at [637, 330] on div "Prospect: [PERSON_NAME] Property: The Pines" at bounding box center [786, 329] width 775 height 47
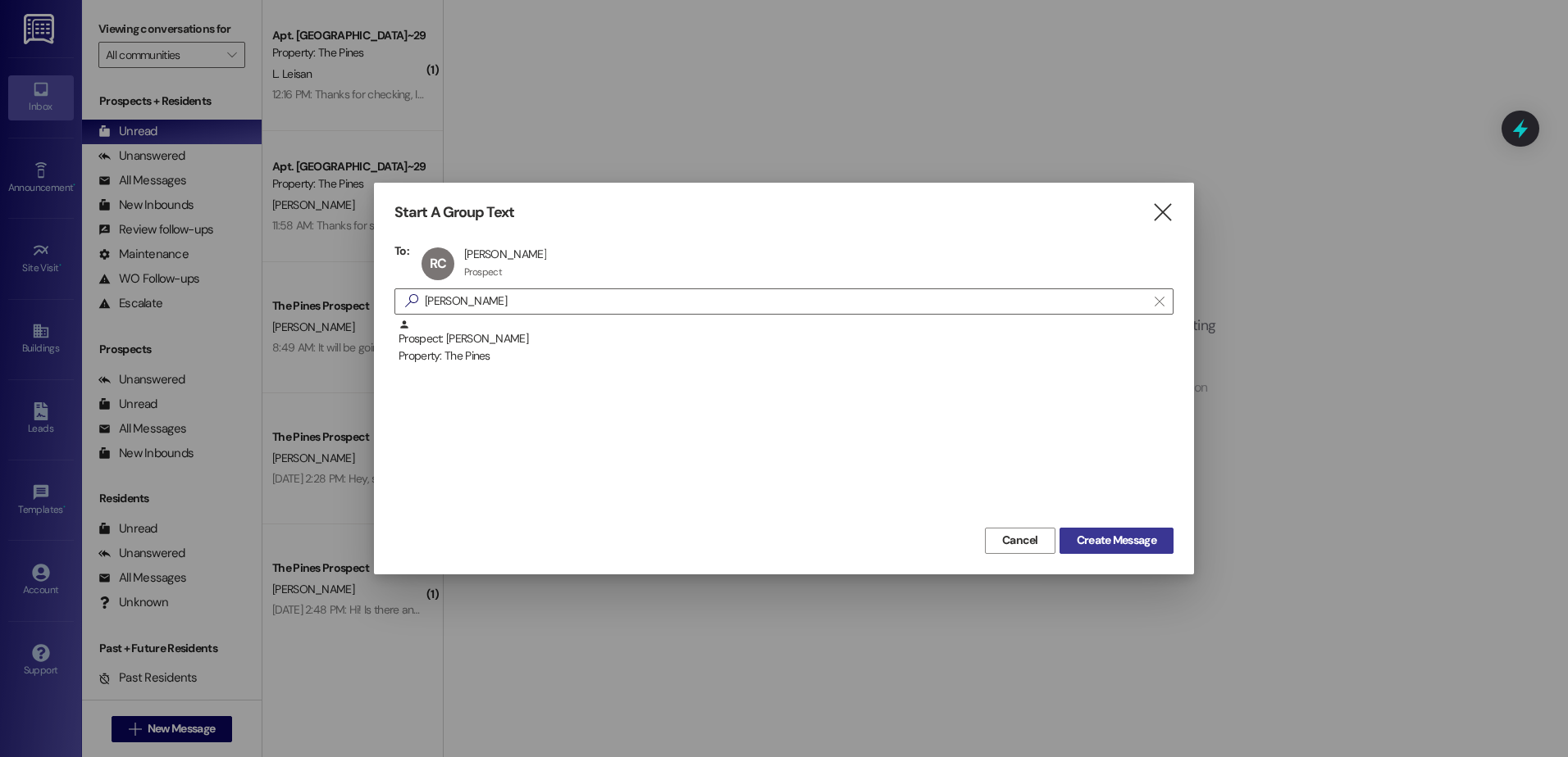
click at [1090, 535] on span "Create Message" at bounding box center [1116, 540] width 79 height 17
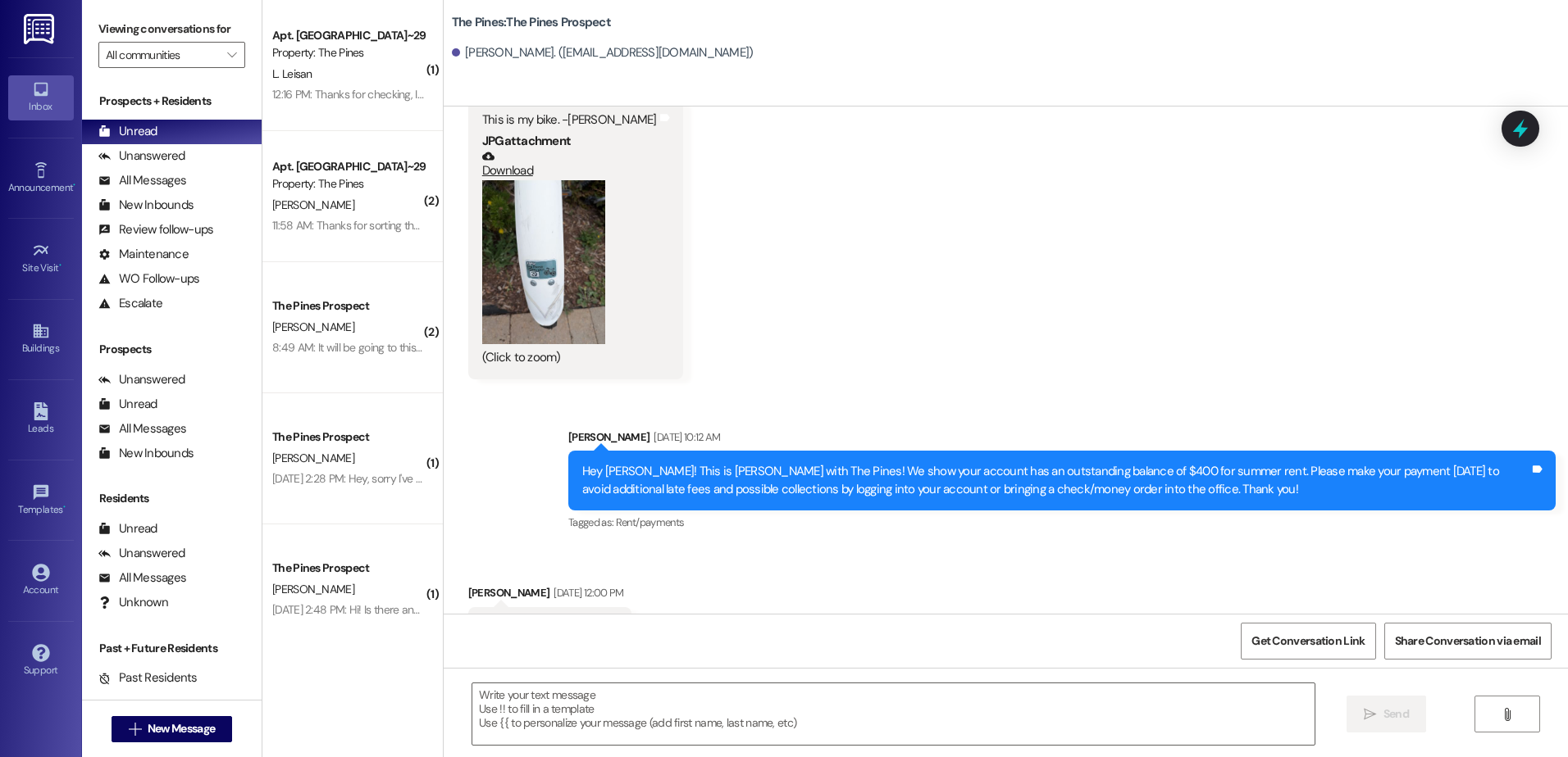
scroll to position [1193, 0]
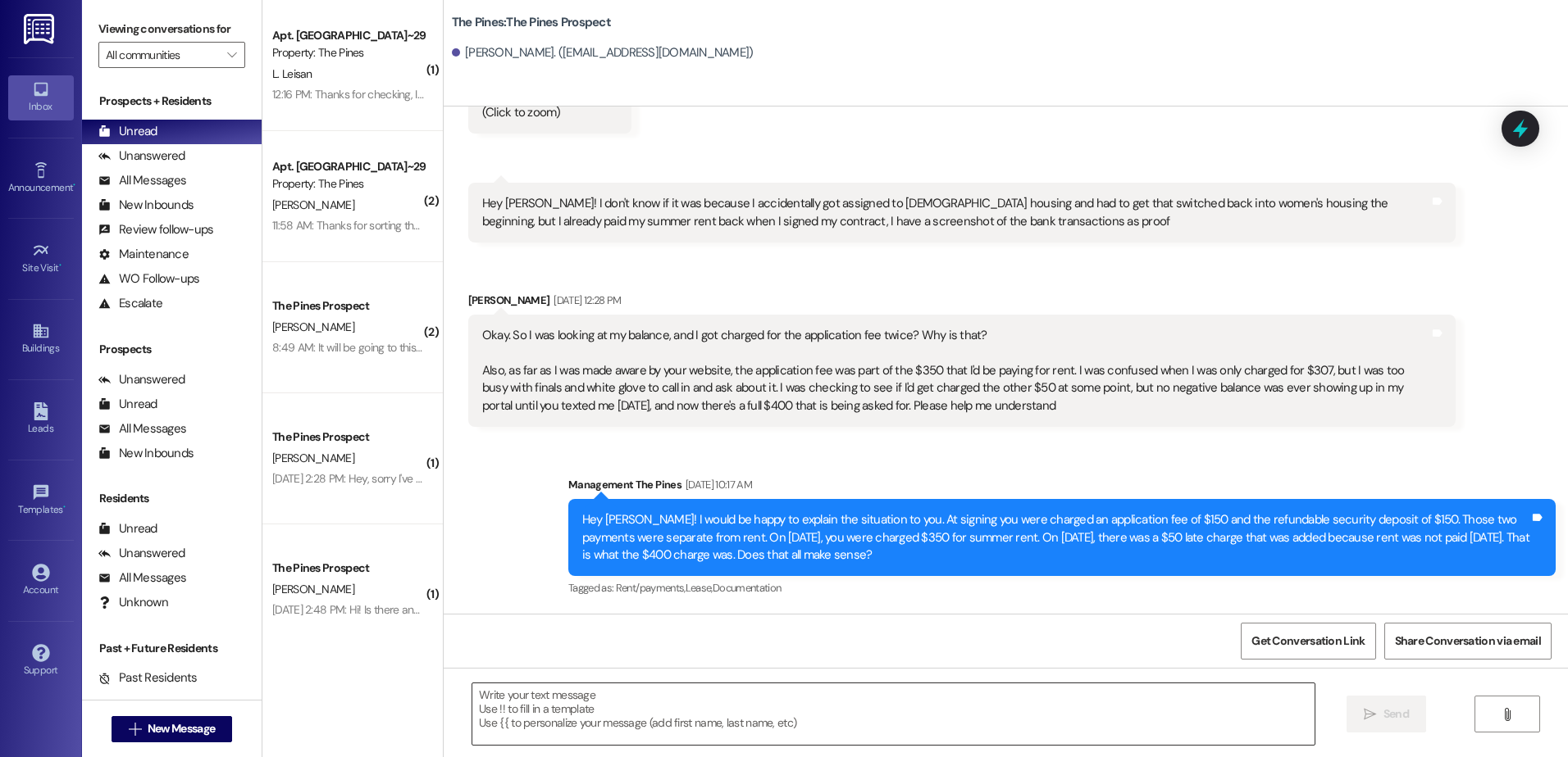
click at [652, 705] on textarea at bounding box center [893, 715] width 841 height 62
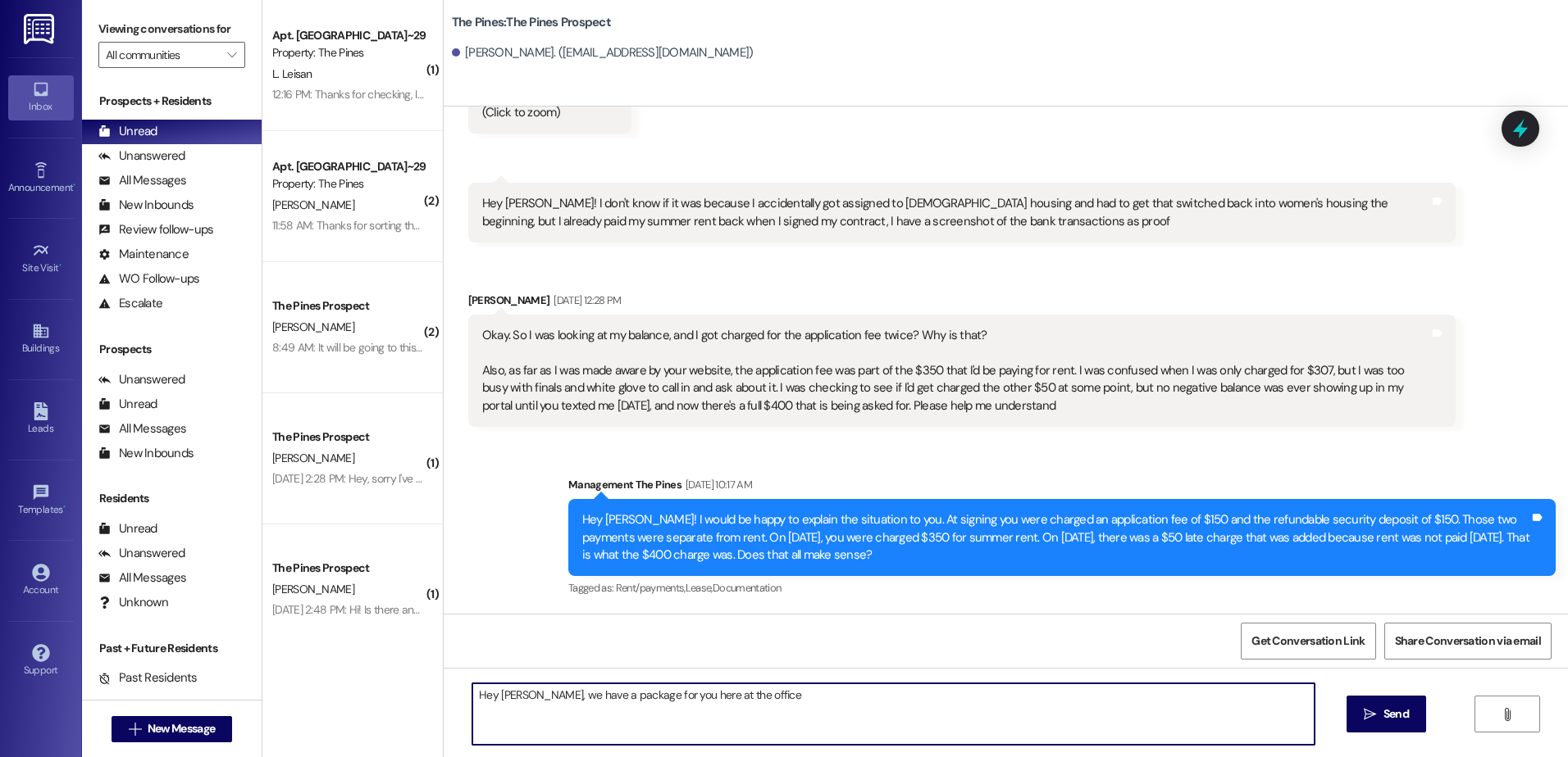
type textarea "Hey [PERSON_NAME], we have a package for you here at the office!"
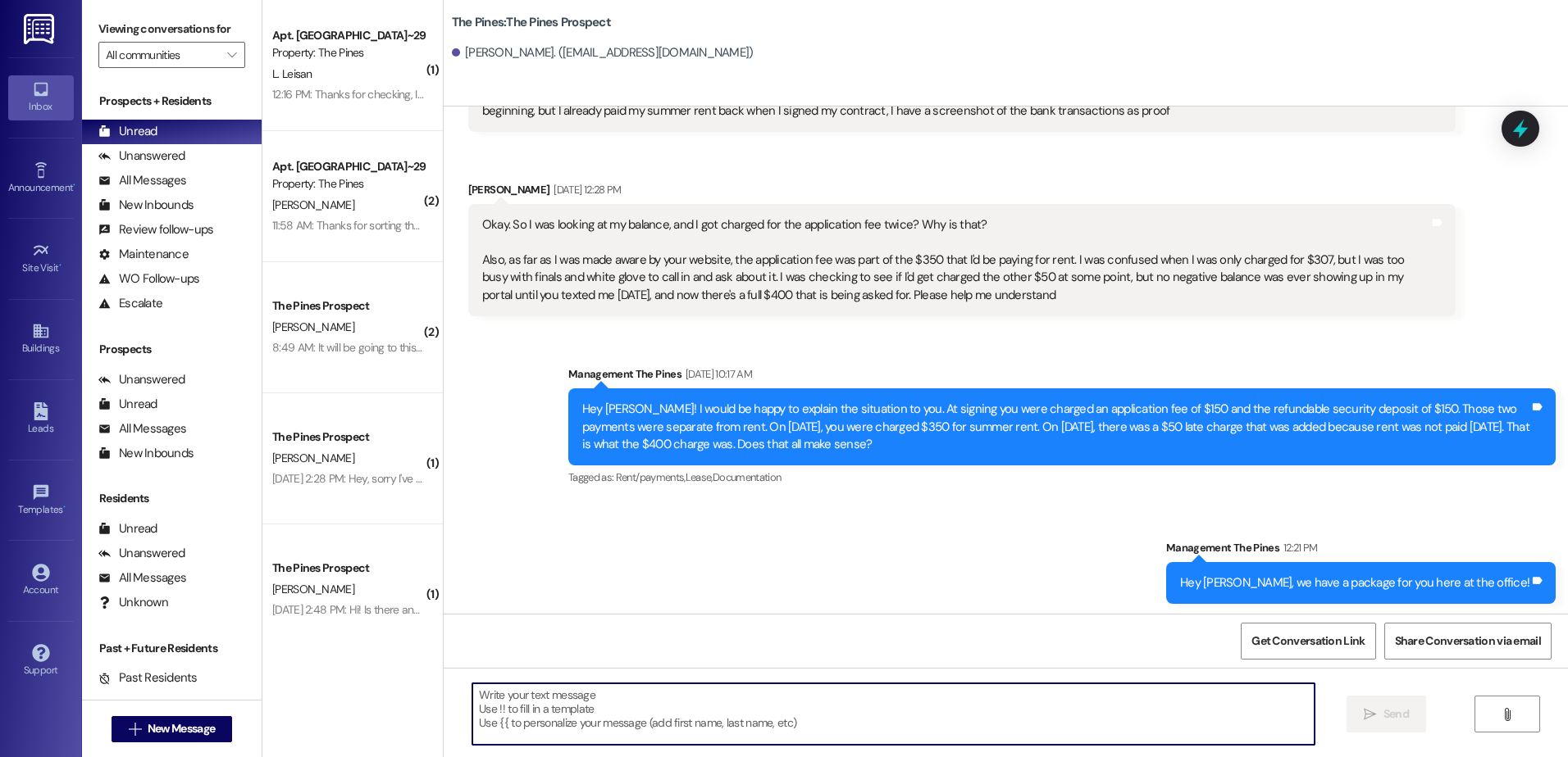
scroll to position [1307, 0]
